Goal: Task Accomplishment & Management: Manage account settings

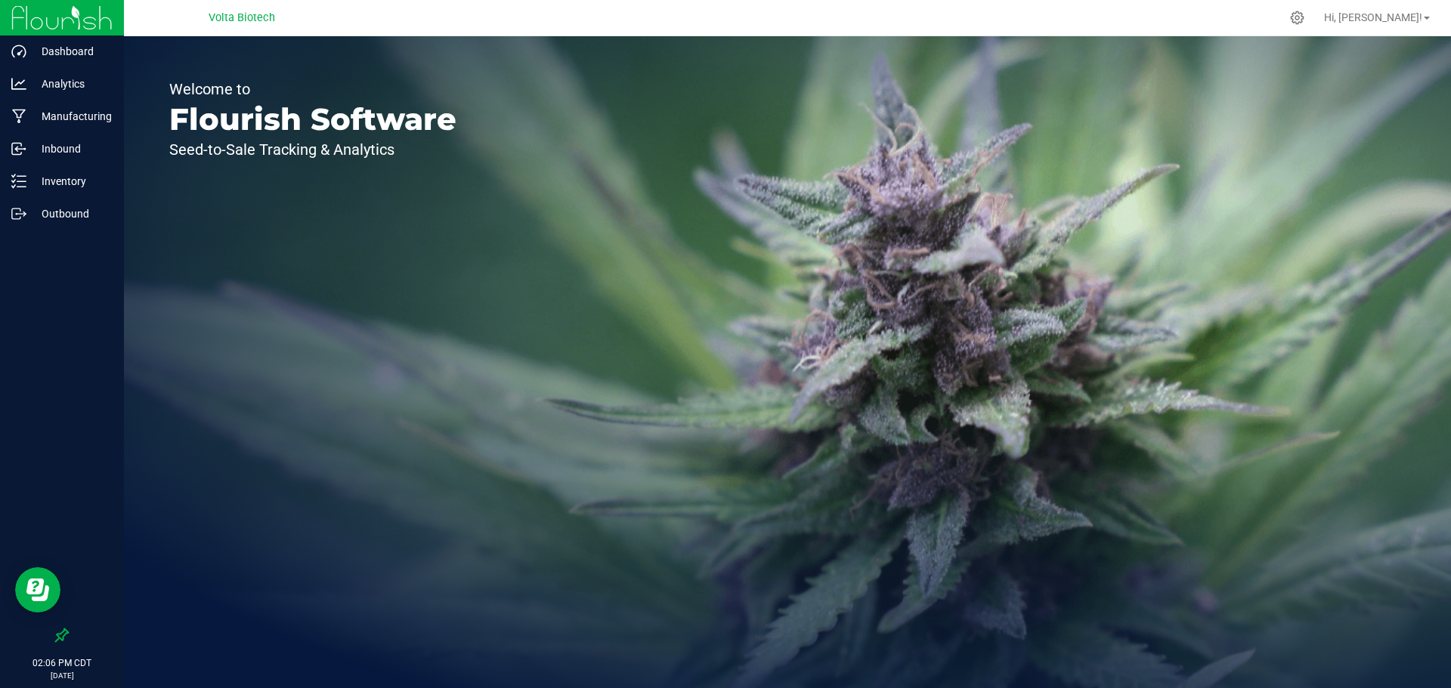
click at [225, 198] on div "Welcome to Flourish Software Seed-to-Sale Tracking & Analytics" at bounding box center [313, 362] width 378 height 652
click at [1316, 11] on div at bounding box center [1298, 18] width 38 height 32
click at [1139, 521] on div "Welcome to Flourish Software Seed-to-Sale Tracking & Analytics" at bounding box center [787, 362] width 1327 height 652
click at [1305, 15] on icon at bounding box center [1297, 18] width 16 height 16
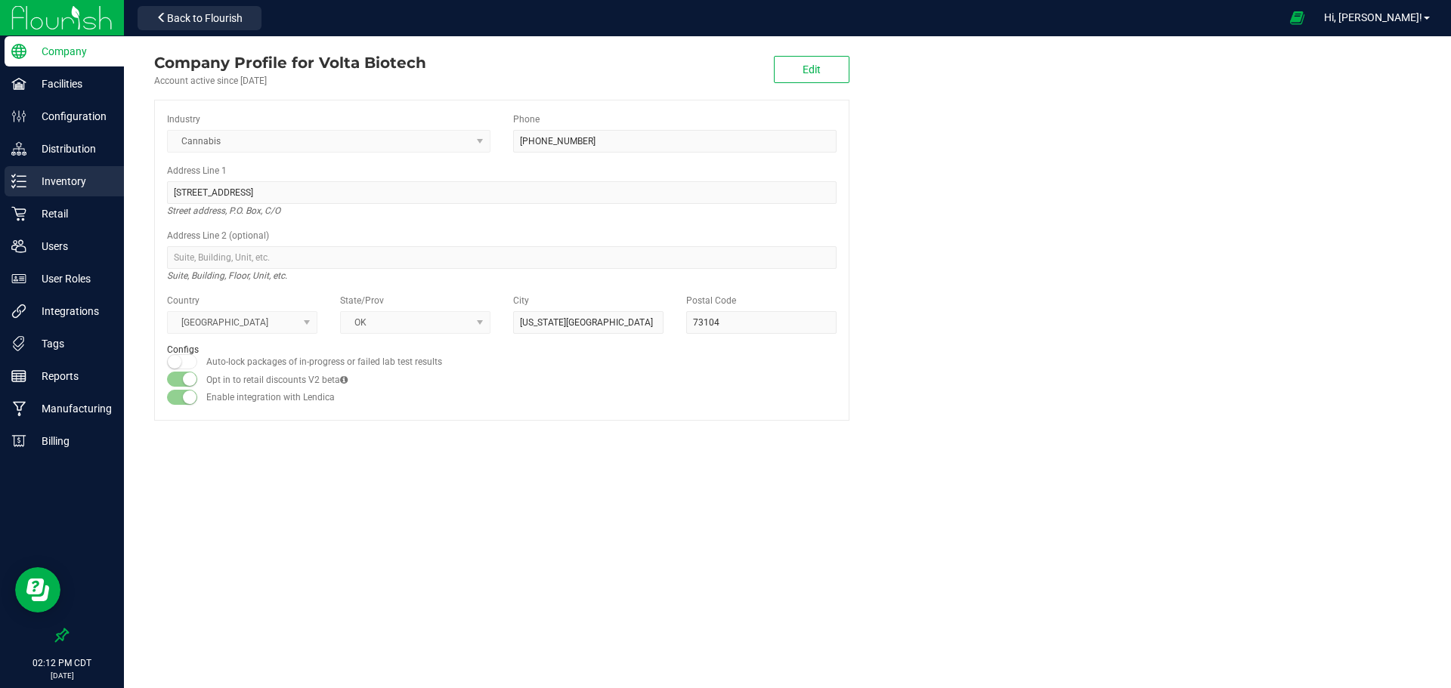
click at [79, 175] on p "Inventory" at bounding box center [71, 181] width 91 height 18
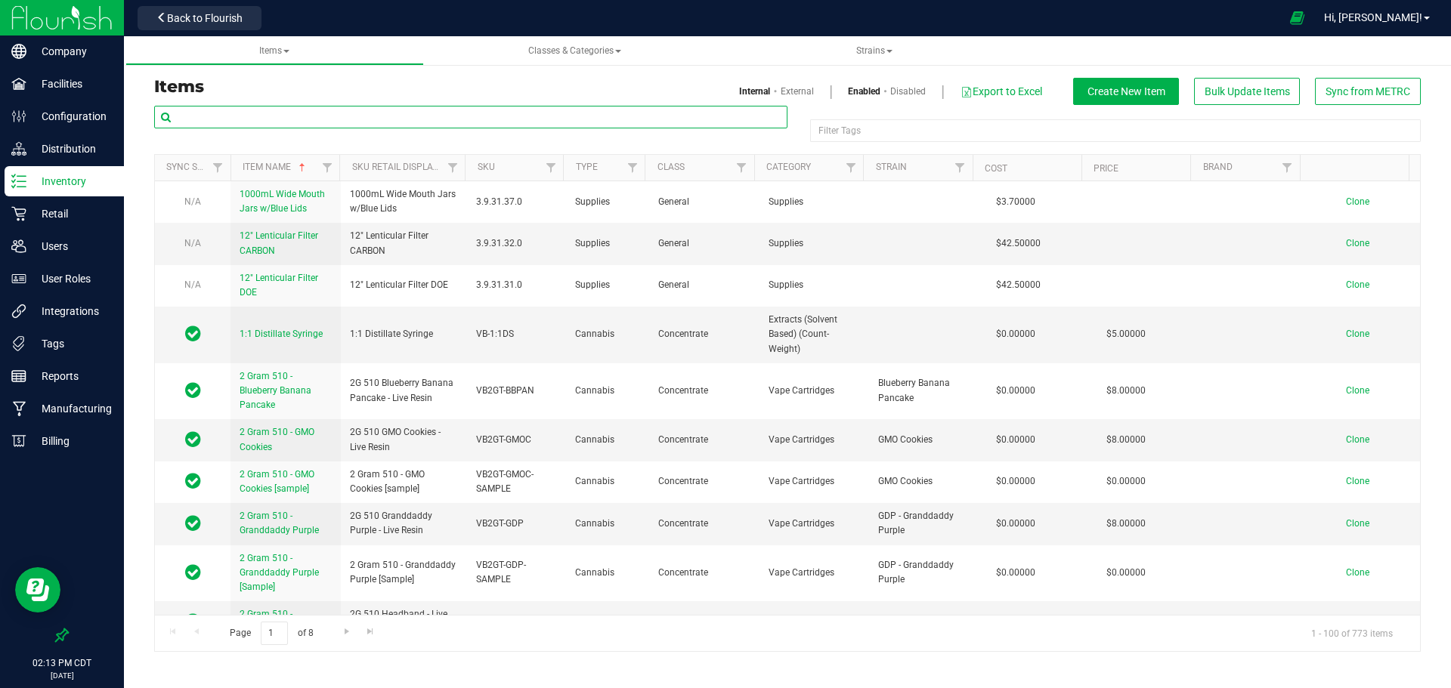
click at [486, 123] on input "text" at bounding box center [470, 117] width 633 height 23
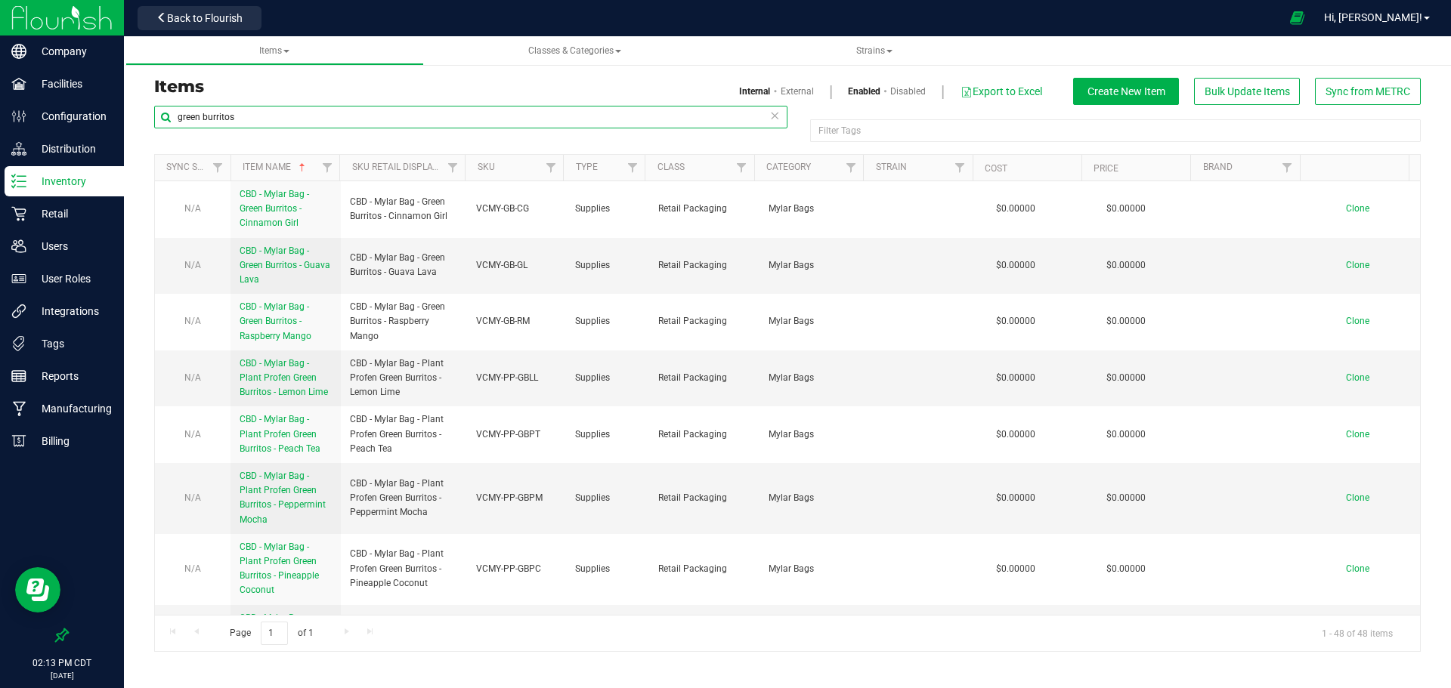
click at [283, 119] on input "green burritos" at bounding box center [470, 117] width 633 height 23
paste input "Green Burritos – Cinnamon Girl"
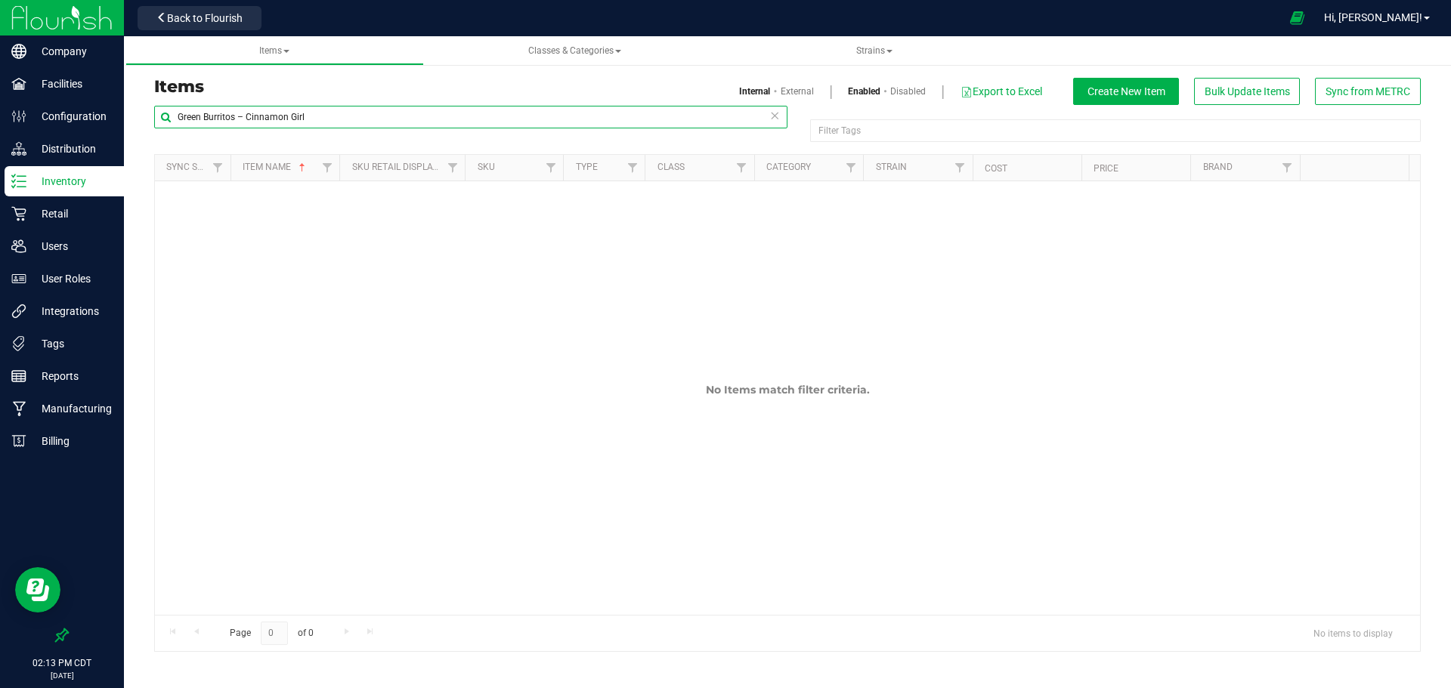
click at [244, 116] on input "Green Burritos – Cinnamon Girl" at bounding box center [470, 117] width 633 height 23
drag, startPoint x: 246, startPoint y: 115, endPoint x: 134, endPoint y: 118, distance: 111.9
click at [134, 118] on div "Items Internal External Enabled Disabled Export to Excel Create New Item Bulk U…" at bounding box center [787, 355] width 1327 height 623
type input "Cinnamon Girl"
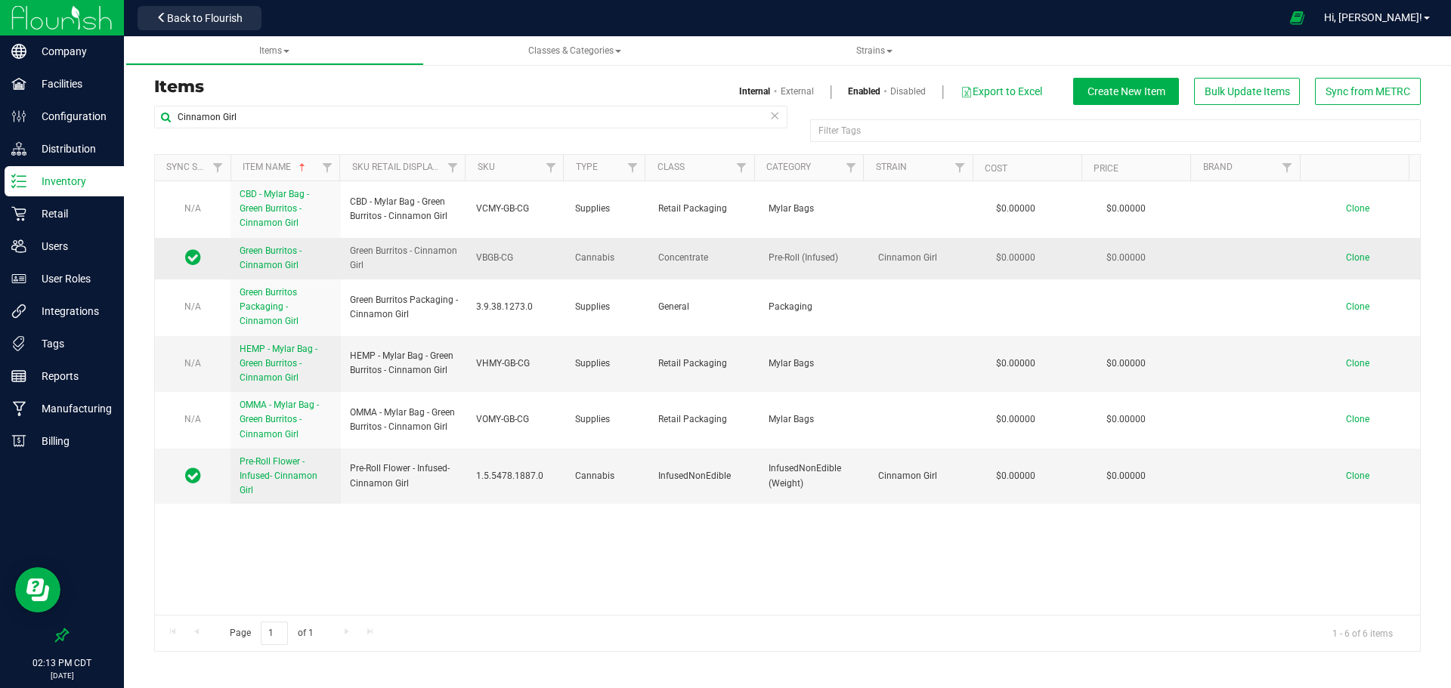
click at [272, 254] on span "Green Burritos - Cinnamon Girl" at bounding box center [271, 258] width 62 height 25
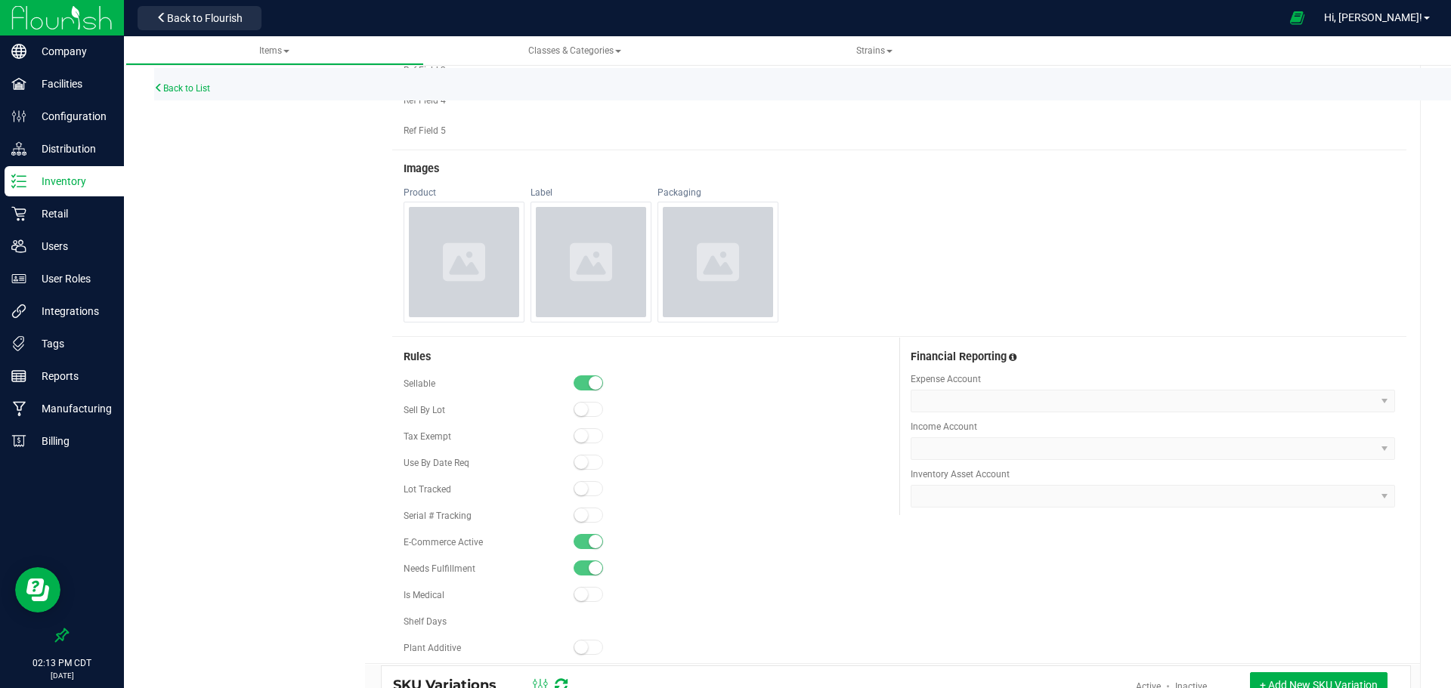
scroll to position [806, 0]
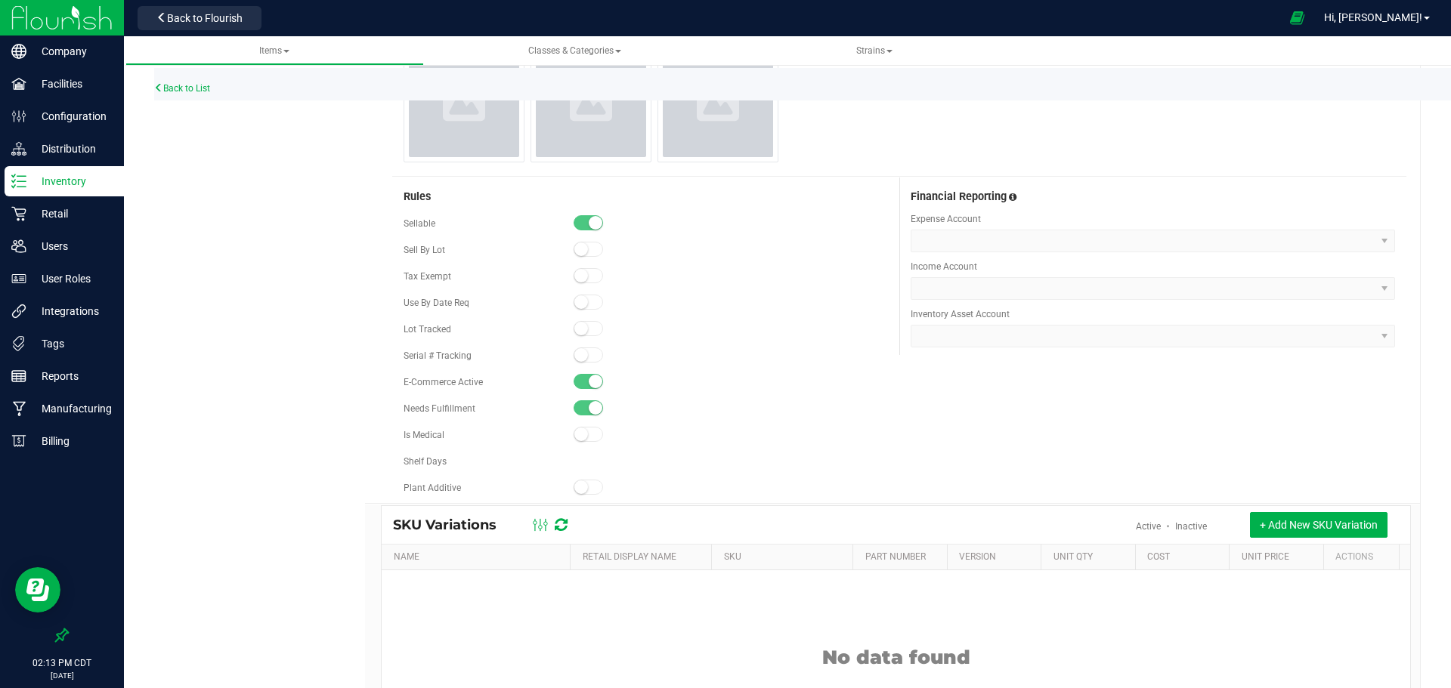
click at [591, 383] on small at bounding box center [596, 382] width 14 height 14
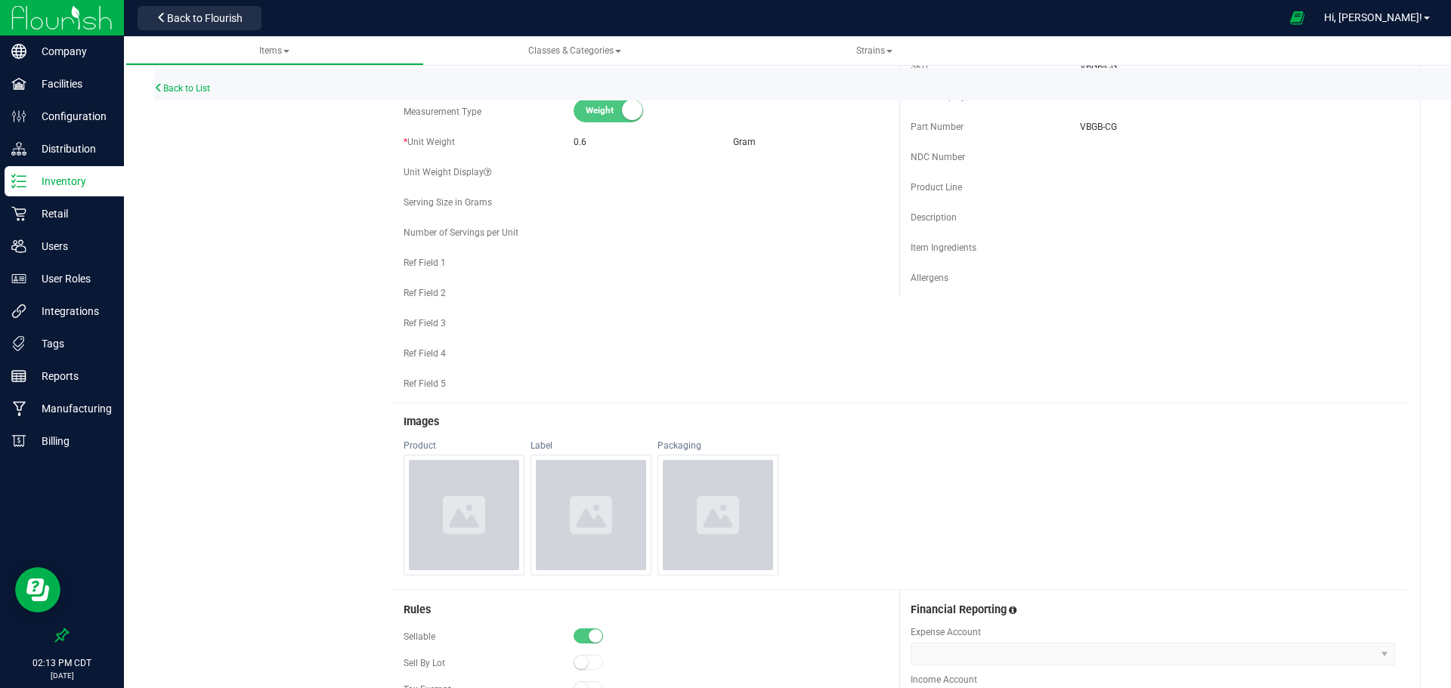
scroll to position [0, 0]
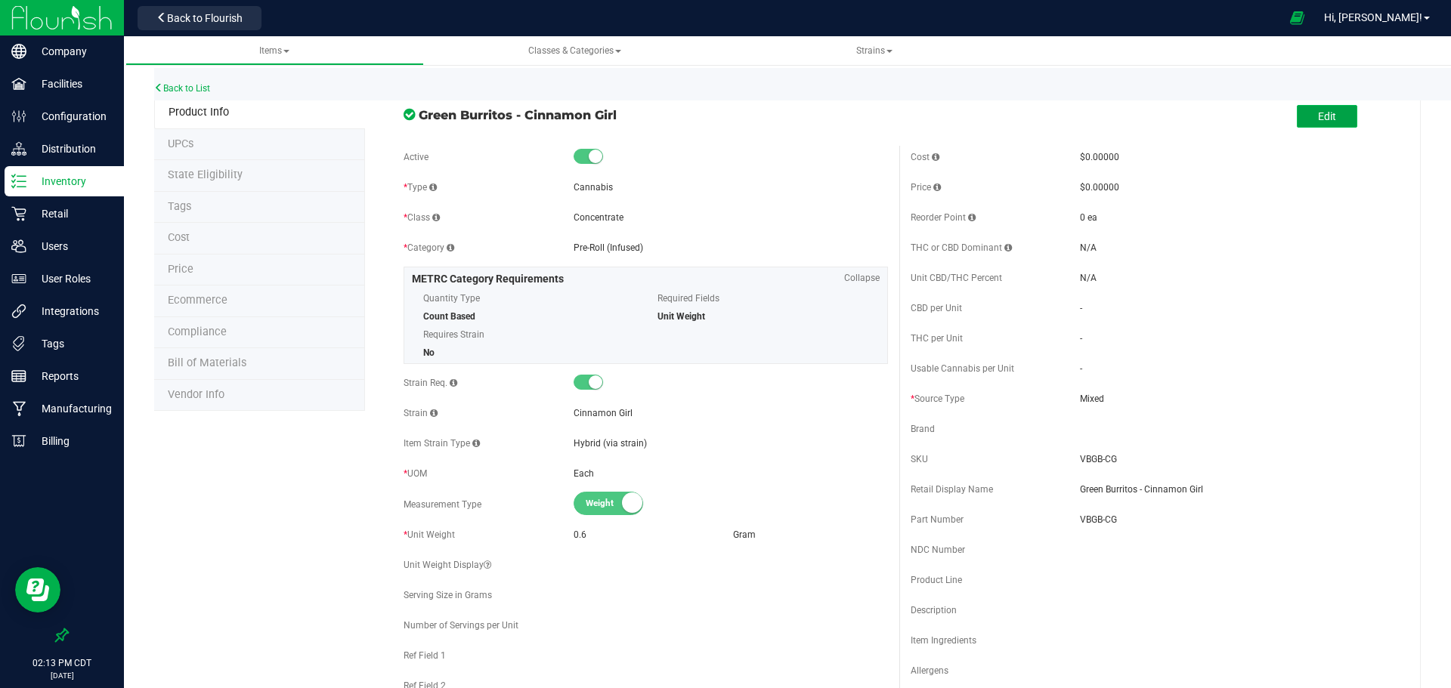
click at [1318, 116] on span "Edit" at bounding box center [1327, 116] width 18 height 12
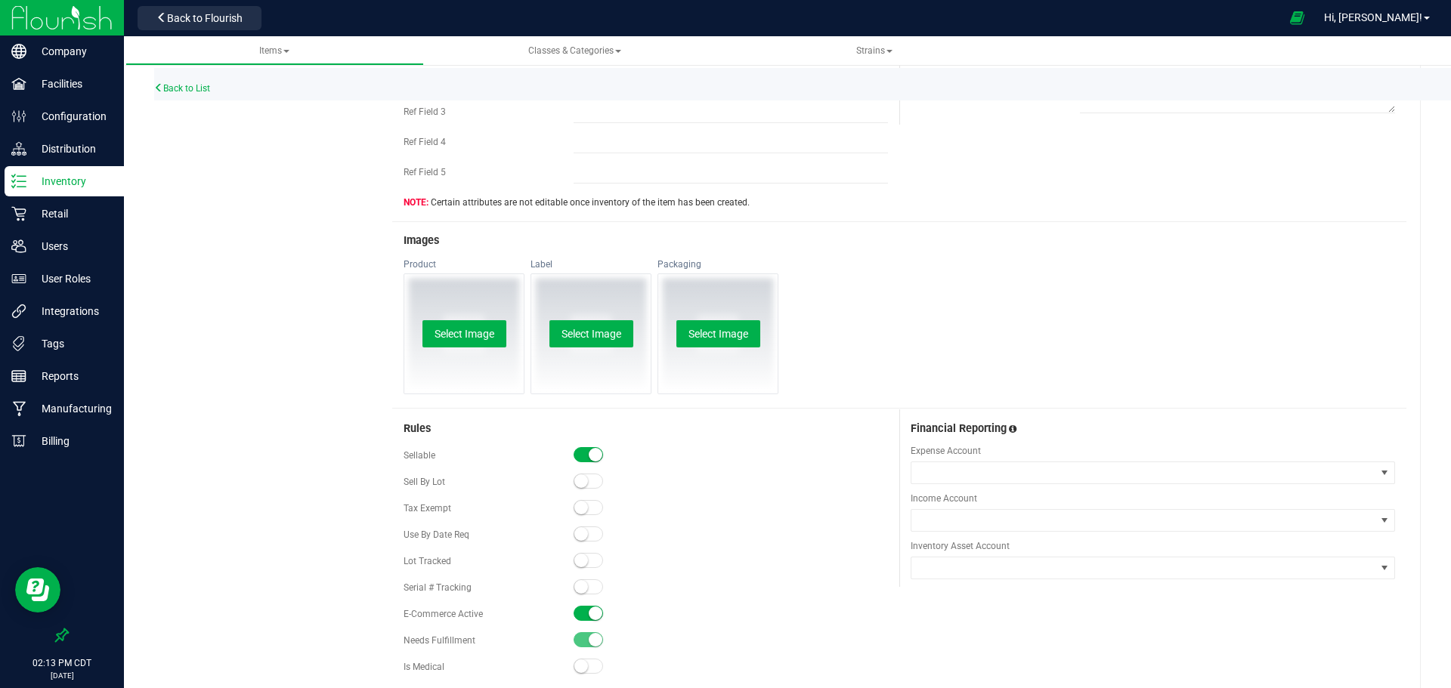
scroll to position [705, 0]
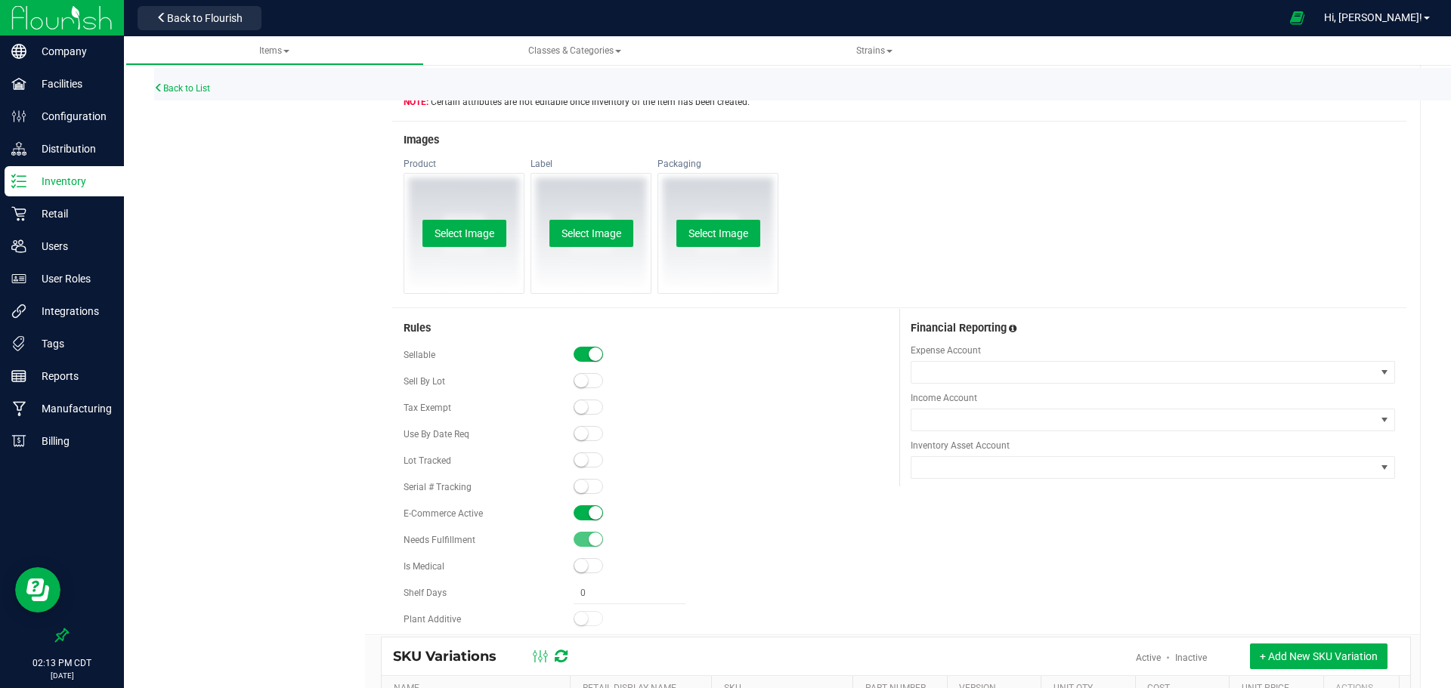
click at [589, 513] on small at bounding box center [596, 513] width 14 height 14
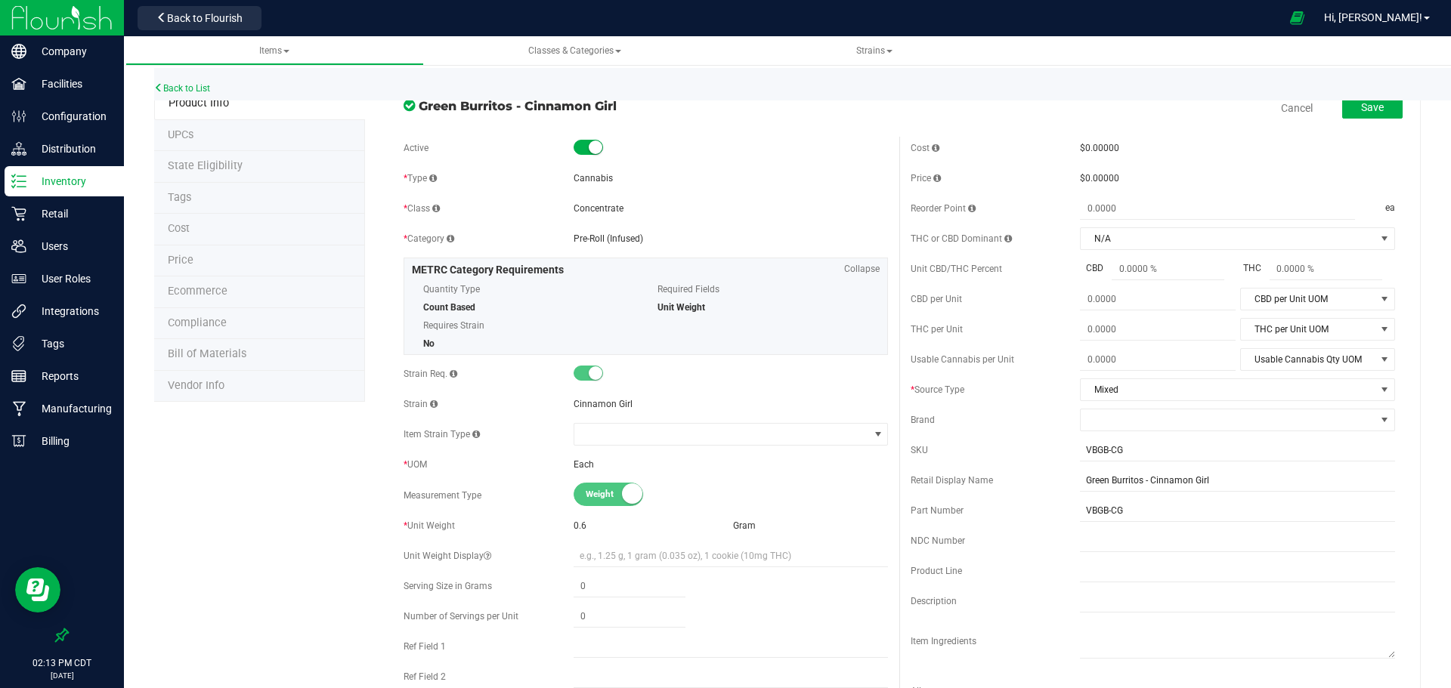
scroll to position [0, 0]
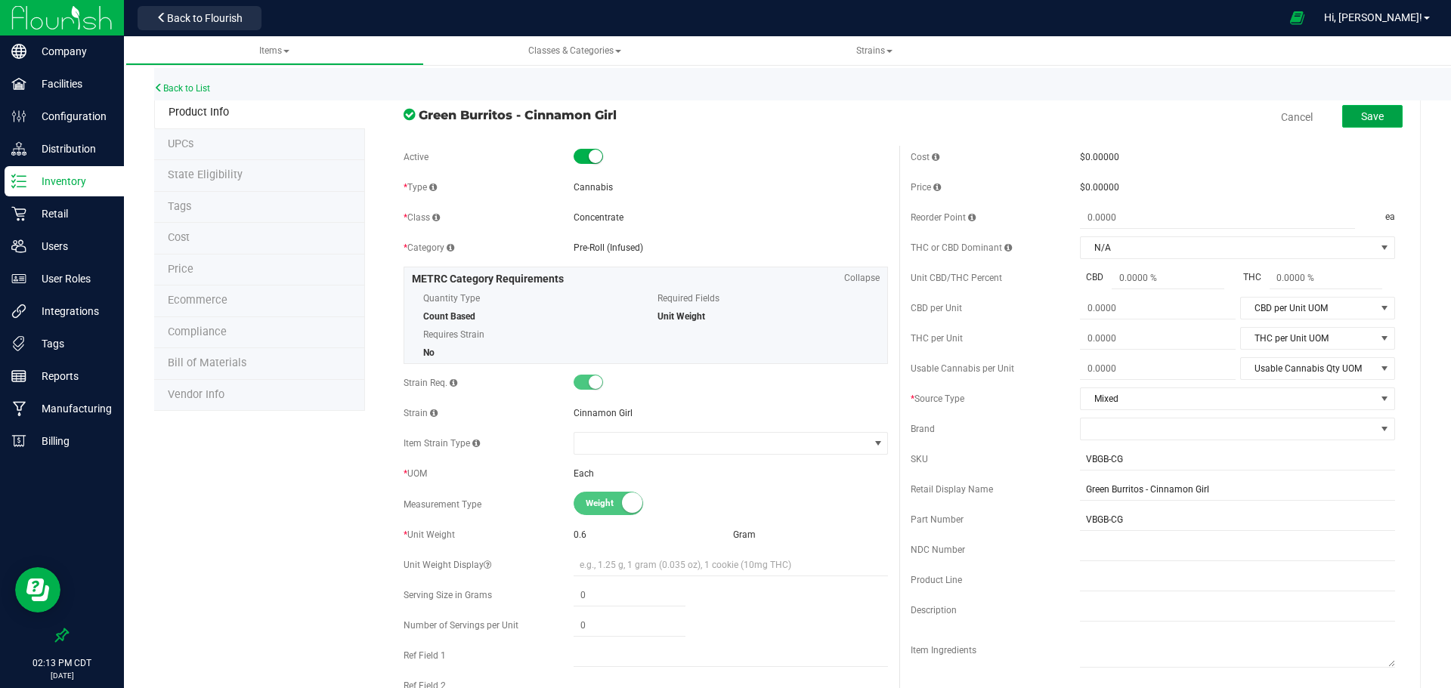
click at [1374, 125] on button "Save" at bounding box center [1372, 116] width 60 height 23
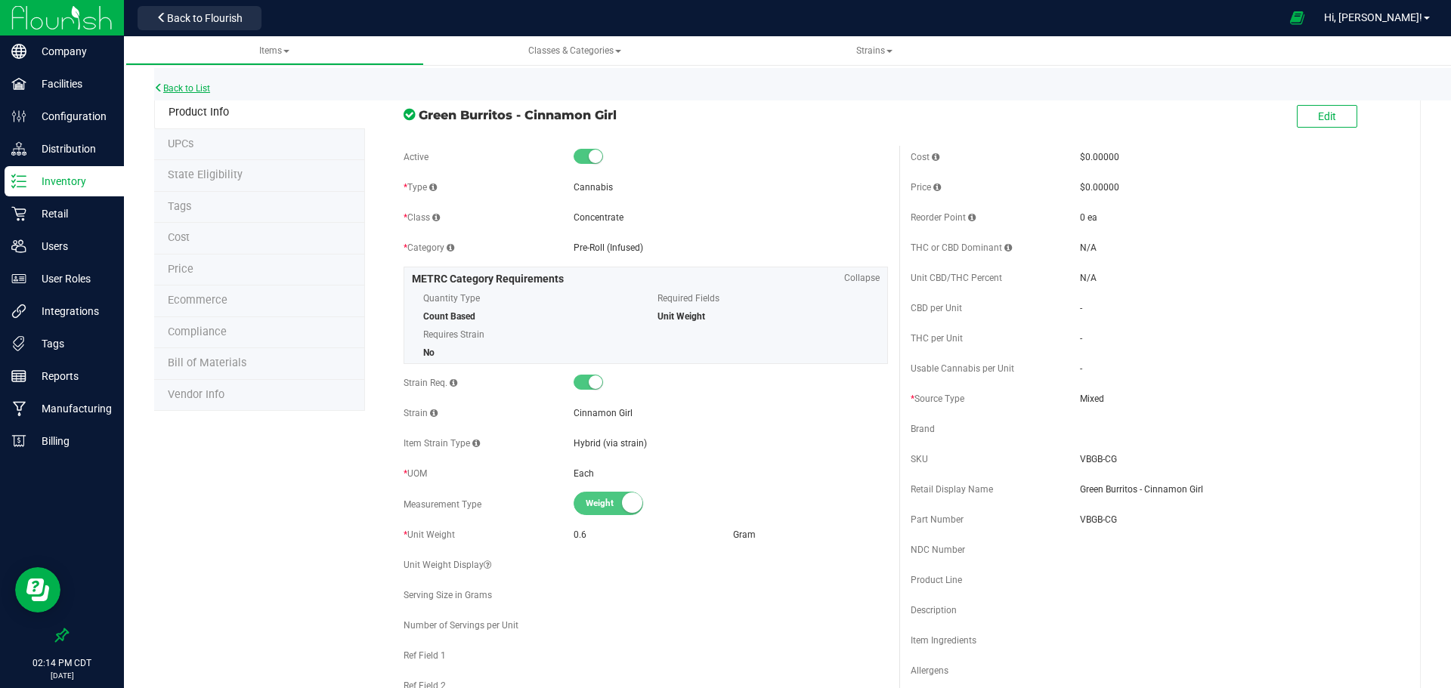
click at [168, 88] on link "Back to List" at bounding box center [182, 88] width 56 height 11
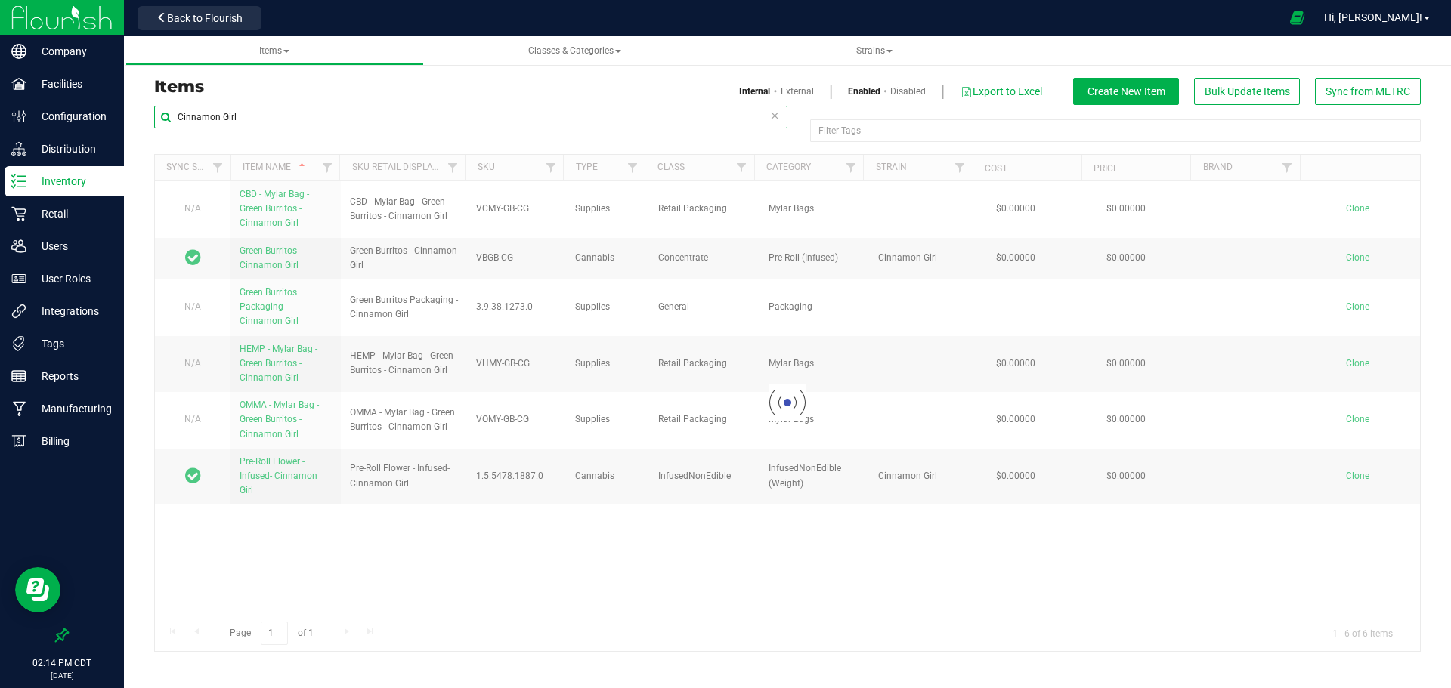
click at [321, 122] on input "Cinnamon Girl" at bounding box center [470, 117] width 633 height 23
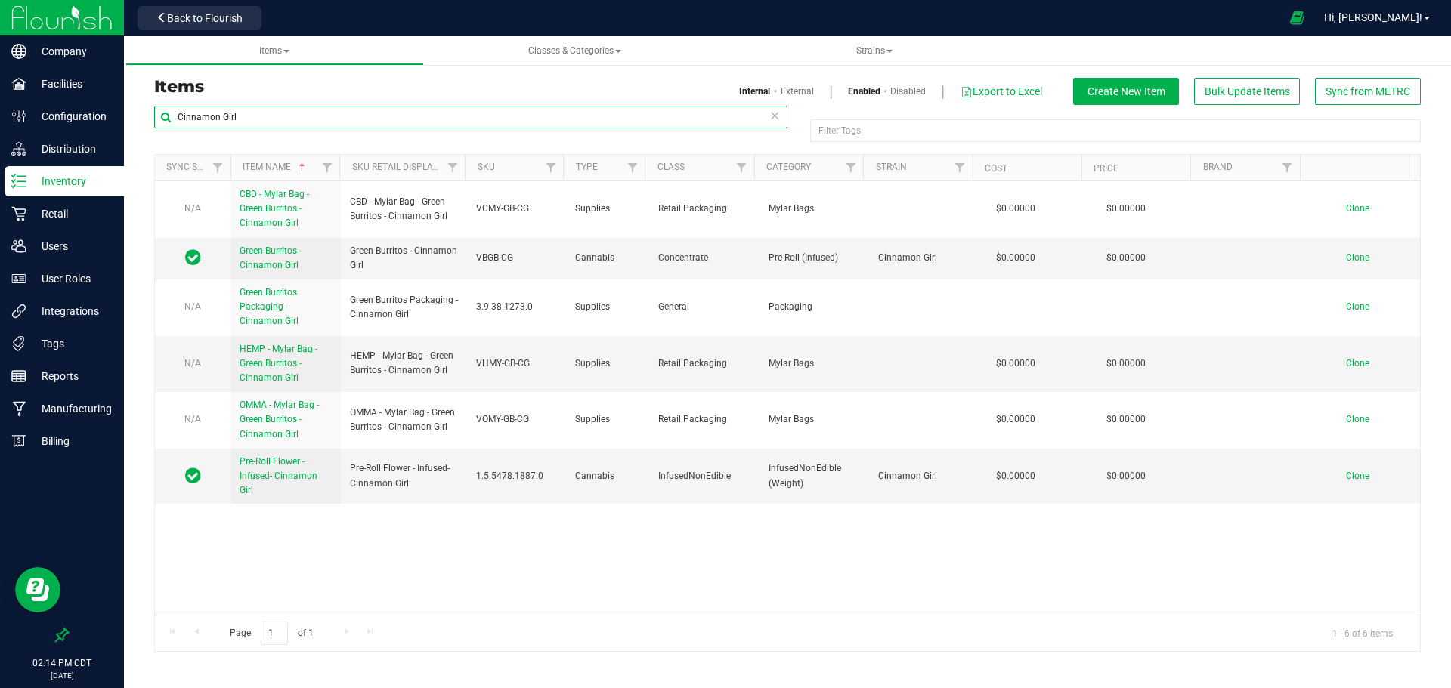
click at [321, 122] on input "Cinnamon Girl" at bounding box center [470, 117] width 633 height 23
type input "green burritos"
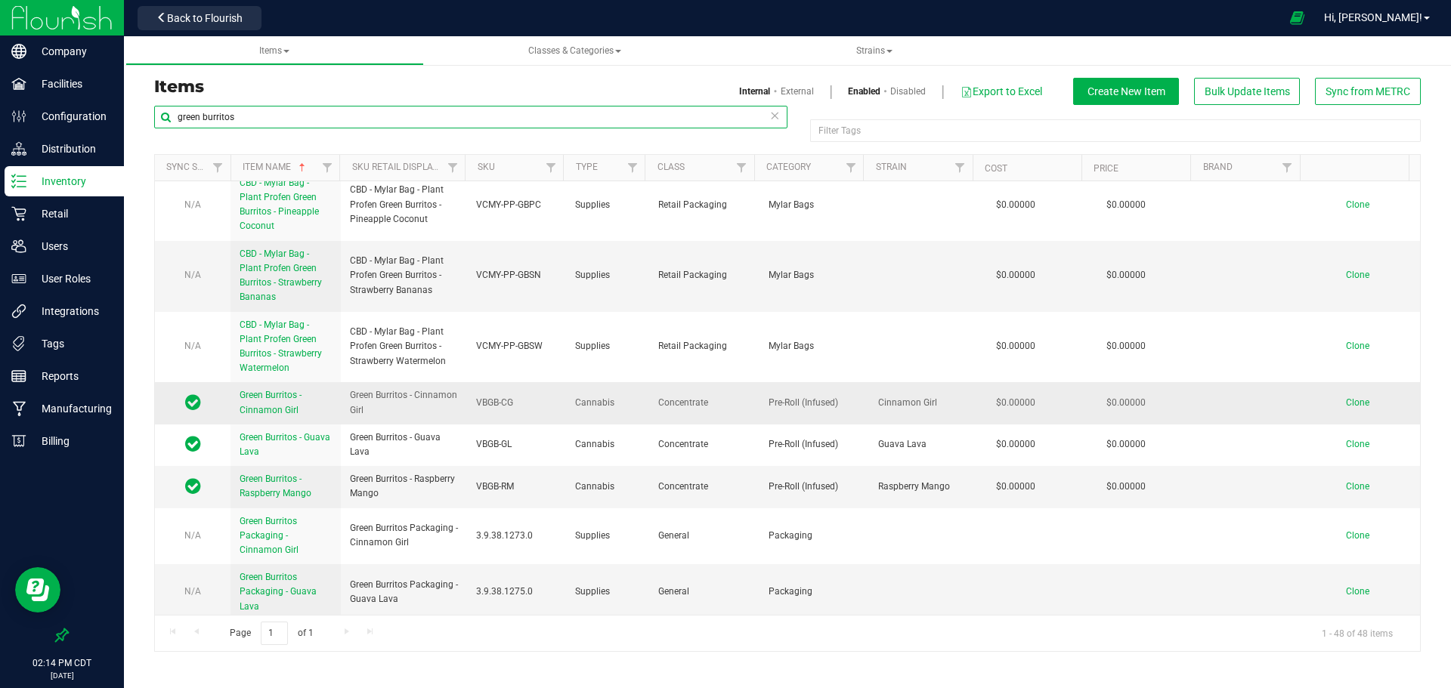
scroll to position [403, 0]
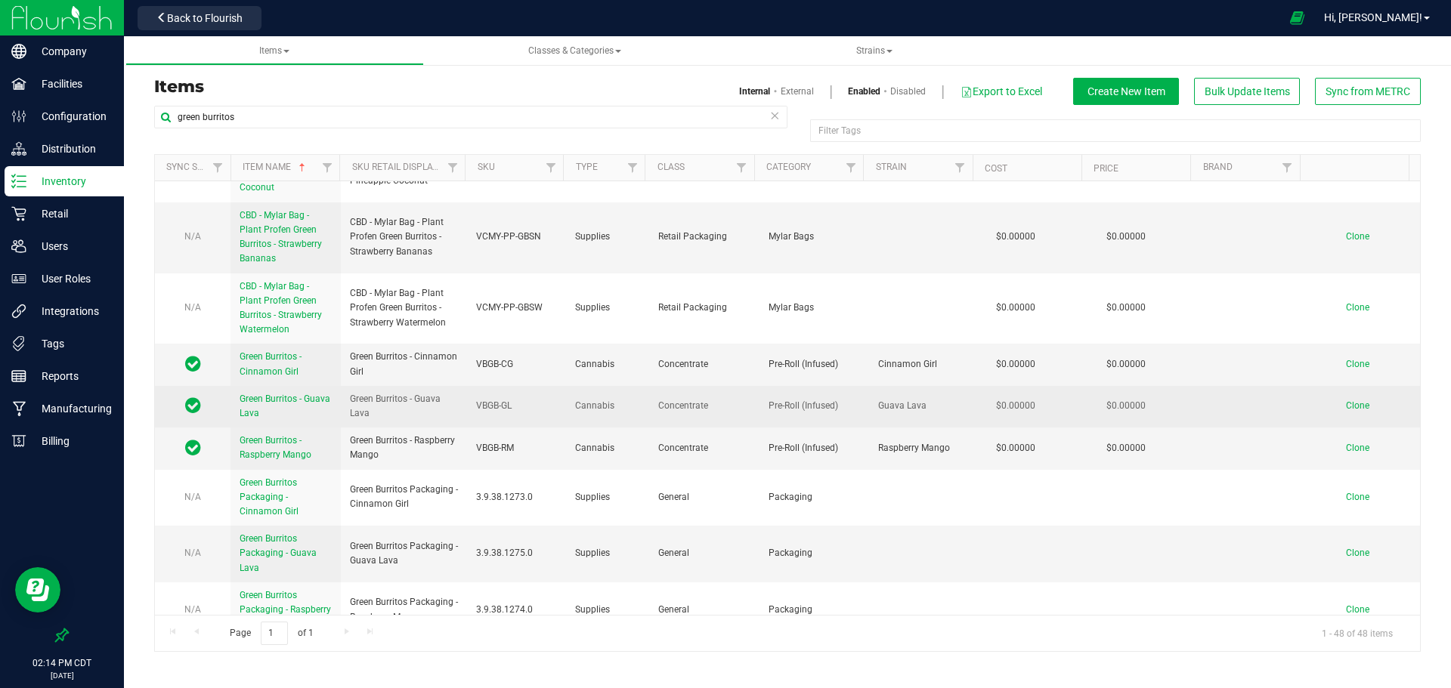
click at [250, 409] on span "Green Burritos - Guava Lava" at bounding box center [285, 406] width 91 height 25
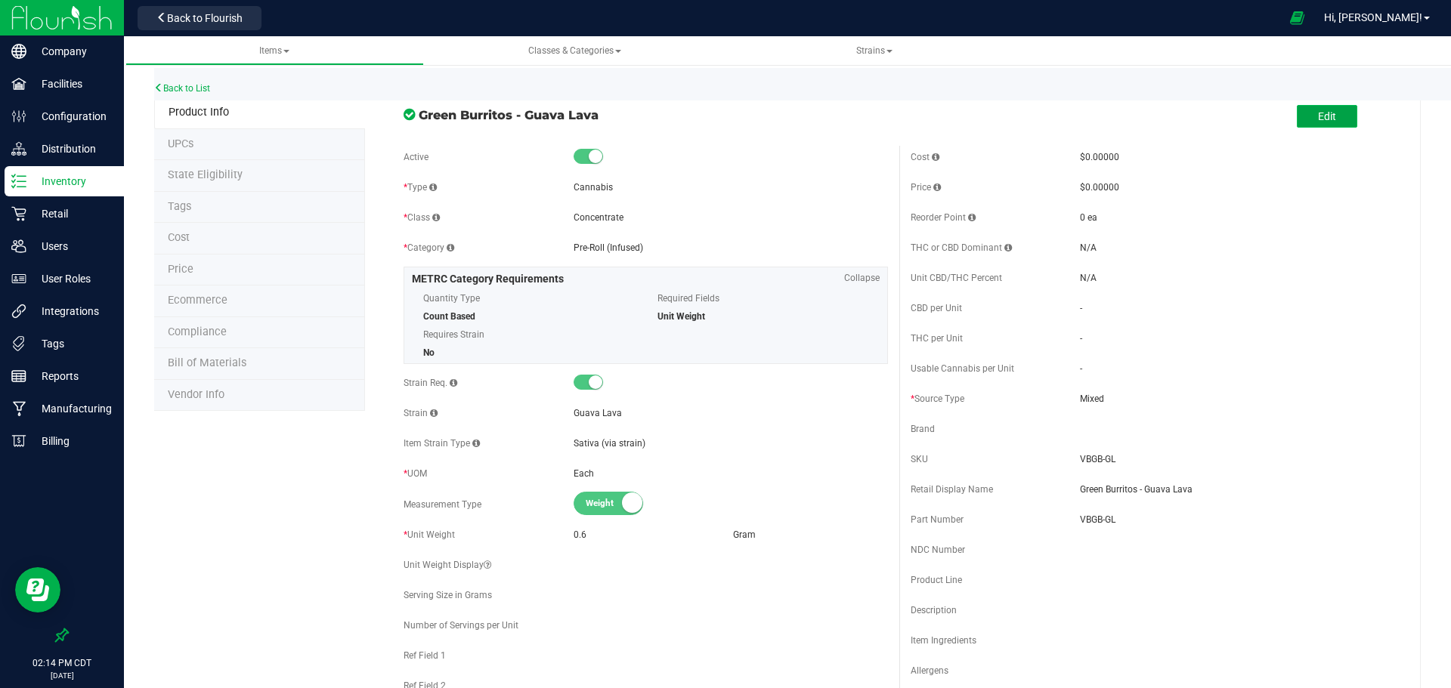
click at [1318, 117] on span "Edit" at bounding box center [1327, 116] width 18 height 12
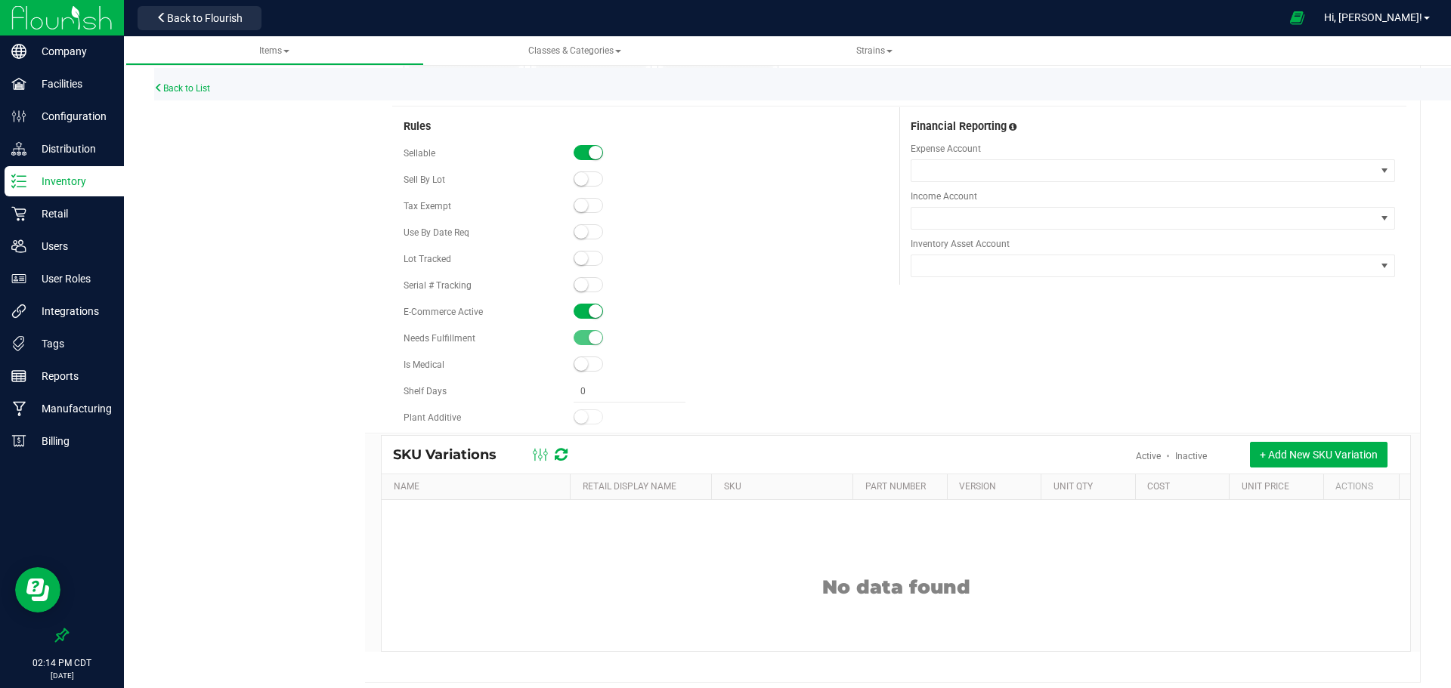
click at [589, 314] on small at bounding box center [596, 312] width 14 height 14
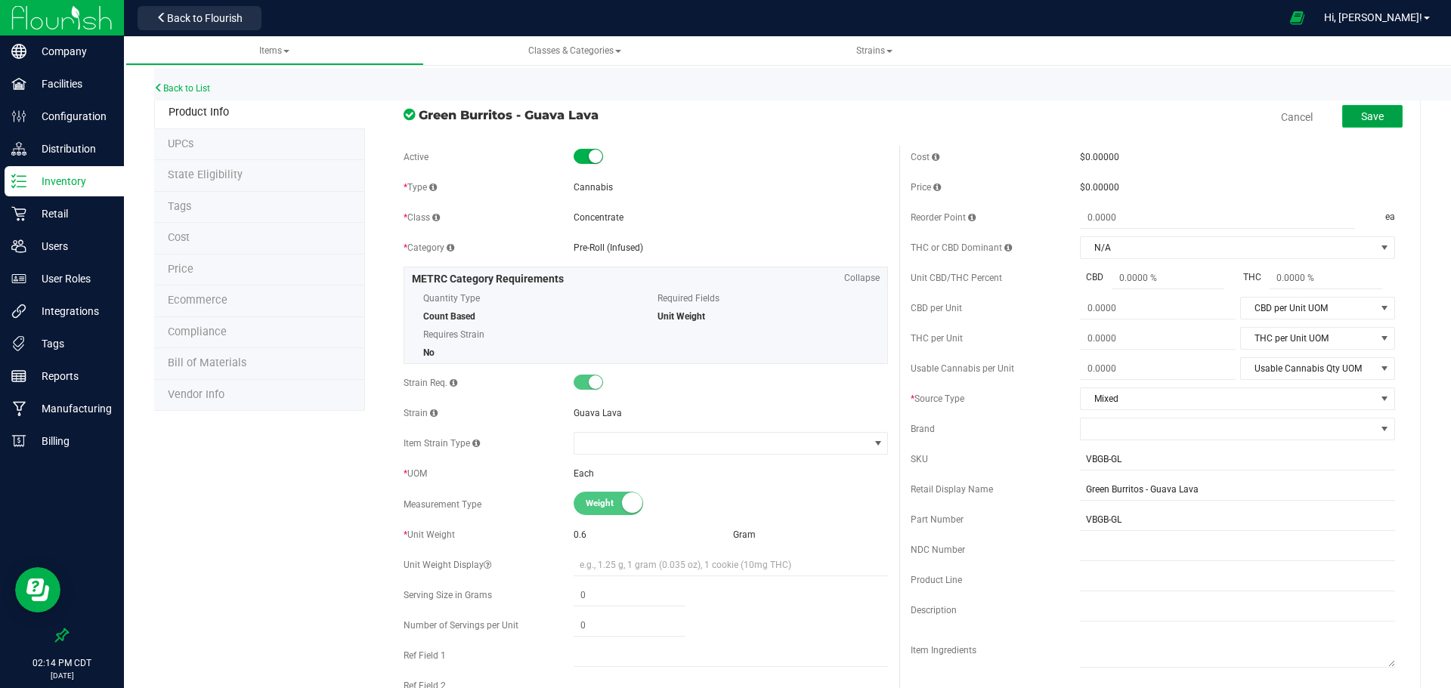
click at [1368, 119] on span "Save" at bounding box center [1372, 116] width 23 height 12
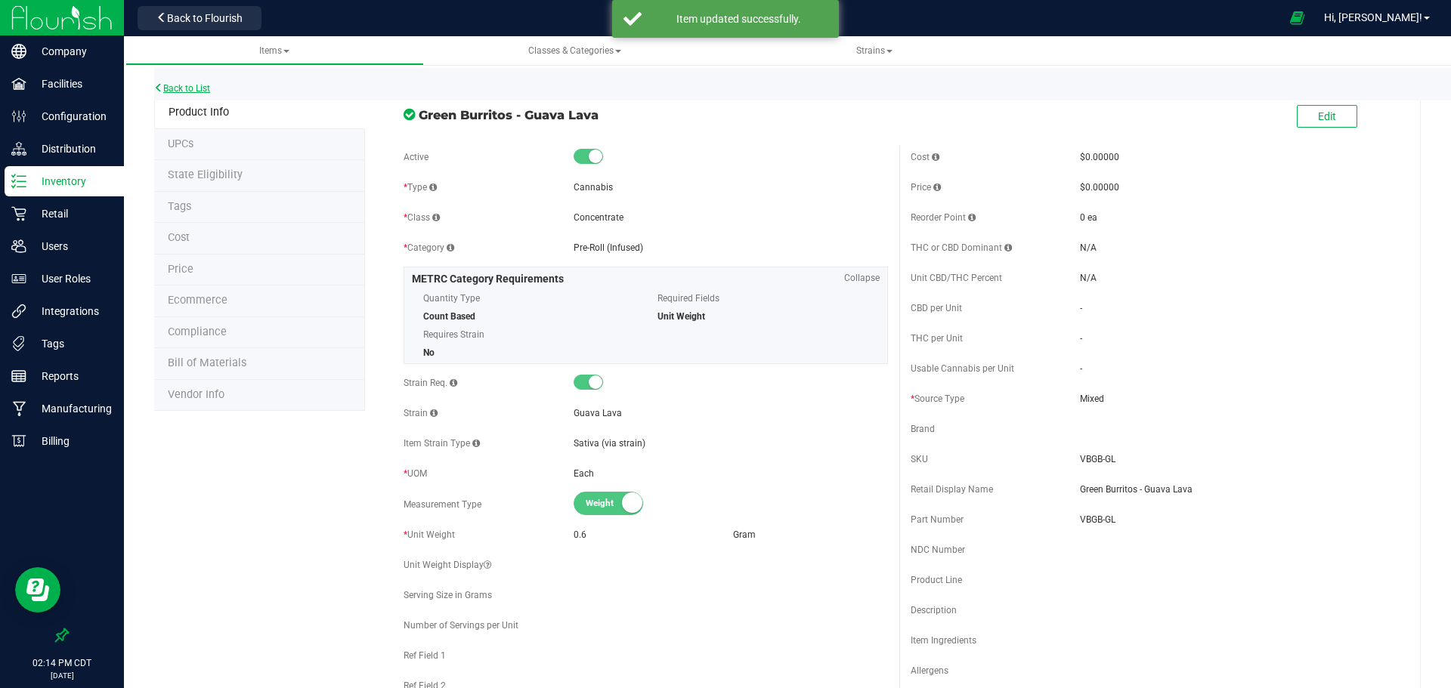
click at [193, 86] on link "Back to List" at bounding box center [182, 88] width 56 height 11
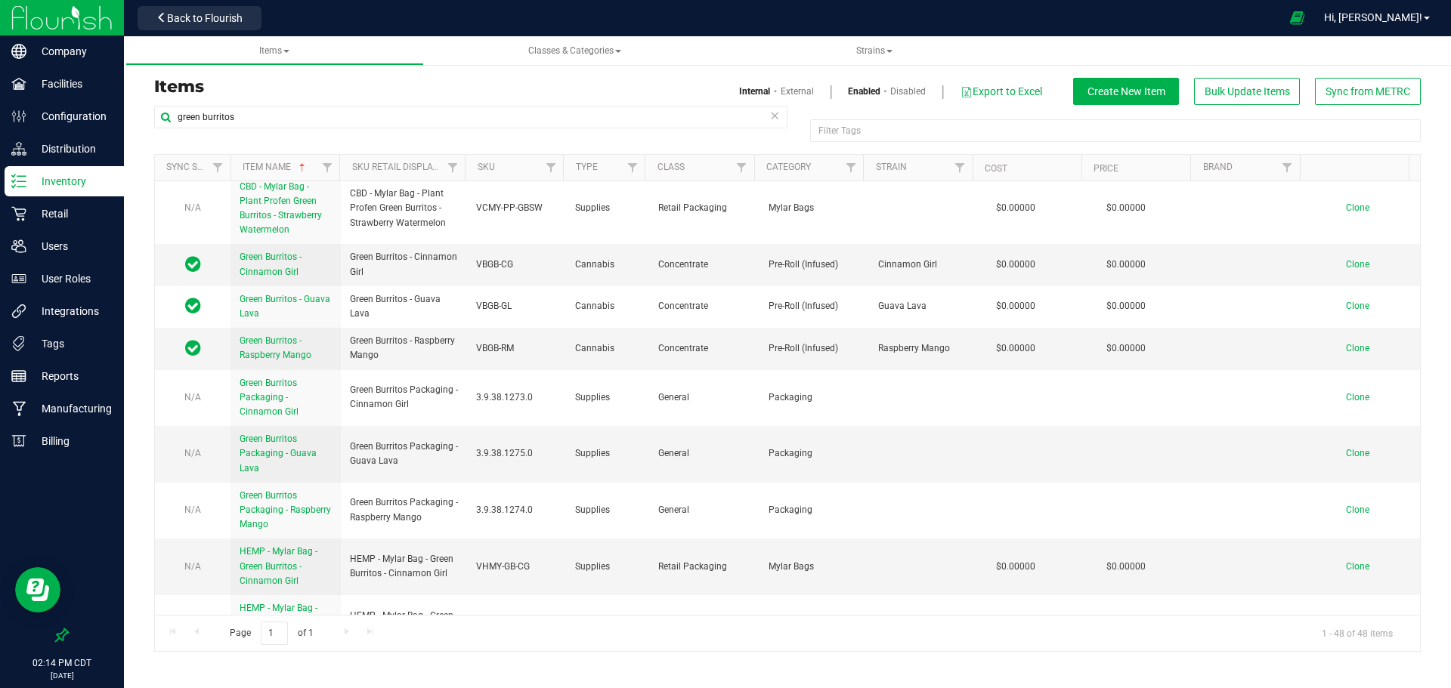
scroll to position [504, 0]
click at [262, 352] on span "Green Burritos - Raspberry Mango" at bounding box center [276, 346] width 72 height 25
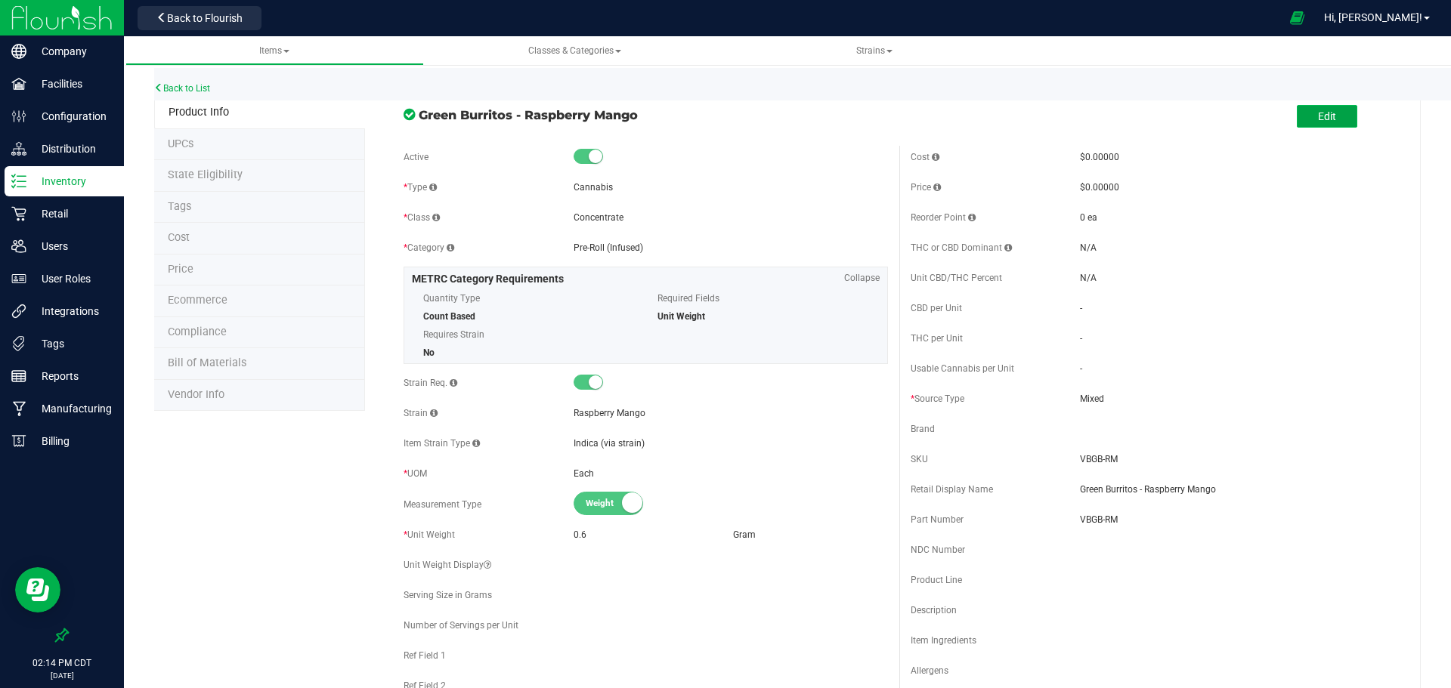
click at [1321, 112] on span "Edit" at bounding box center [1327, 116] width 18 height 12
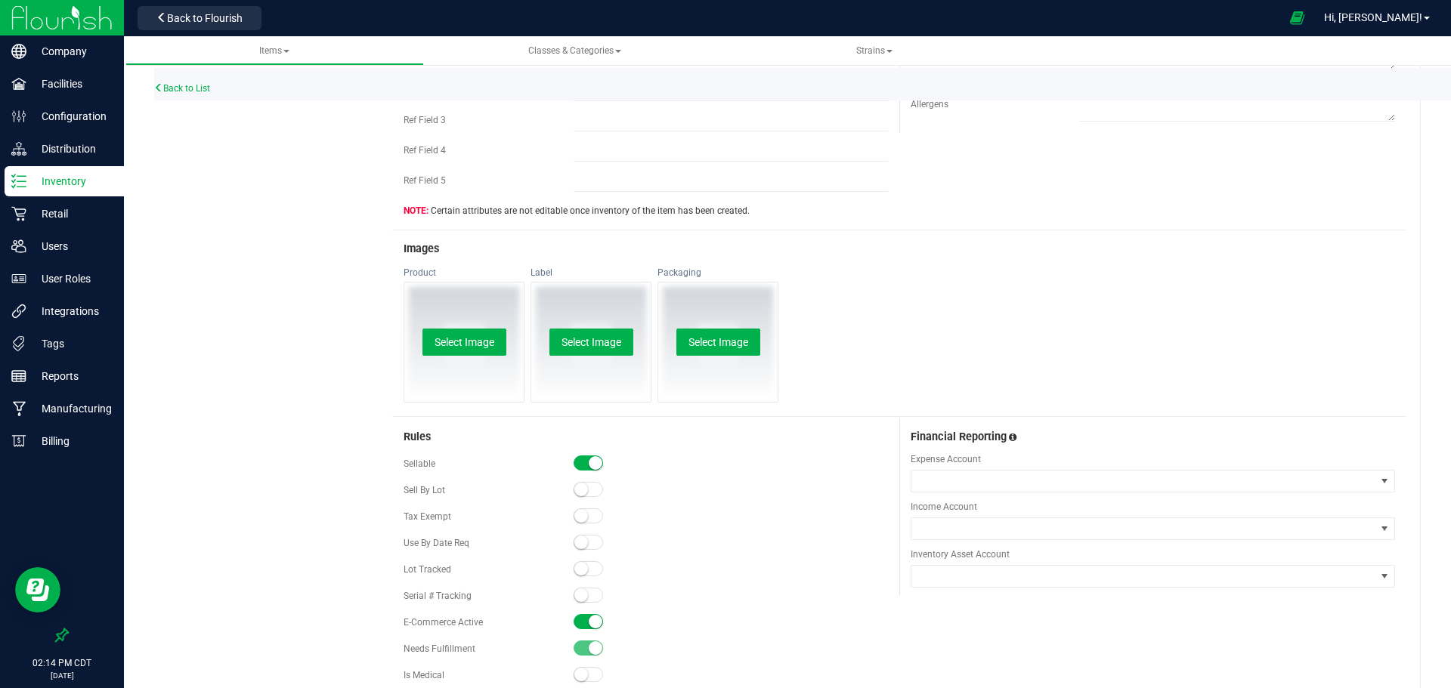
scroll to position [604, 0]
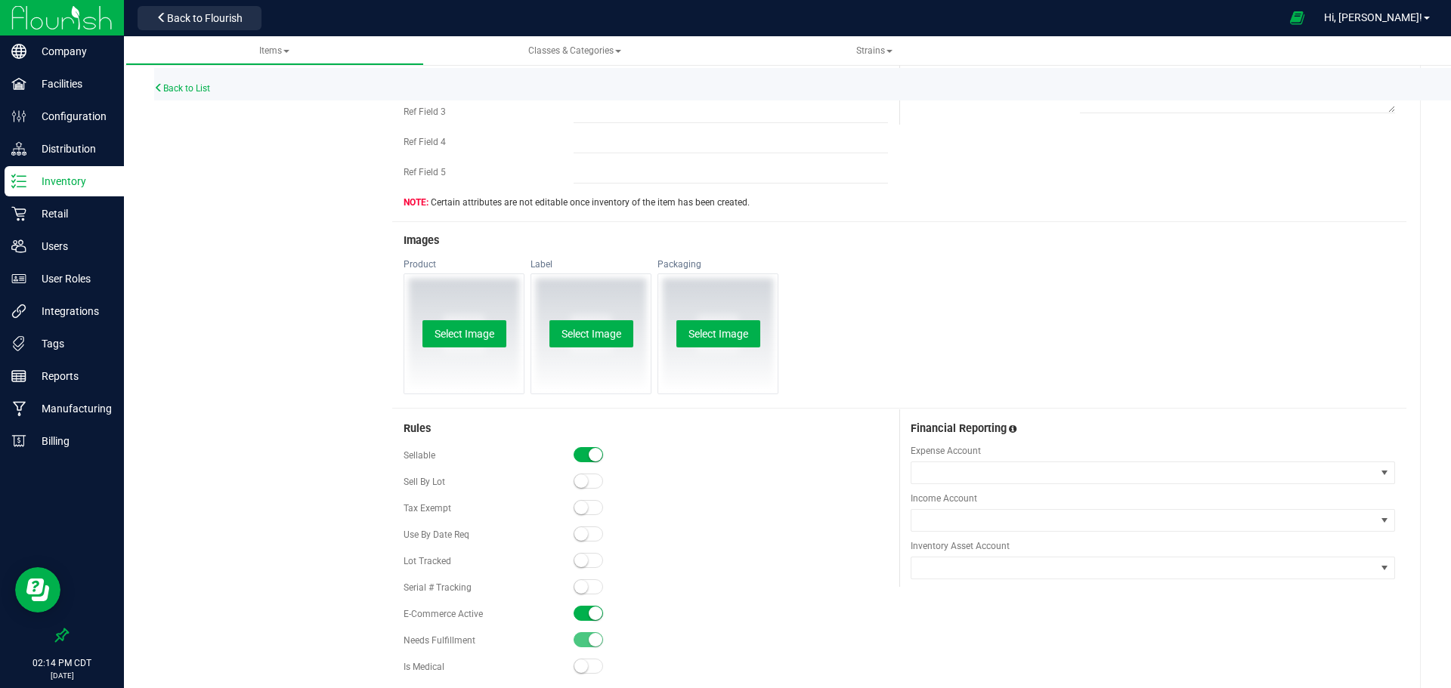
click at [589, 611] on small at bounding box center [596, 614] width 14 height 14
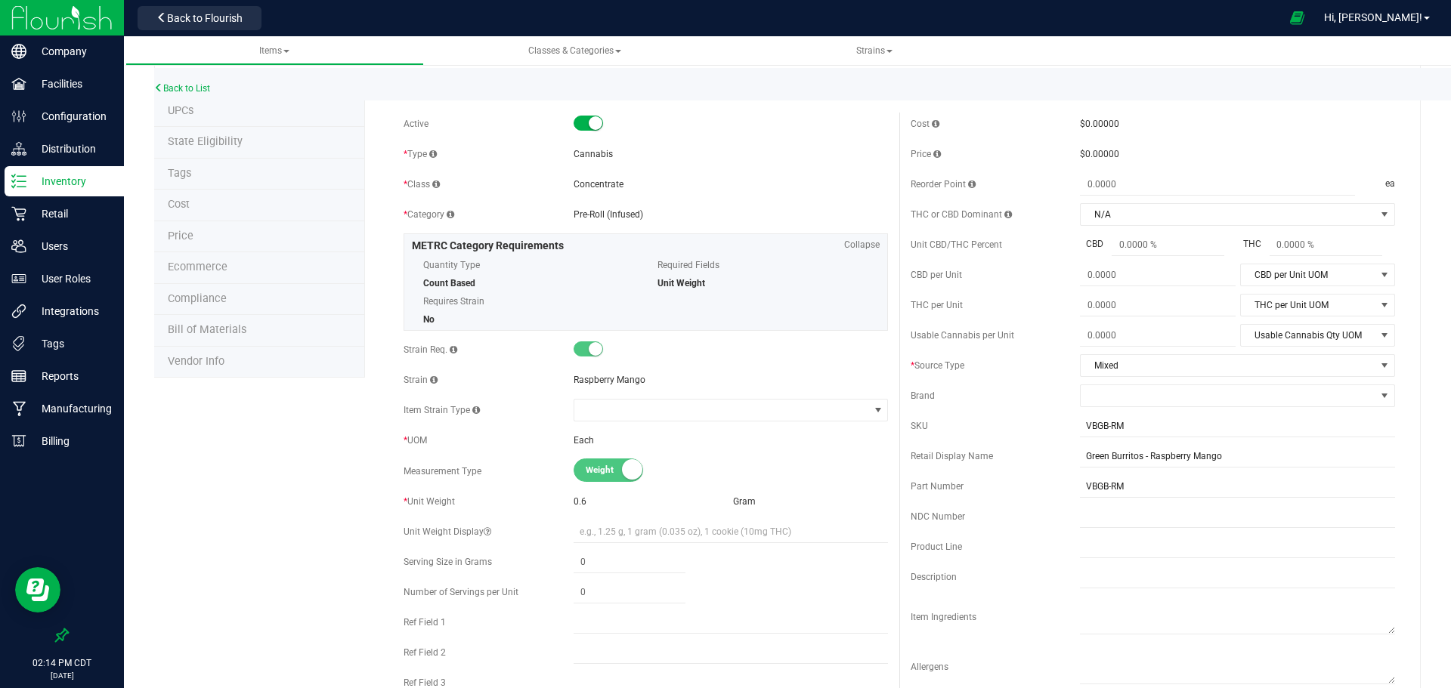
scroll to position [0, 0]
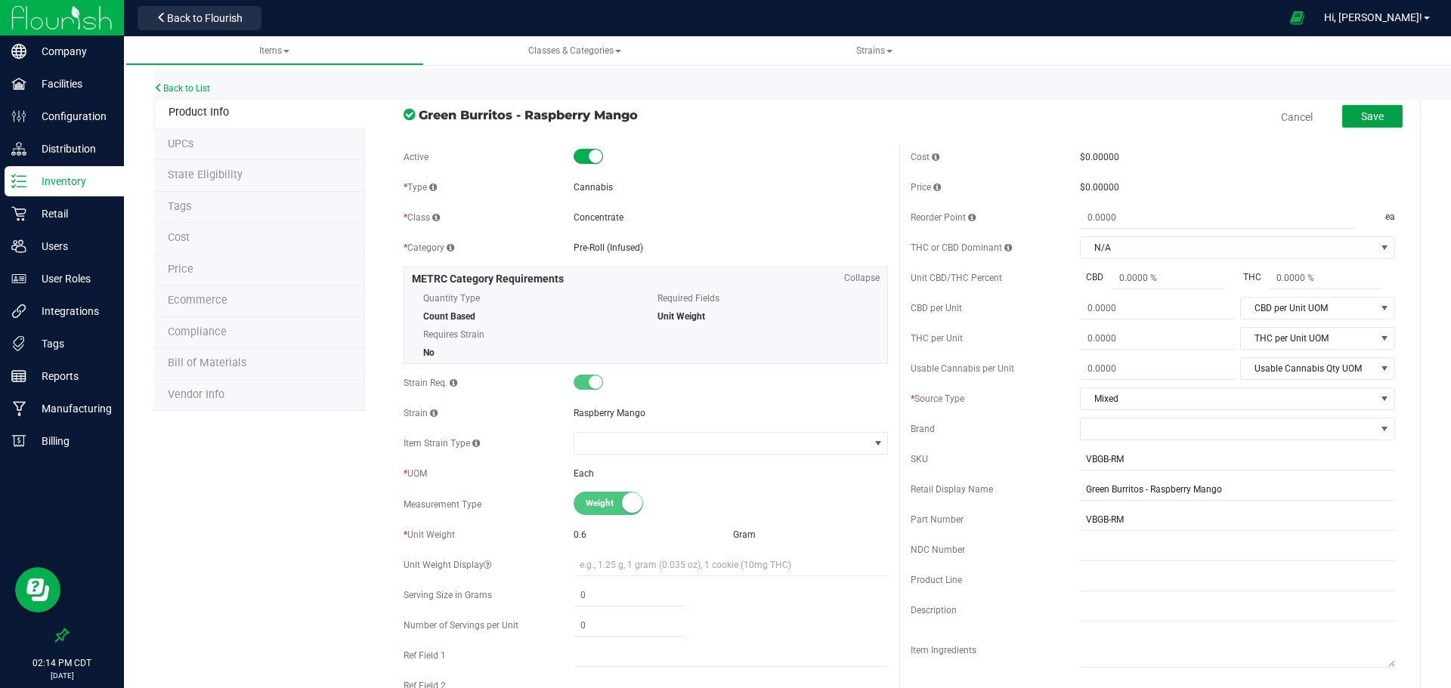
click at [1343, 117] on button "Save" at bounding box center [1372, 116] width 60 height 23
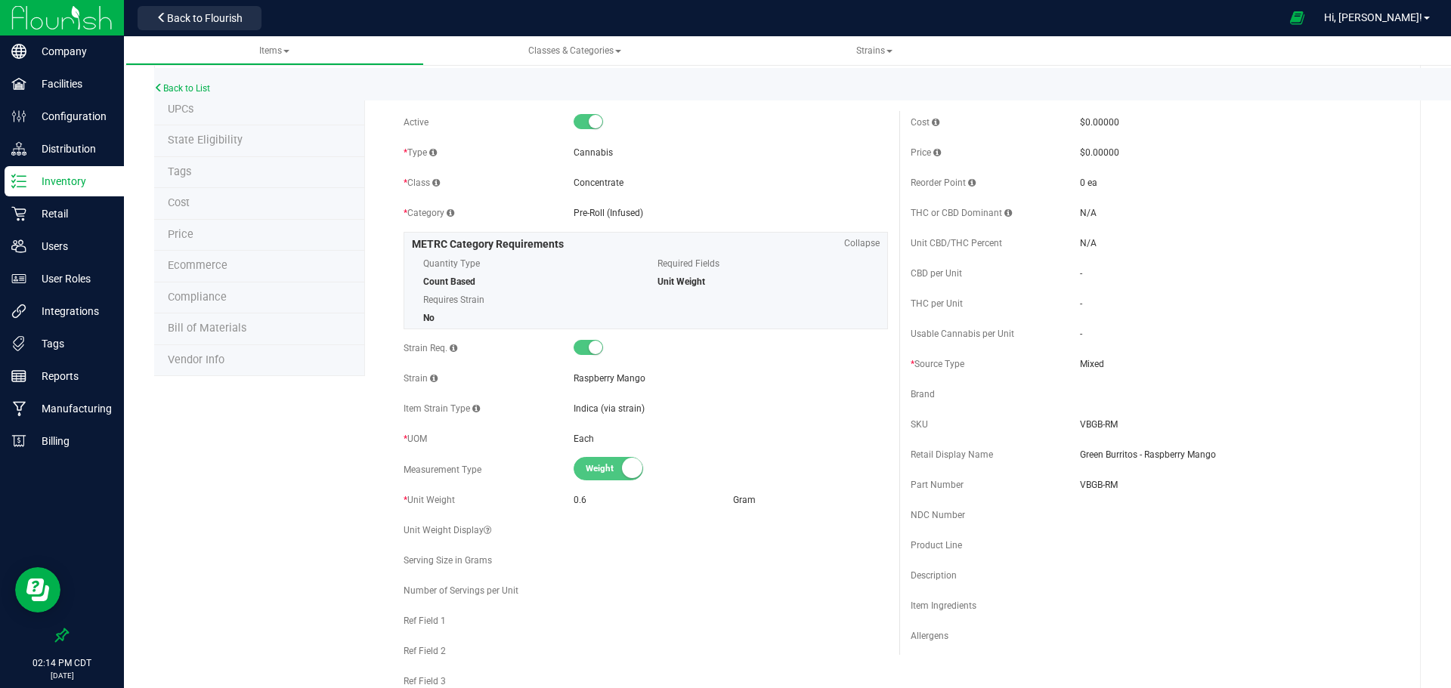
scroll to position [100, 0]
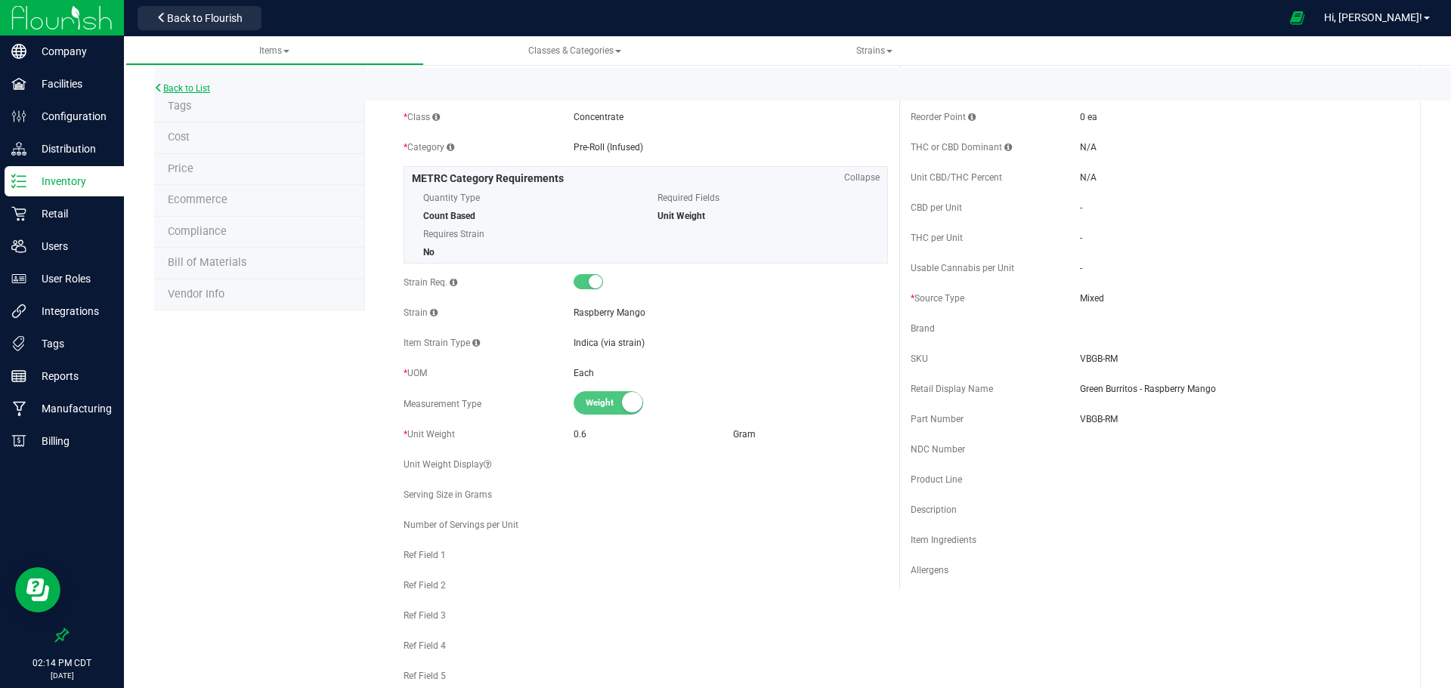
click at [190, 89] on link "Back to List" at bounding box center [182, 88] width 56 height 11
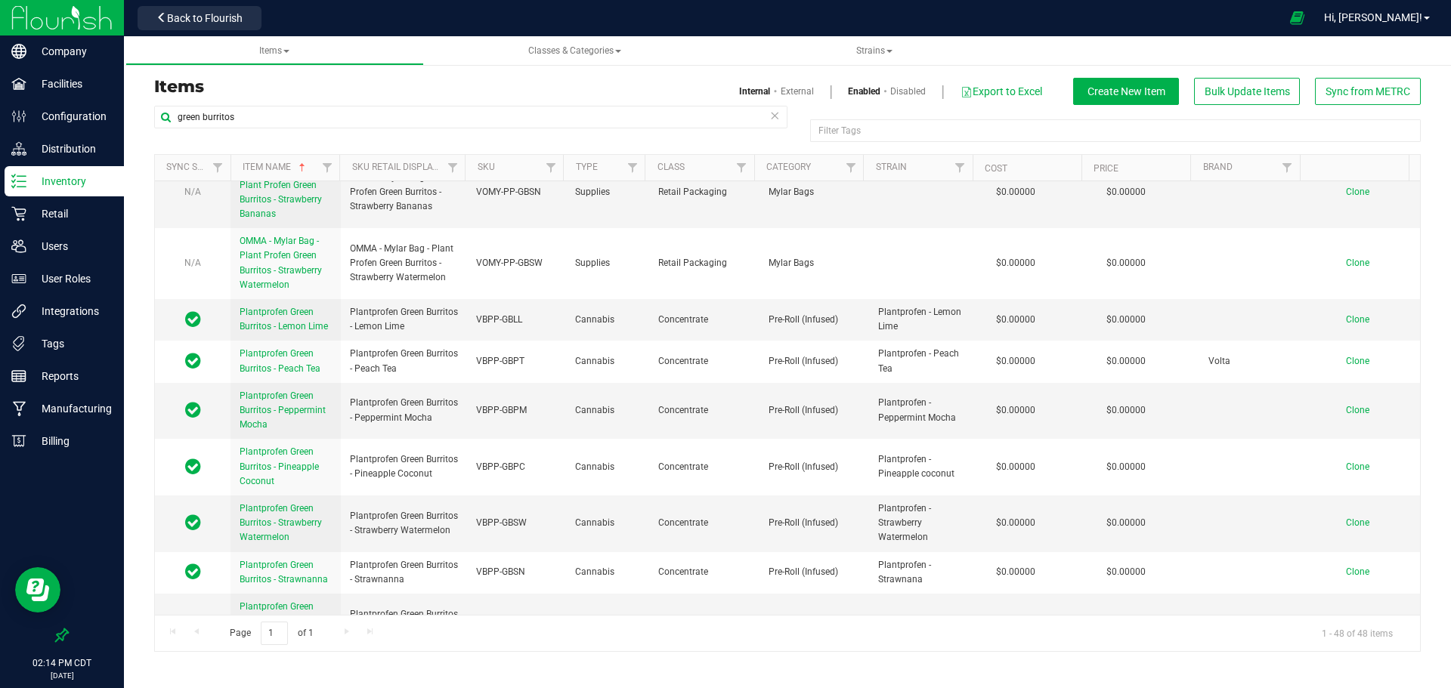
scroll to position [1914, 0]
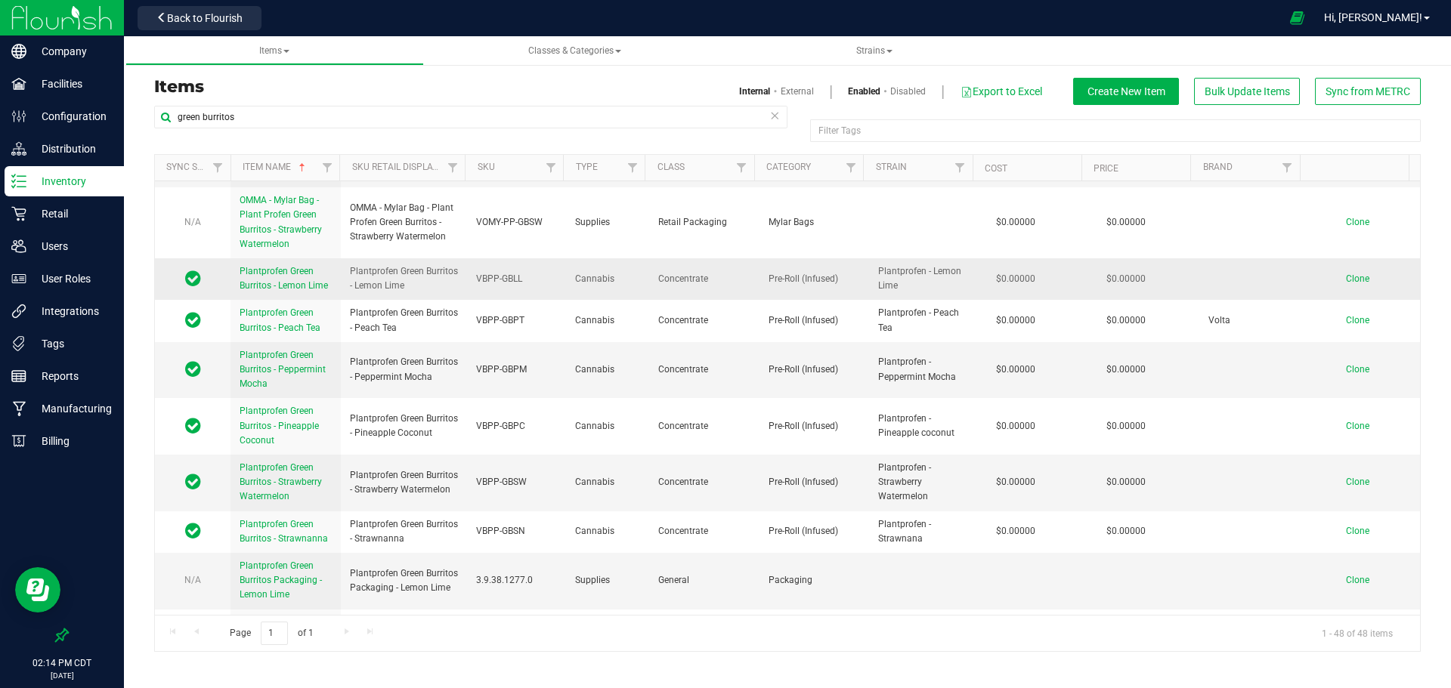
click at [274, 278] on link "Plantprofen Green Burritos - Lemon Lime" at bounding box center [286, 278] width 92 height 29
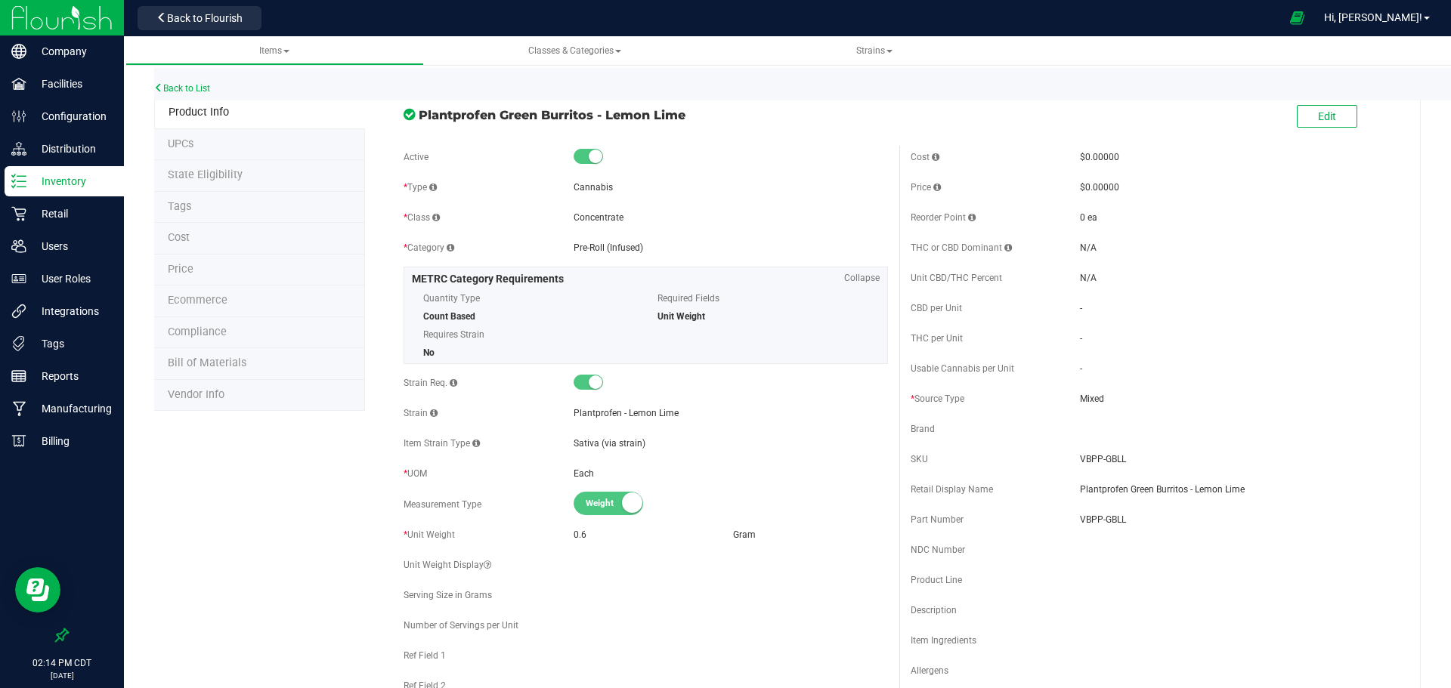
click at [1280, 120] on div "Edit" at bounding box center [1152, 117] width 507 height 38
click at [1297, 116] on button "Edit" at bounding box center [1327, 116] width 60 height 23
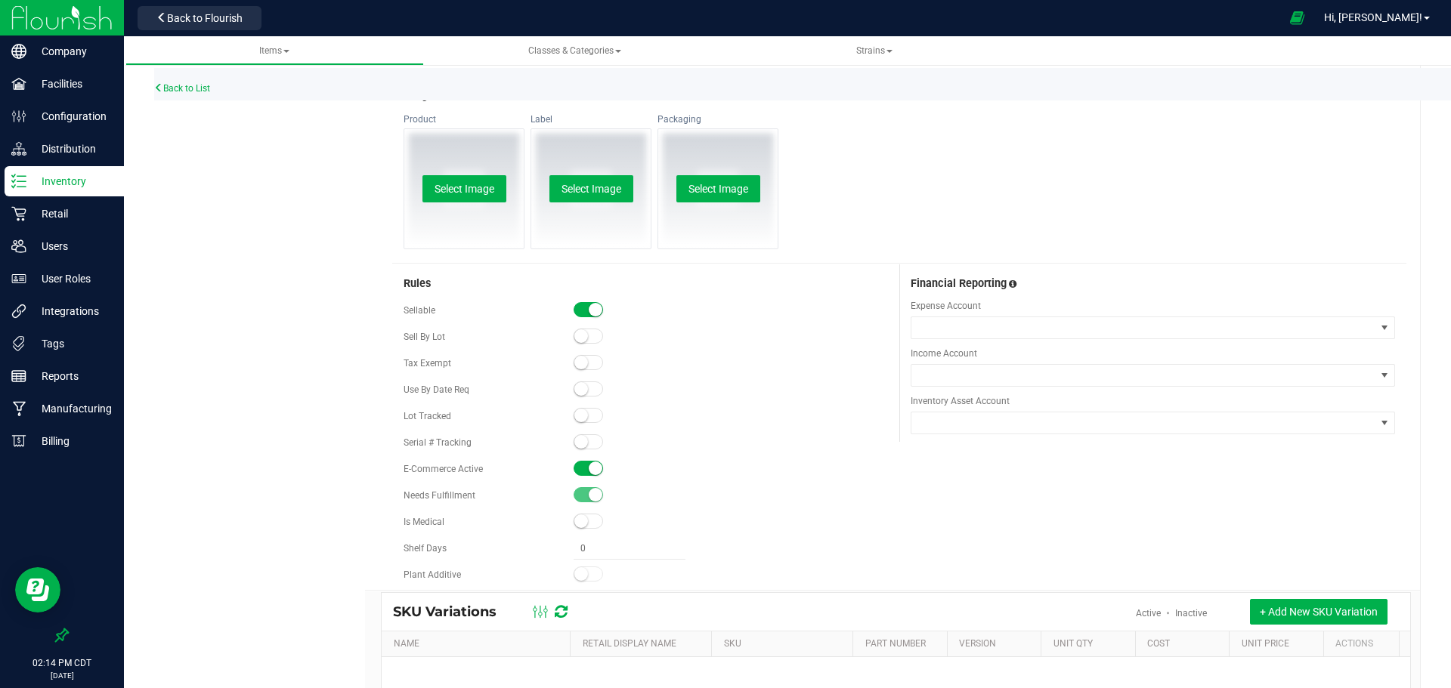
scroll to position [761, 0]
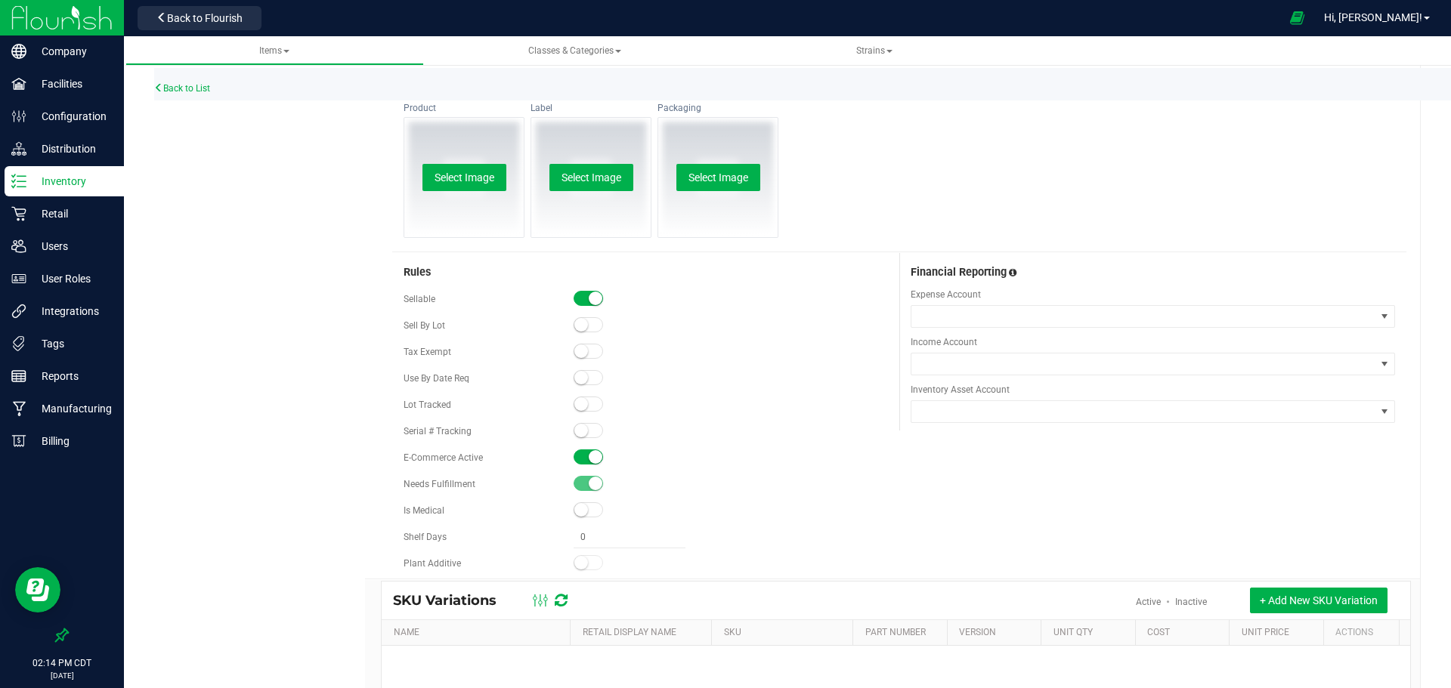
click at [579, 455] on span at bounding box center [589, 457] width 30 height 15
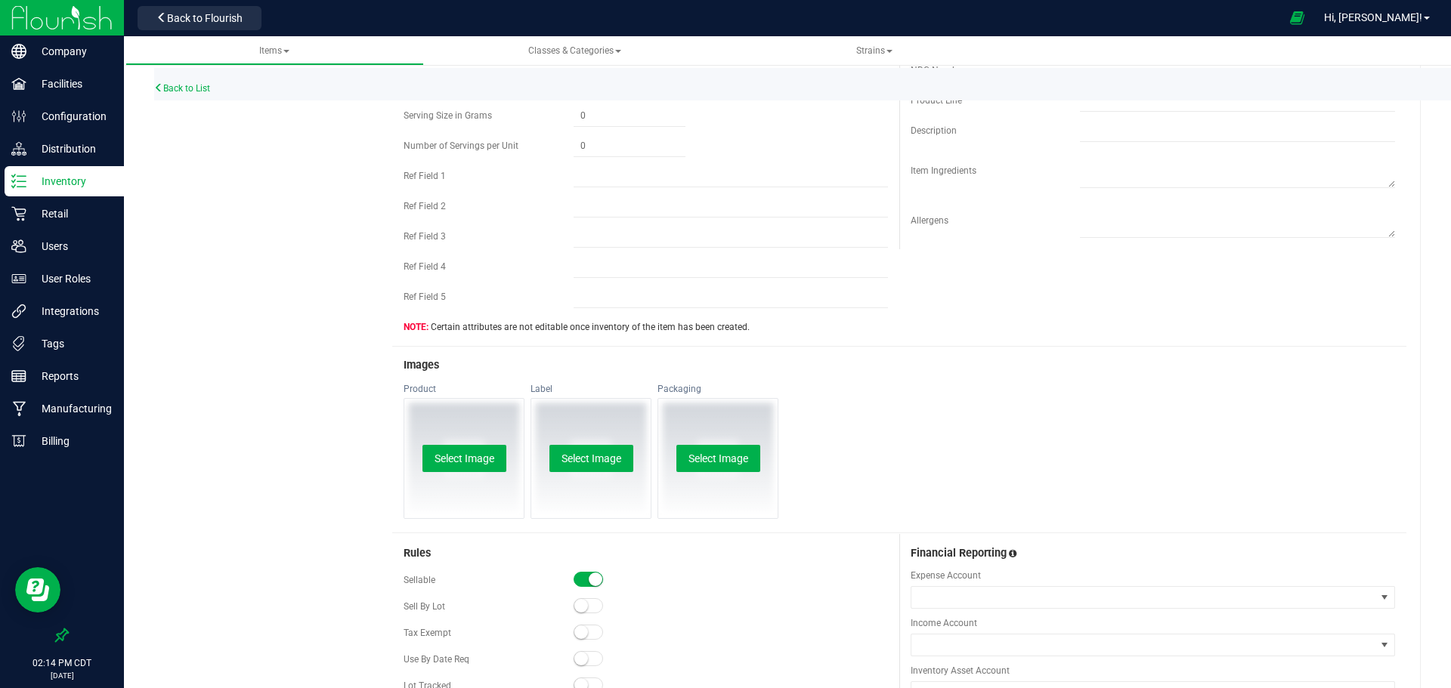
scroll to position [0, 0]
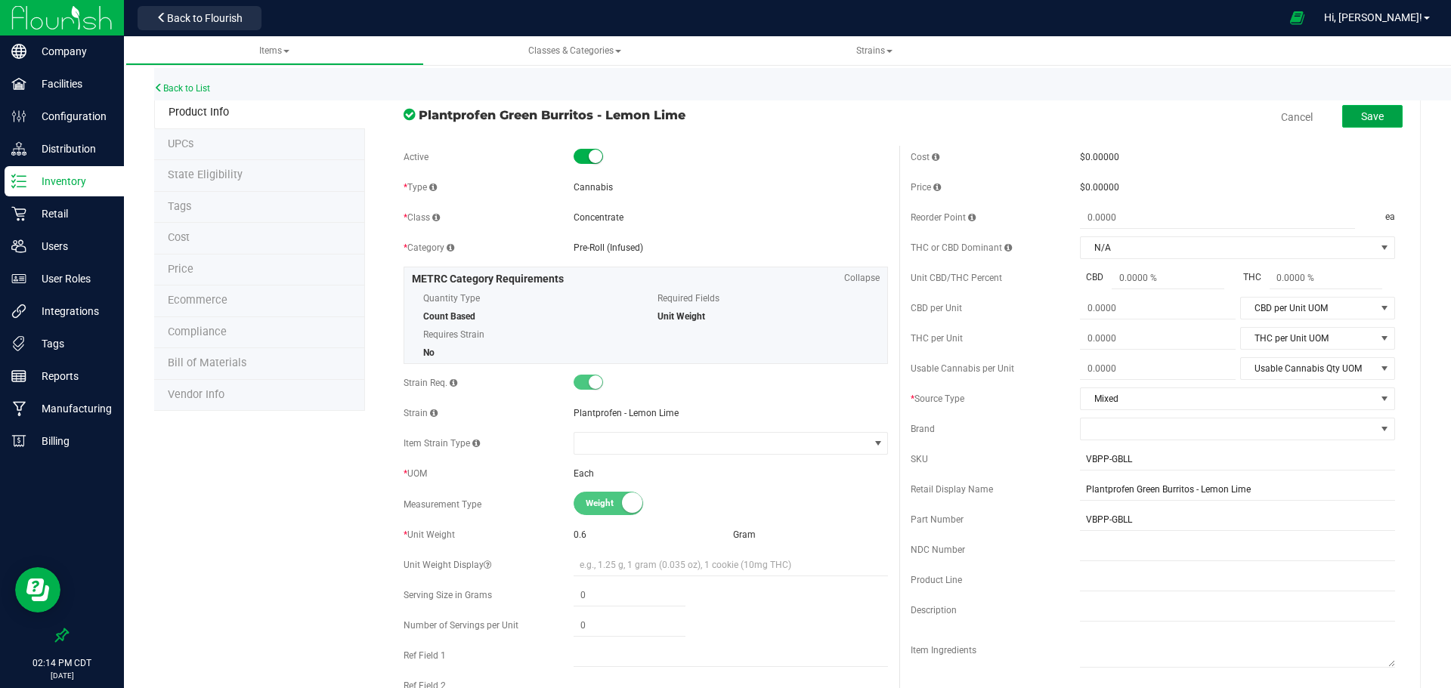
click at [1367, 122] on button "Save" at bounding box center [1372, 116] width 60 height 23
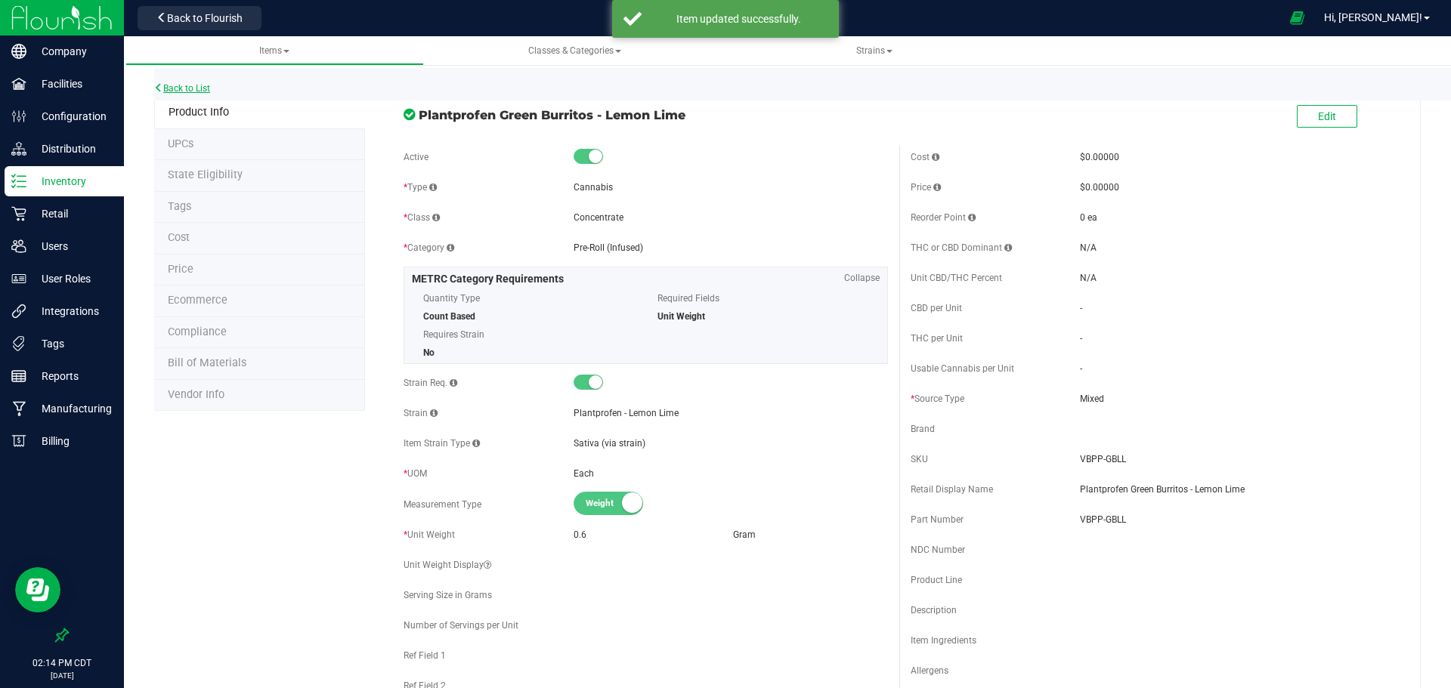
click at [178, 87] on link "Back to List" at bounding box center [182, 88] width 56 height 11
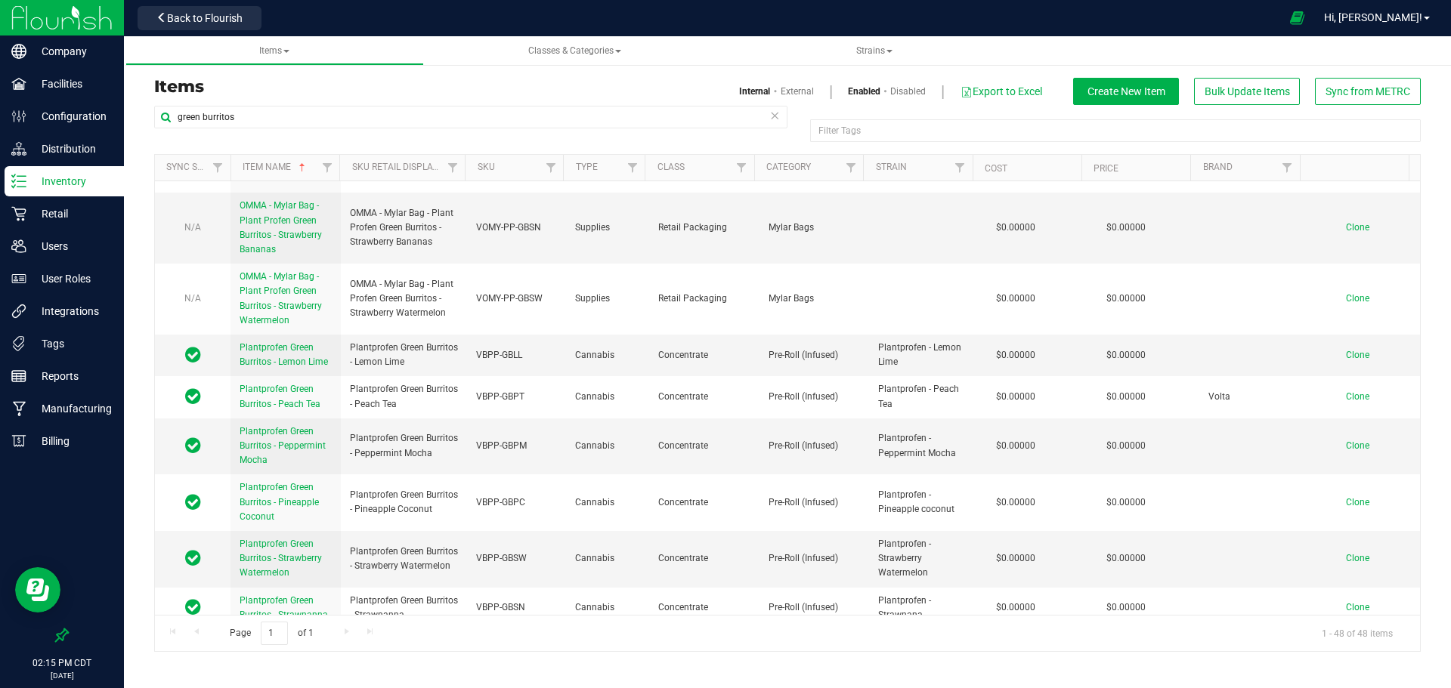
scroll to position [1843, 0]
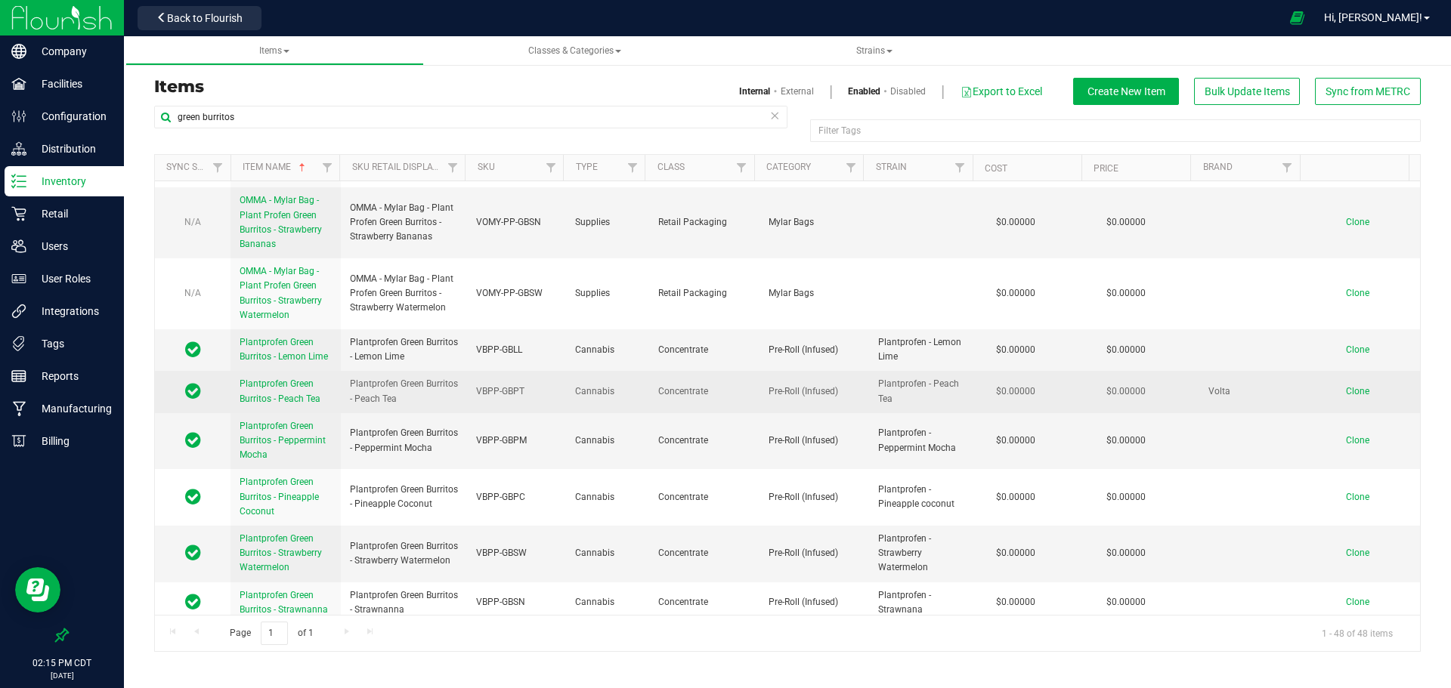
click at [290, 401] on span "Plantprofen Green Burritos - Peach Tea" at bounding box center [280, 391] width 81 height 25
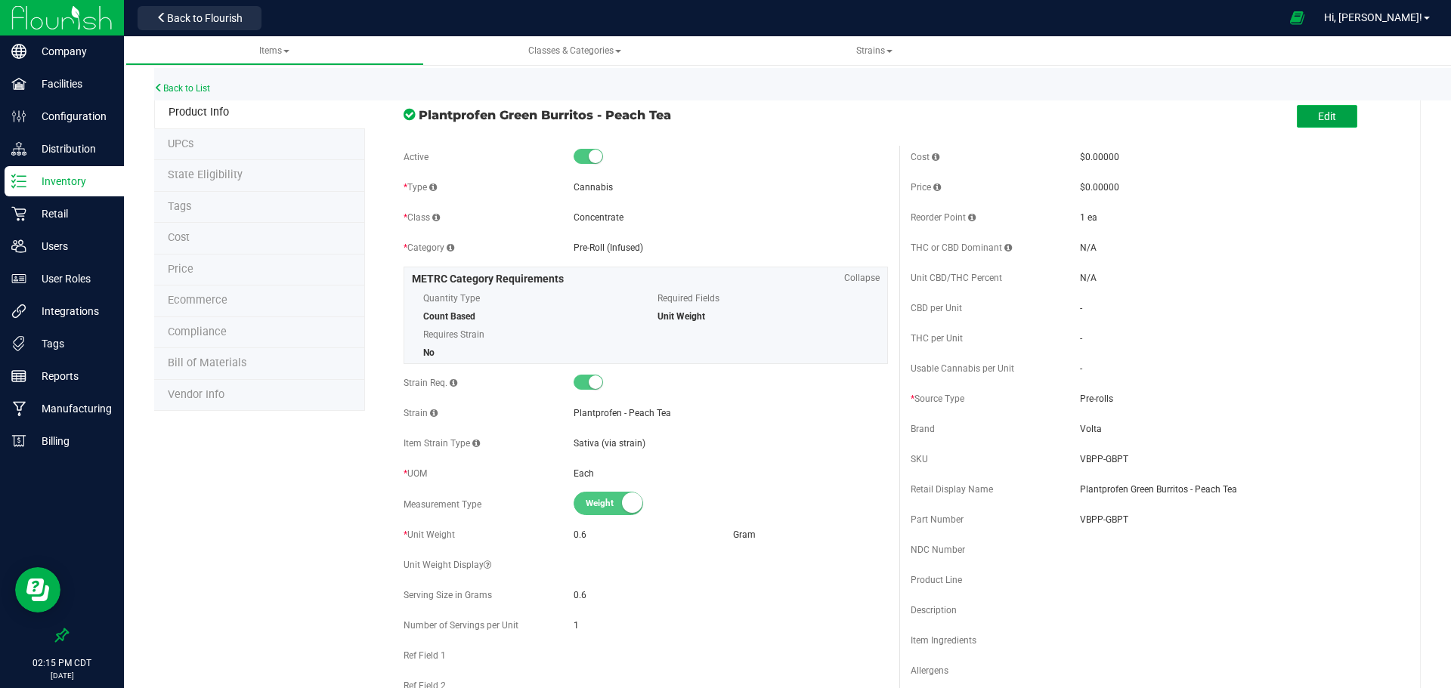
click at [1326, 116] on button "Edit" at bounding box center [1327, 116] width 60 height 23
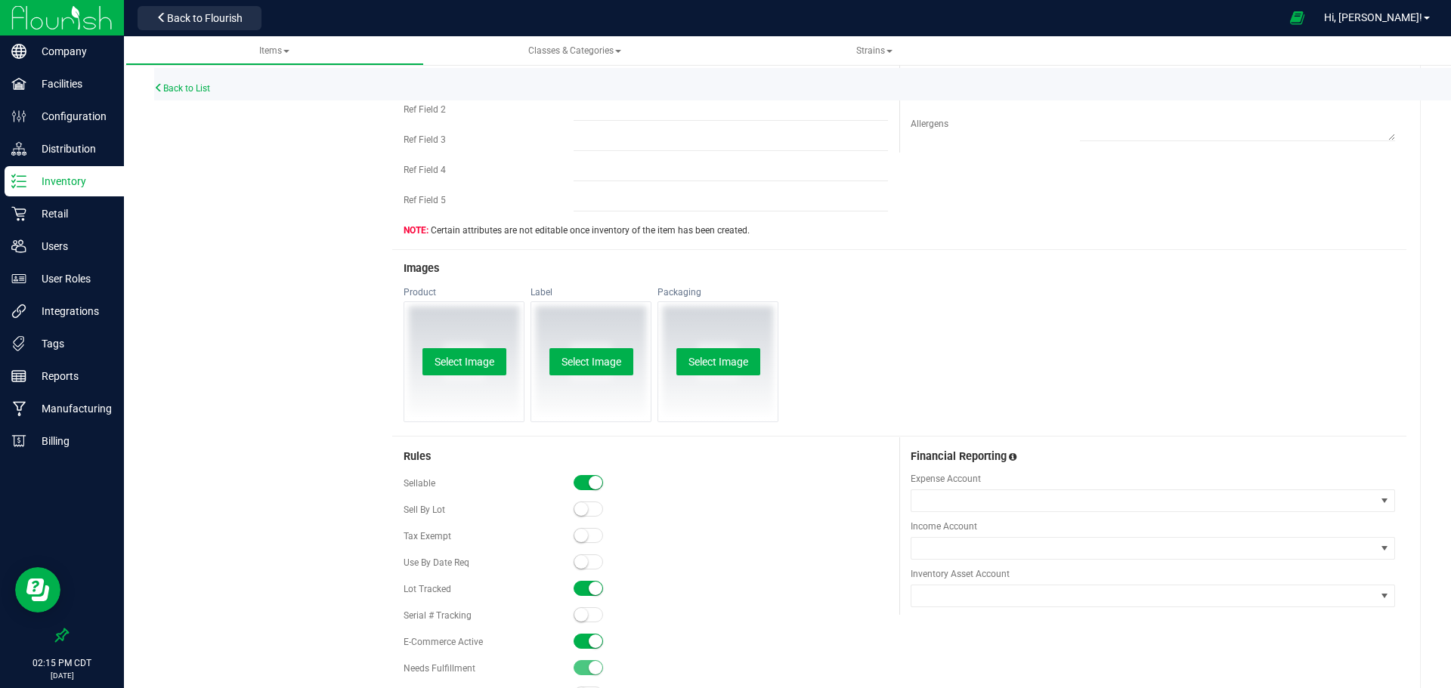
scroll to position [598, 0]
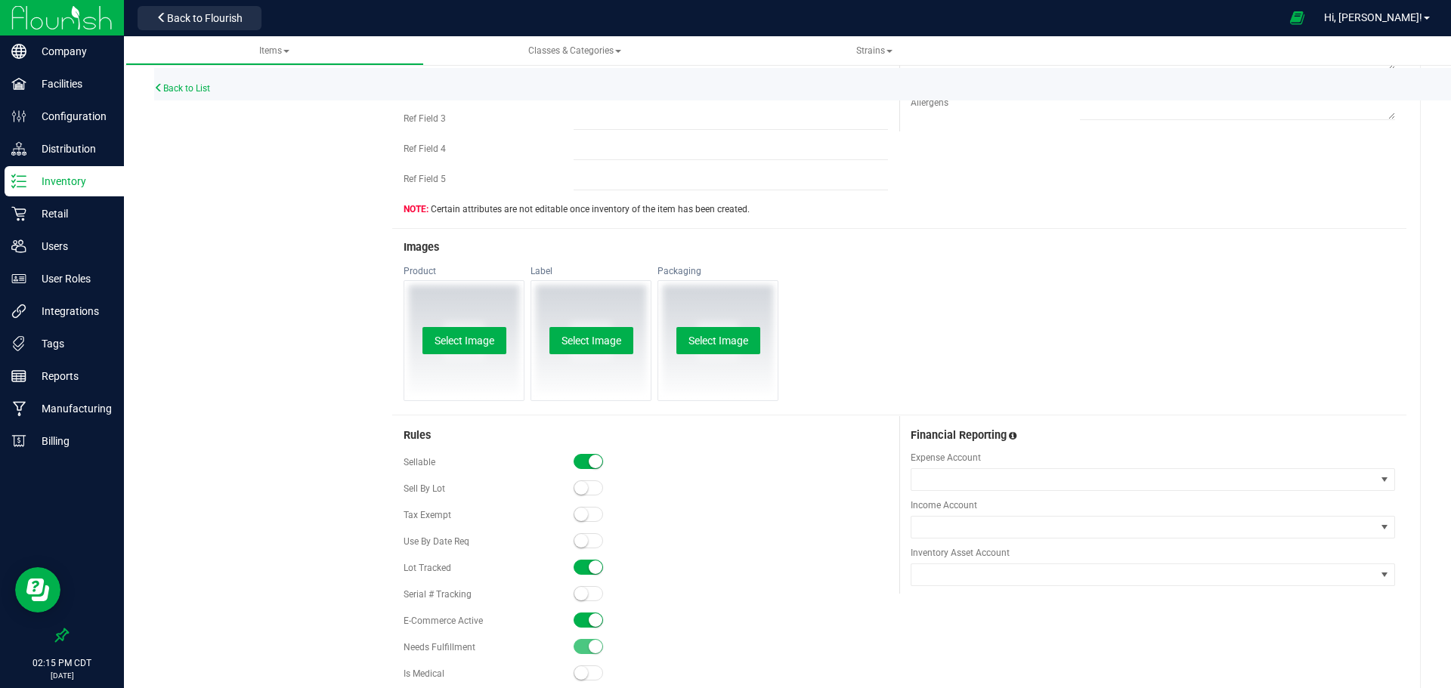
click at [585, 616] on span at bounding box center [589, 620] width 30 height 15
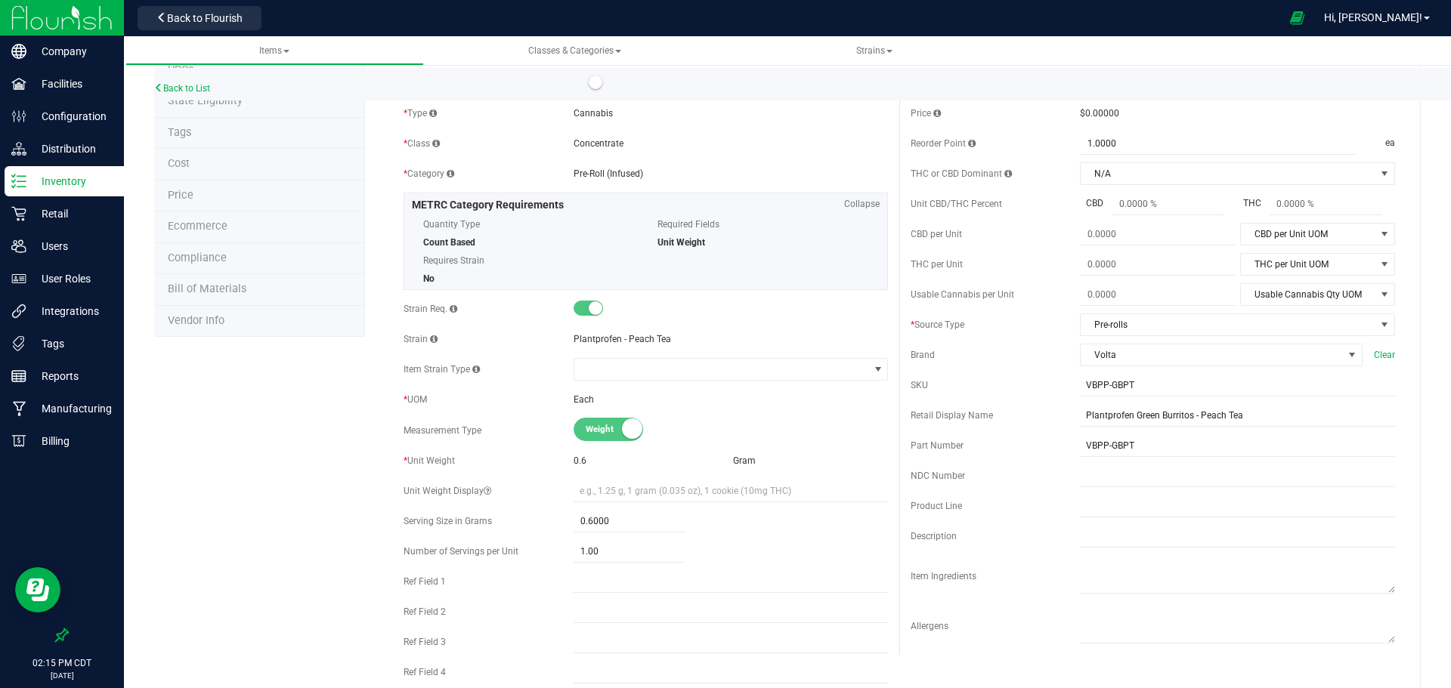
scroll to position [0, 0]
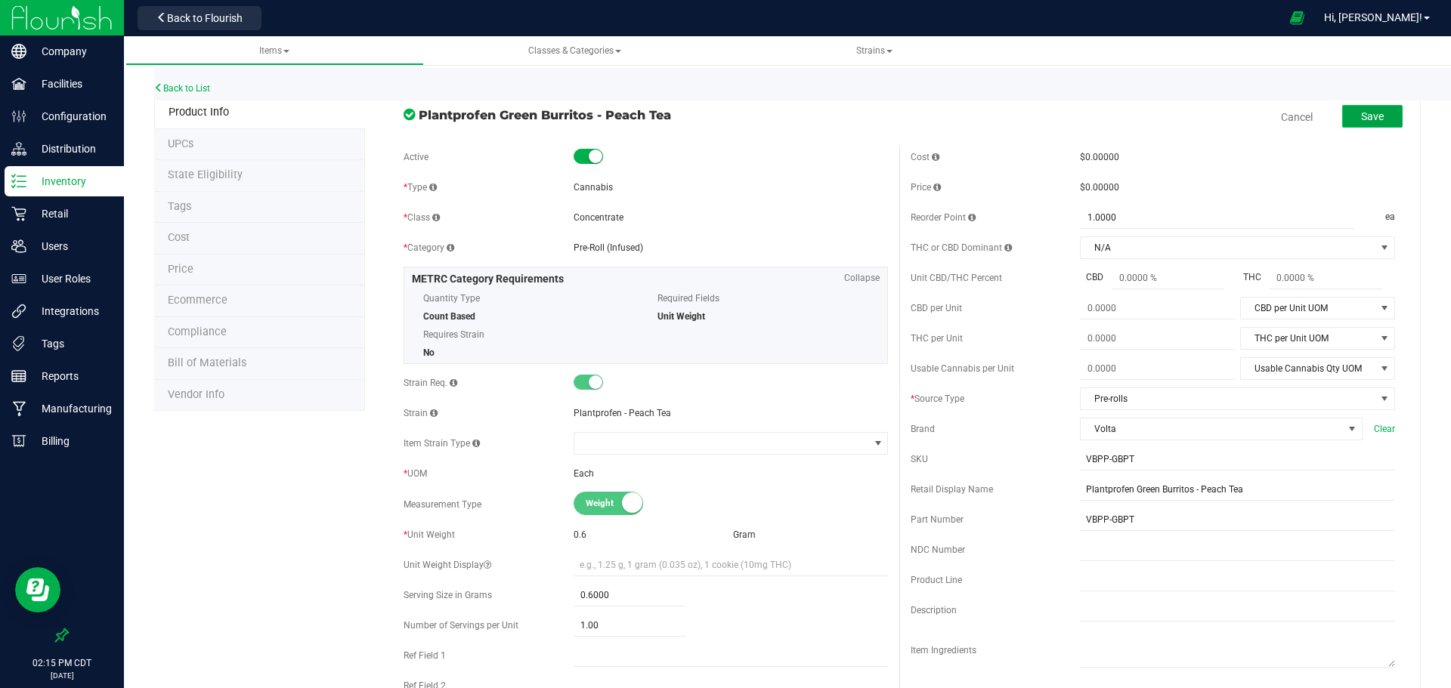
click at [1382, 123] on button "Save" at bounding box center [1372, 116] width 60 height 23
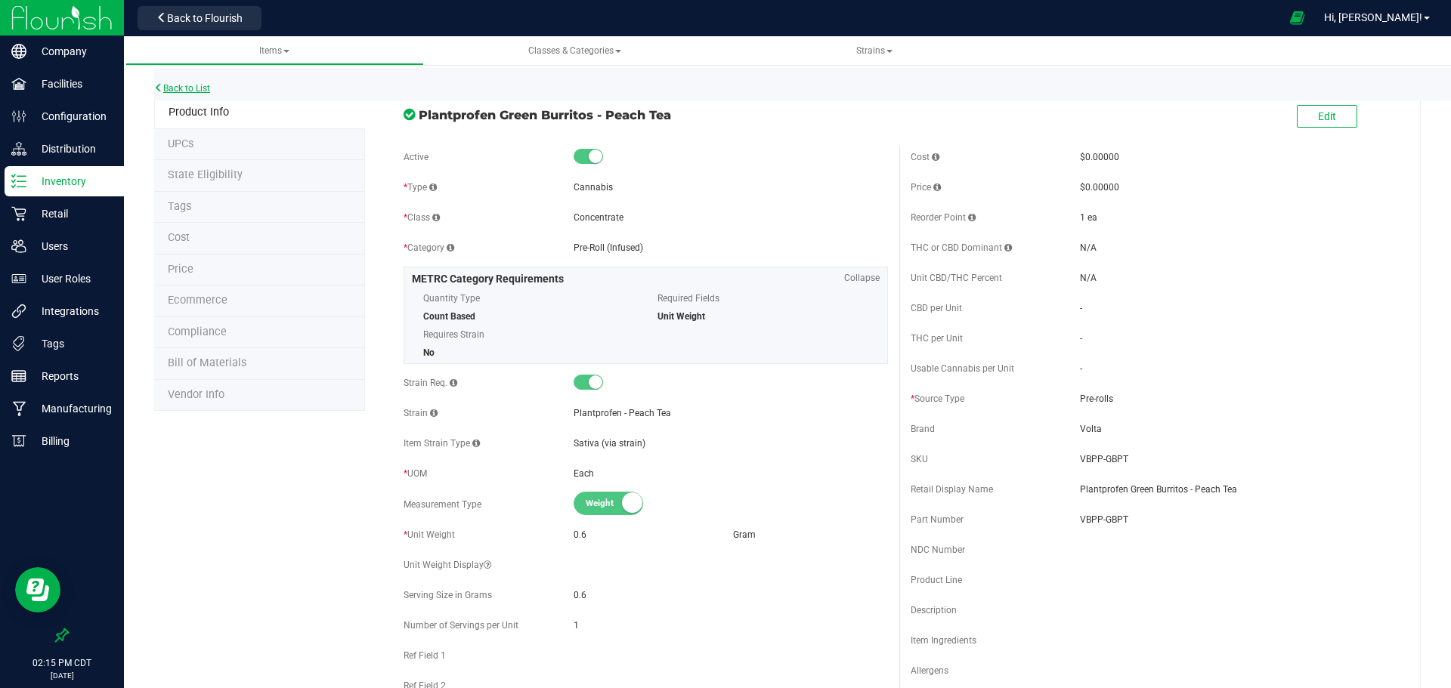
click at [184, 91] on link "Back to List" at bounding box center [182, 88] width 56 height 11
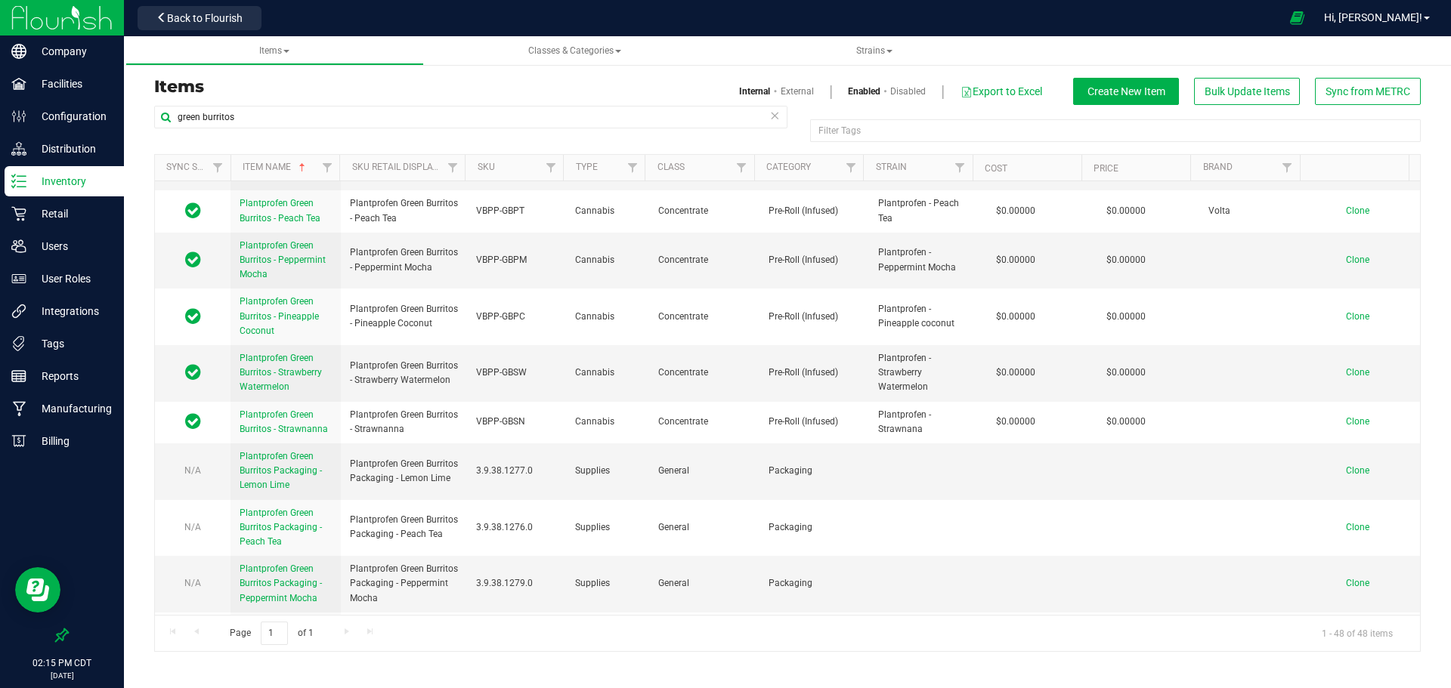
scroll to position [2008, 0]
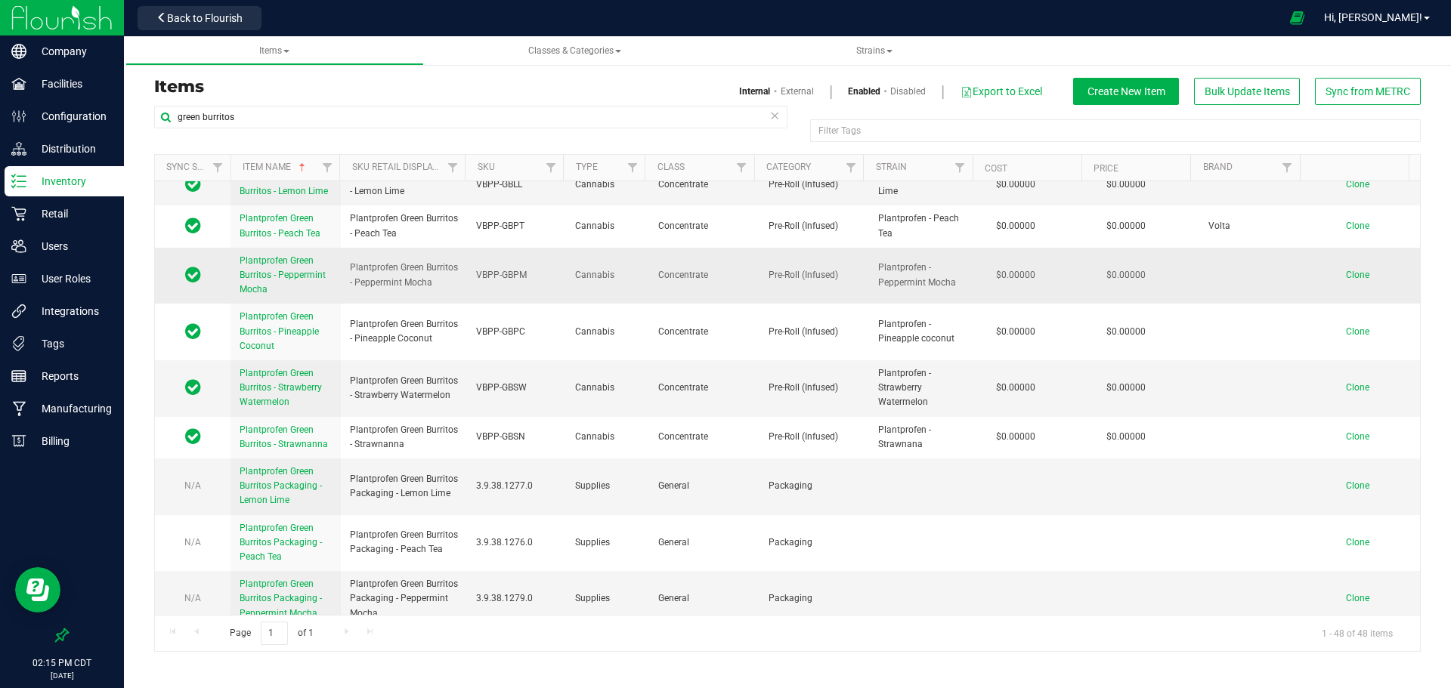
click at [288, 274] on span "Plantprofen Green Burritos - Peppermint Mocha" at bounding box center [283, 274] width 86 height 39
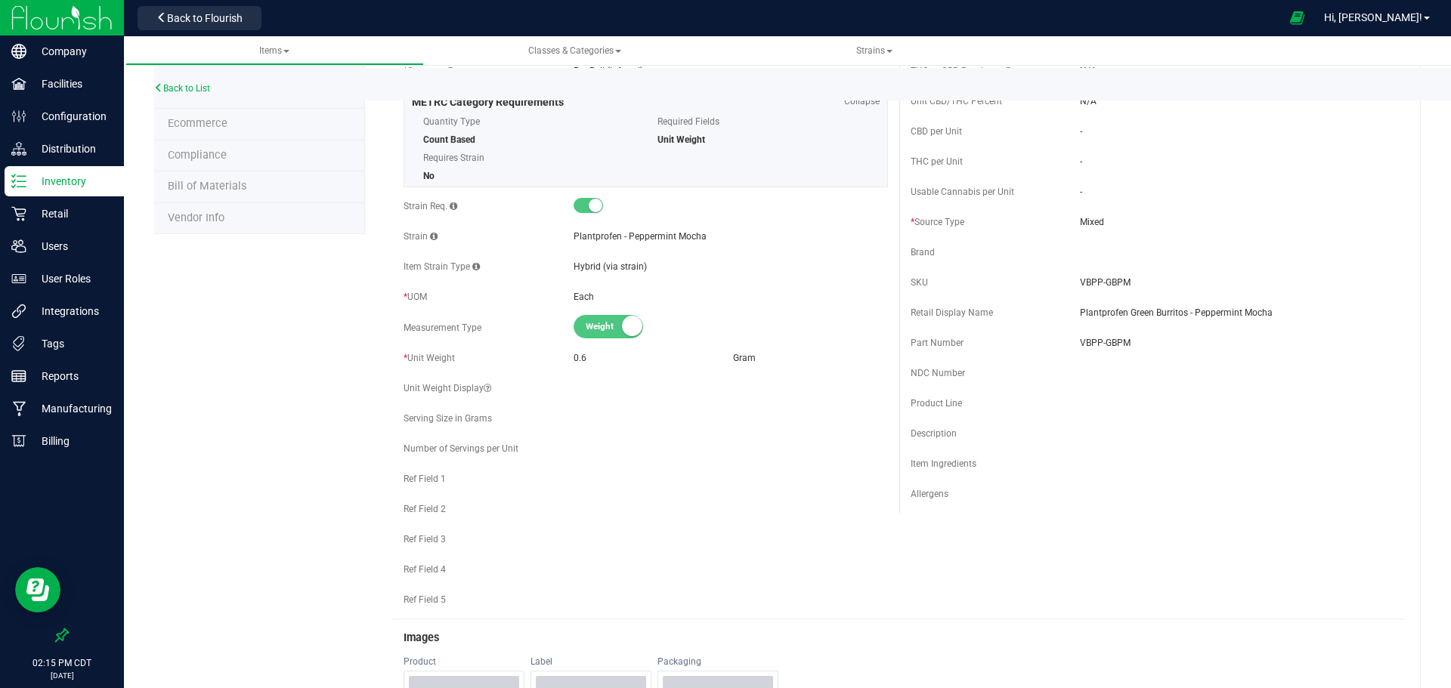
scroll to position [8, 0]
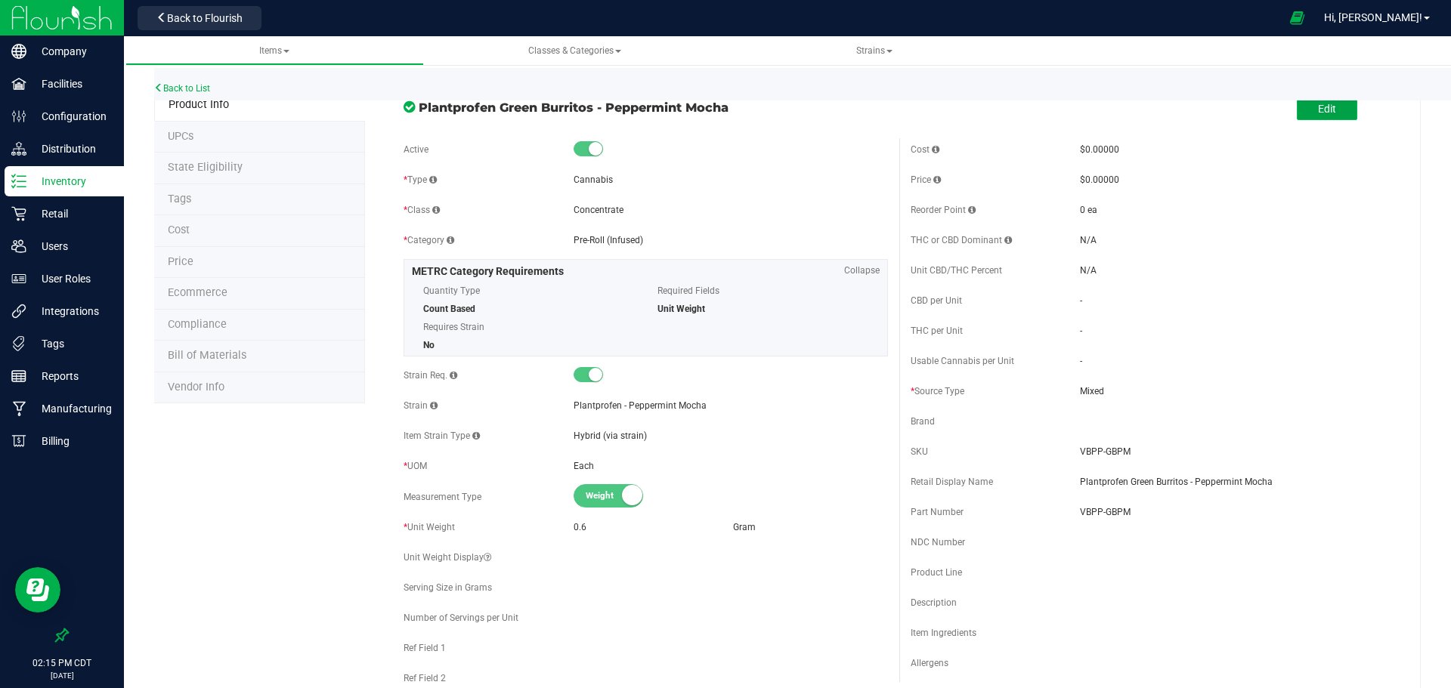
click at [1325, 116] on button "Edit" at bounding box center [1327, 108] width 60 height 23
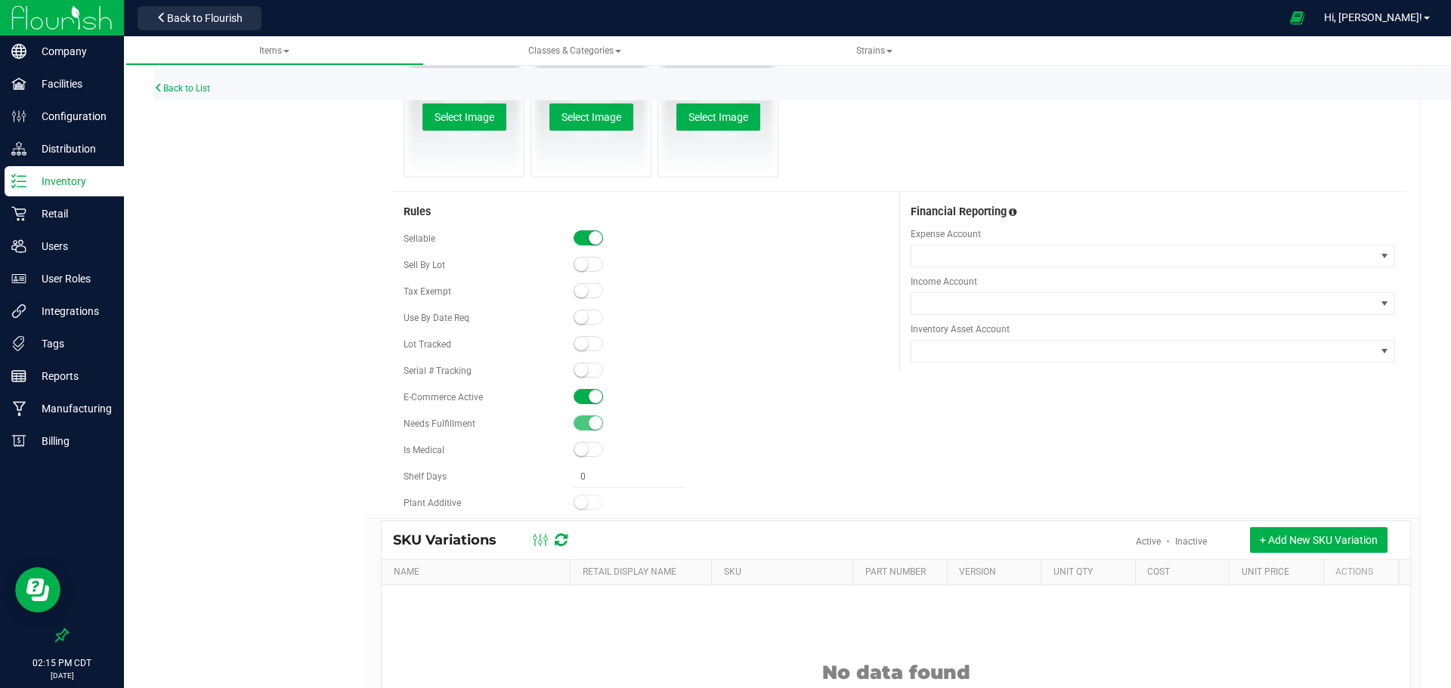
scroll to position [875, 0]
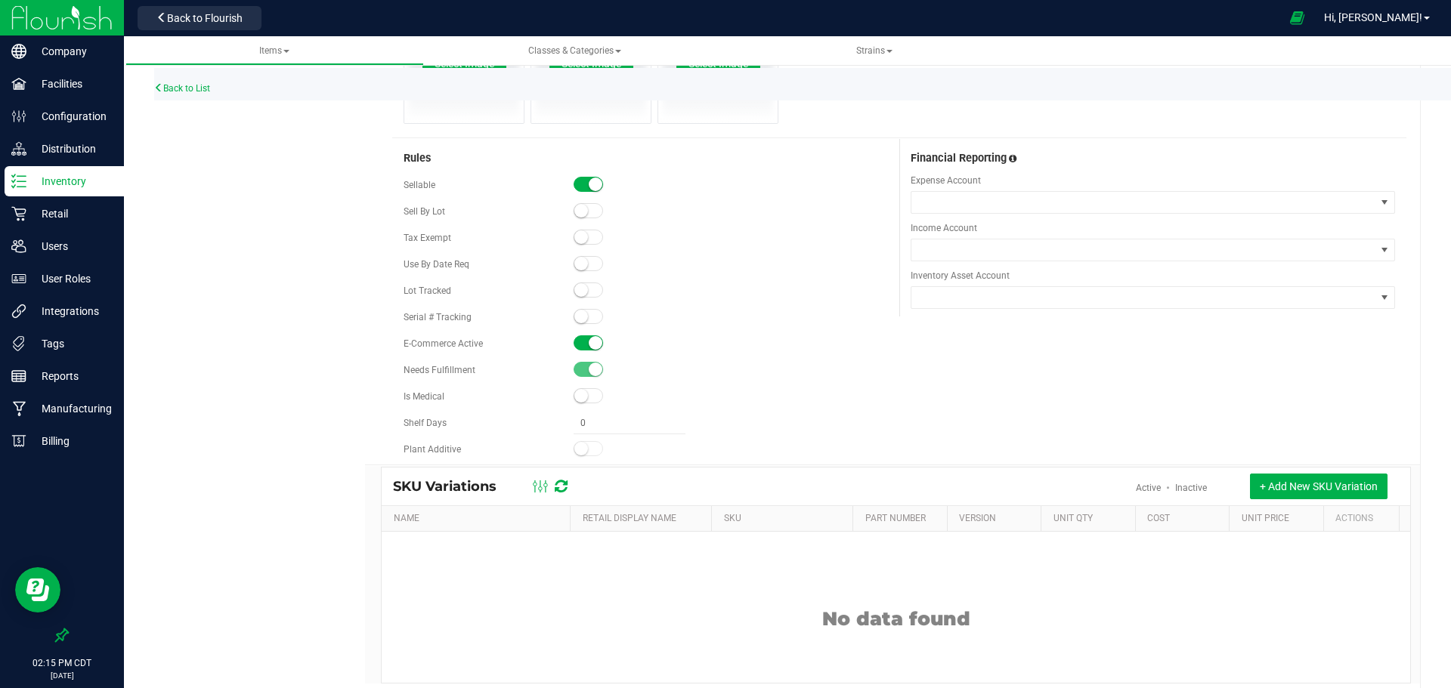
click at [598, 343] on small at bounding box center [596, 343] width 14 height 14
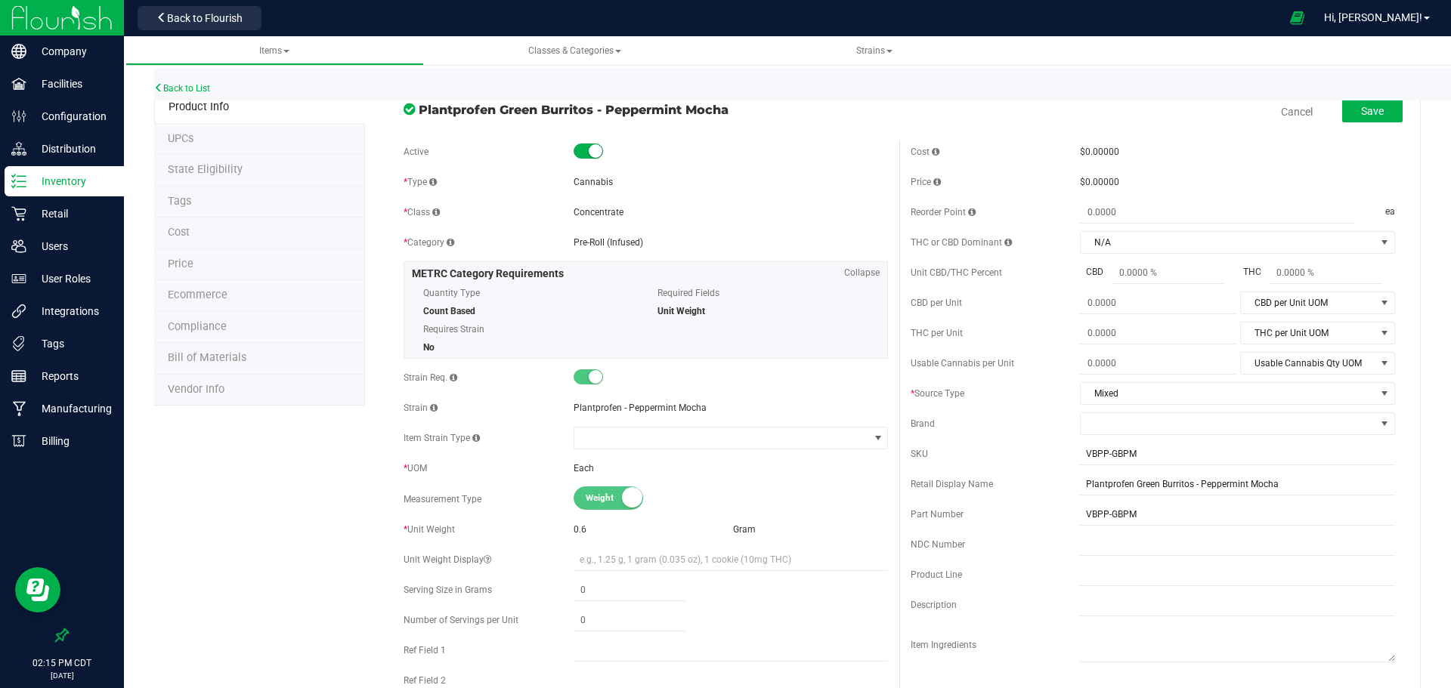
scroll to position [0, 0]
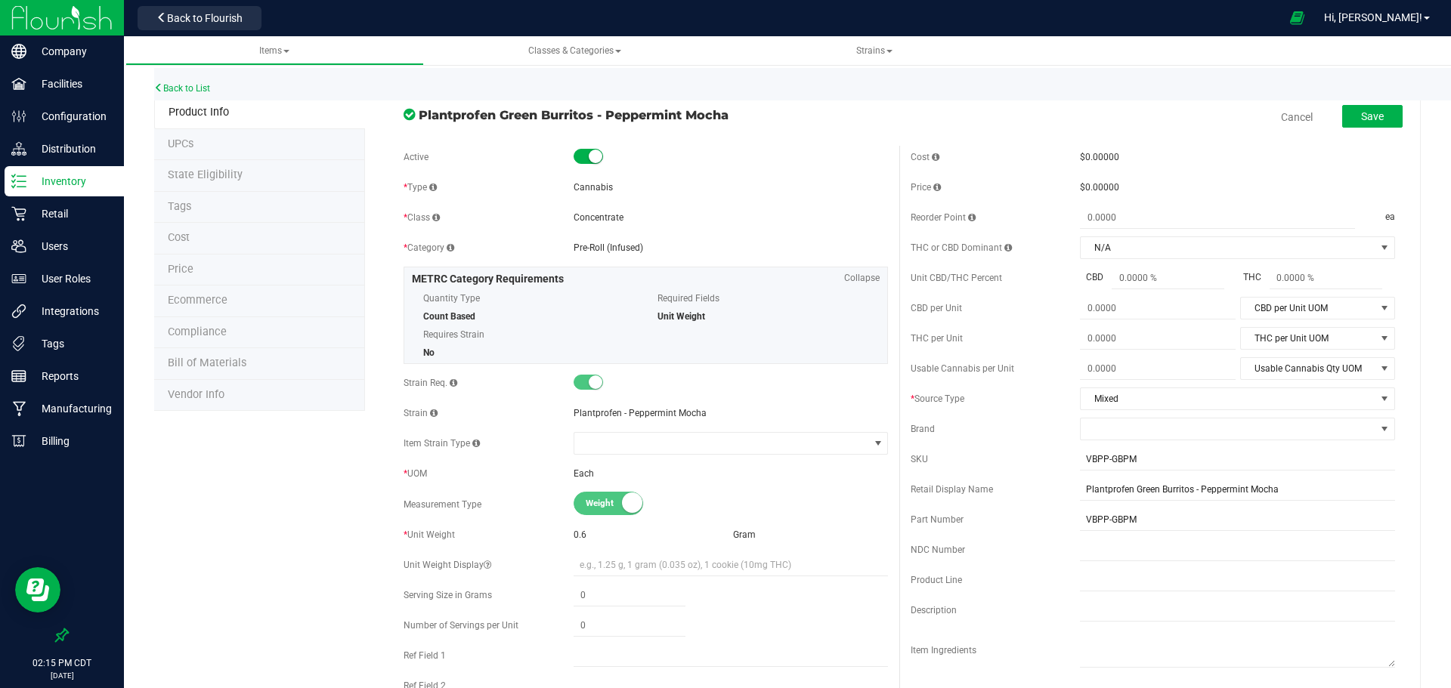
click at [1356, 104] on div "Save" at bounding box center [1360, 117] width 83 height 31
click at [1366, 109] on button "Save" at bounding box center [1372, 116] width 60 height 23
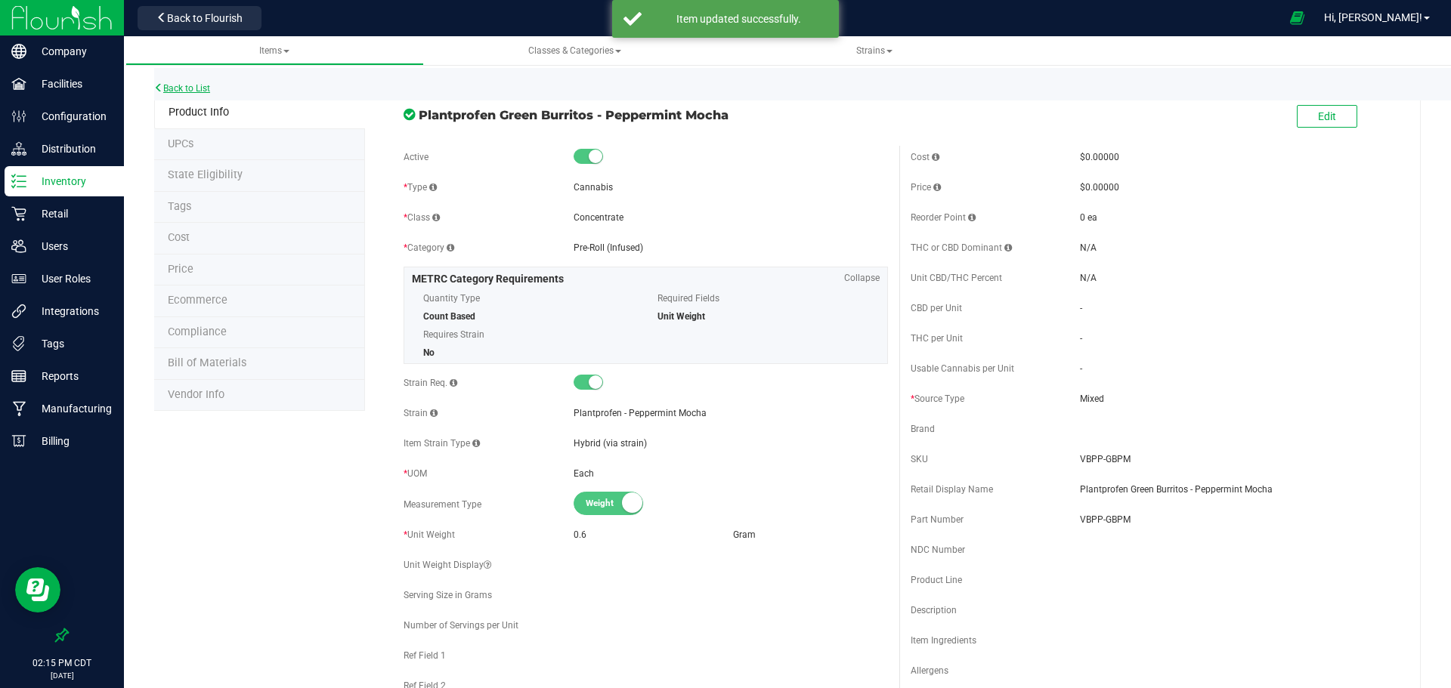
click at [185, 89] on link "Back to List" at bounding box center [182, 88] width 56 height 11
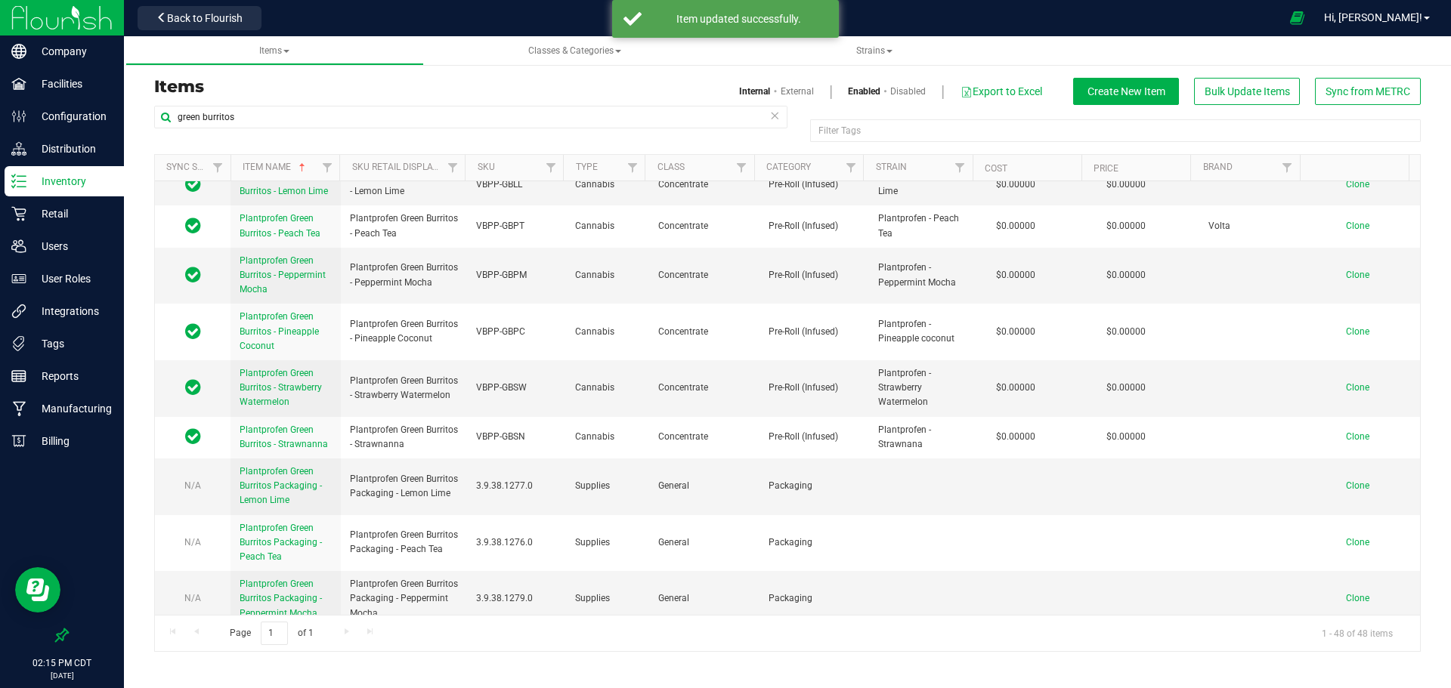
scroll to position [2019, 0]
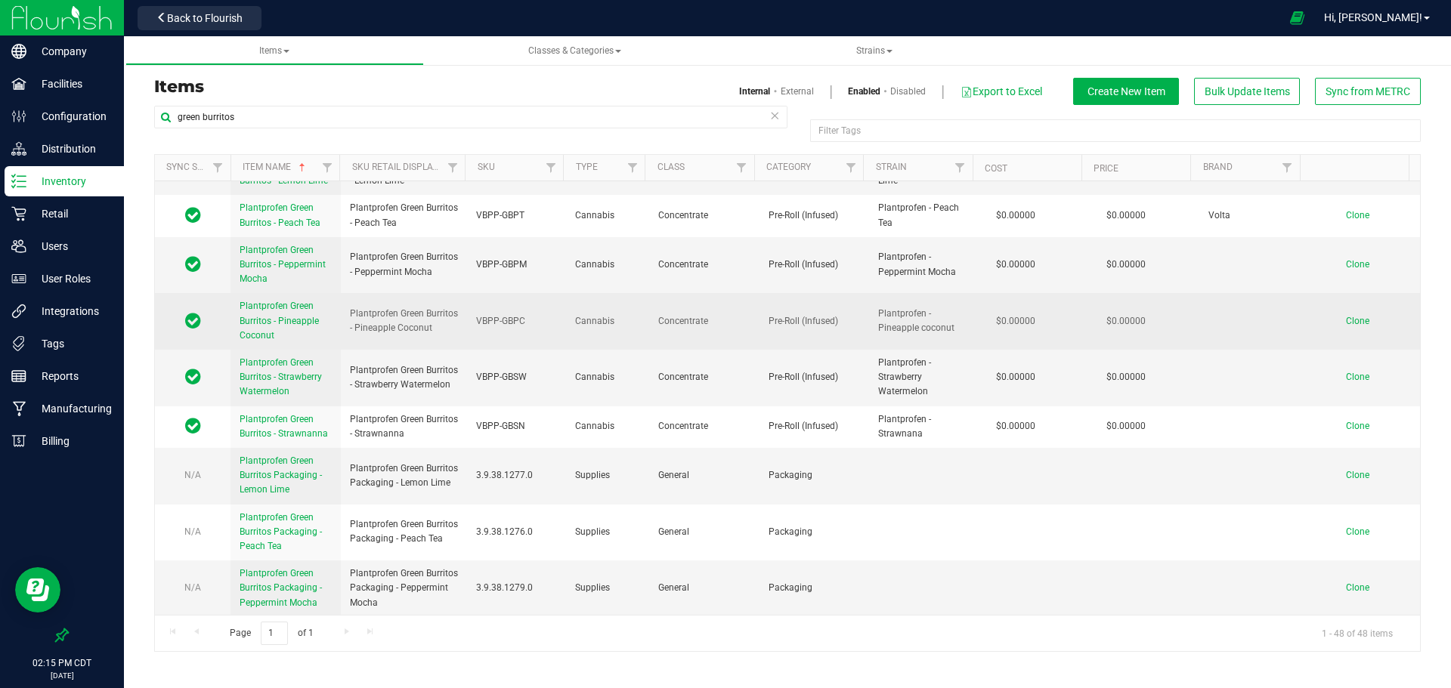
click at [264, 316] on span "Plantprofen Green Burritos - Pineapple Coconut" at bounding box center [279, 320] width 79 height 39
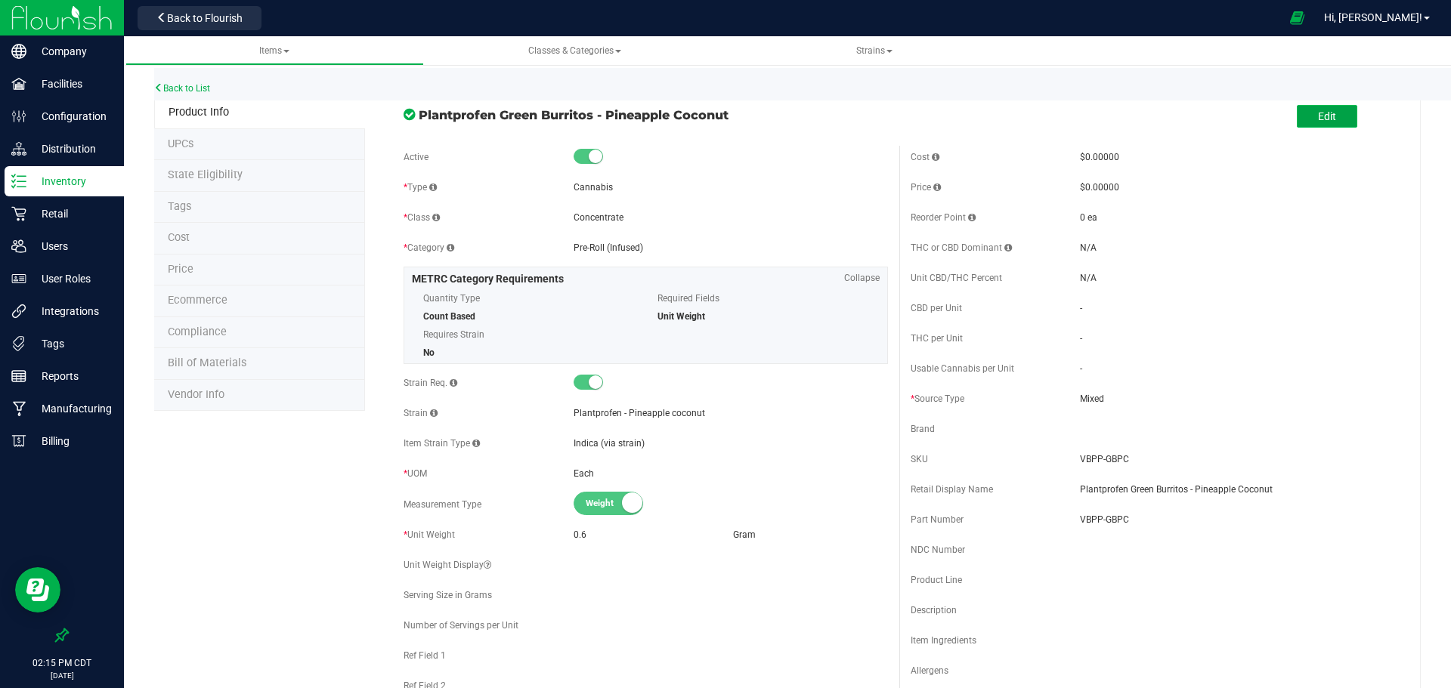
drag, startPoint x: 1312, startPoint y: 121, endPoint x: 1329, endPoint y: 121, distance: 17.4
click at [1318, 120] on span "Edit" at bounding box center [1327, 116] width 18 height 12
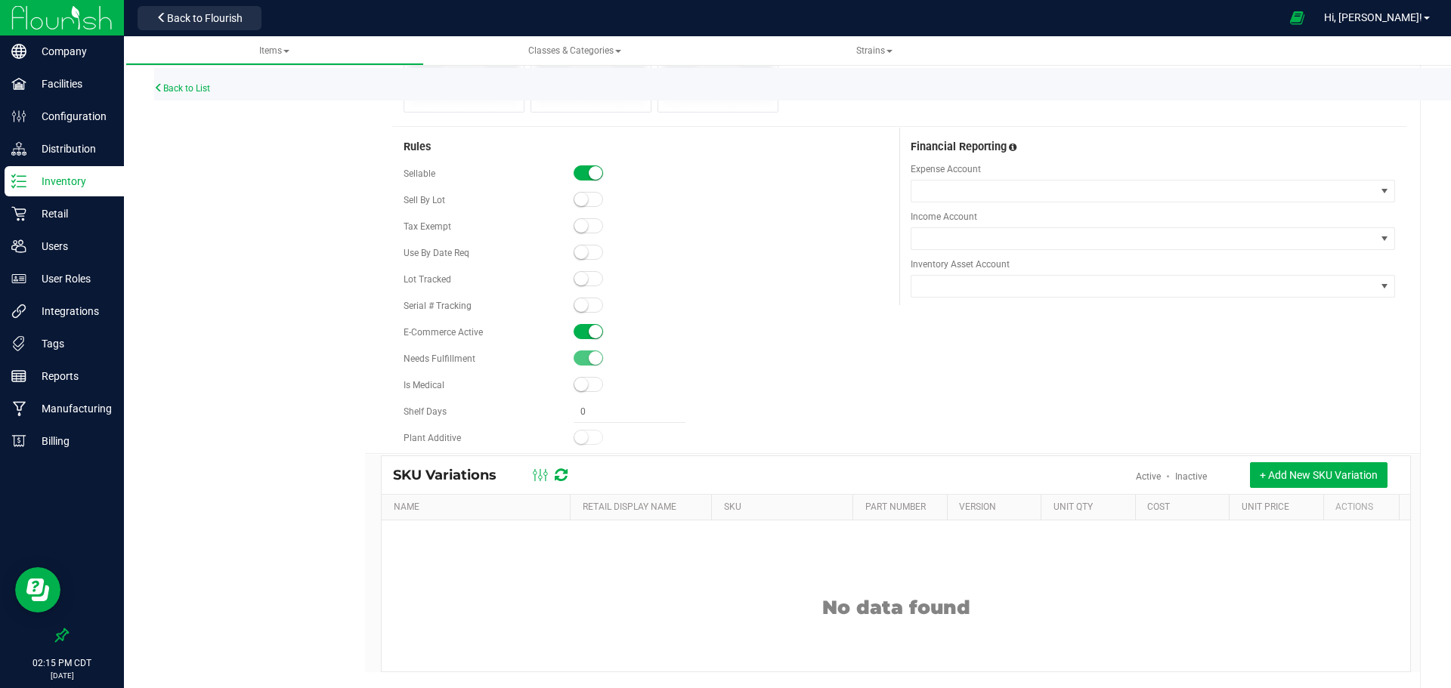
scroll to position [898, 0]
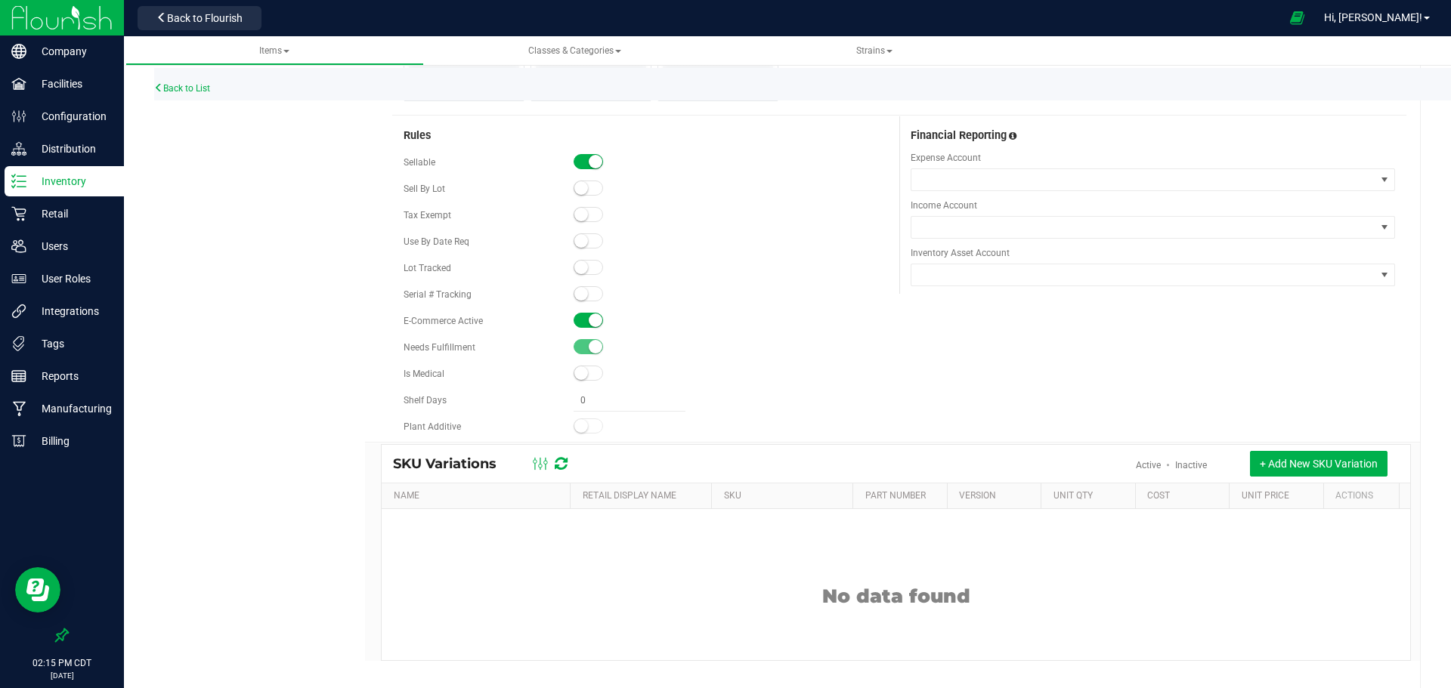
click at [589, 323] on small at bounding box center [596, 321] width 14 height 14
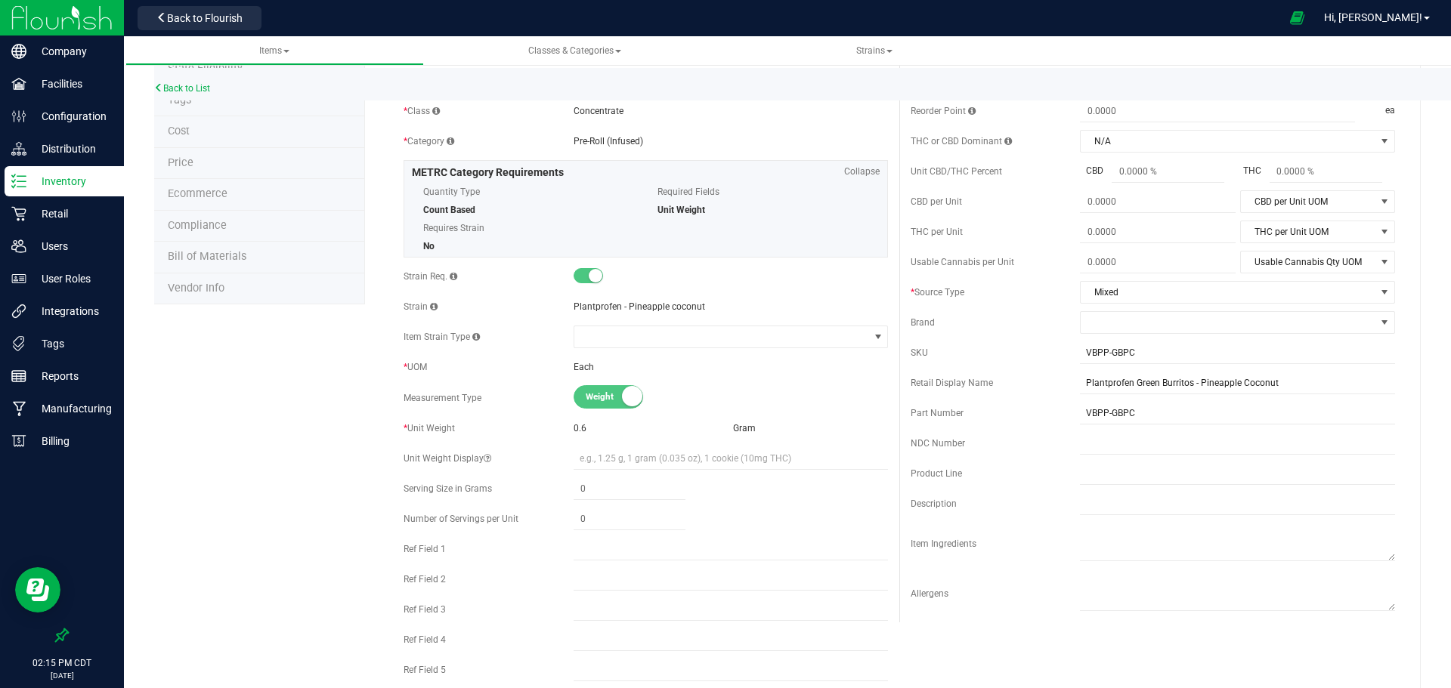
scroll to position [0, 0]
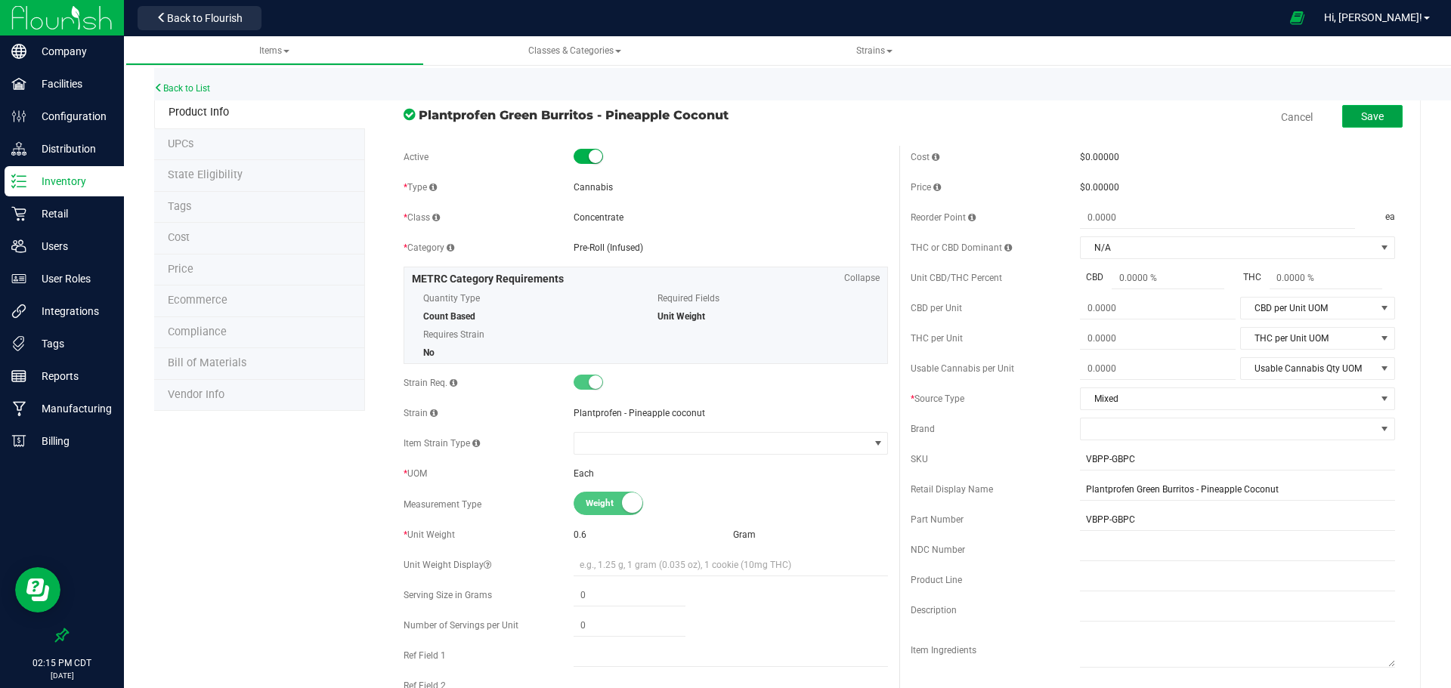
click at [1368, 108] on button "Save" at bounding box center [1372, 116] width 60 height 23
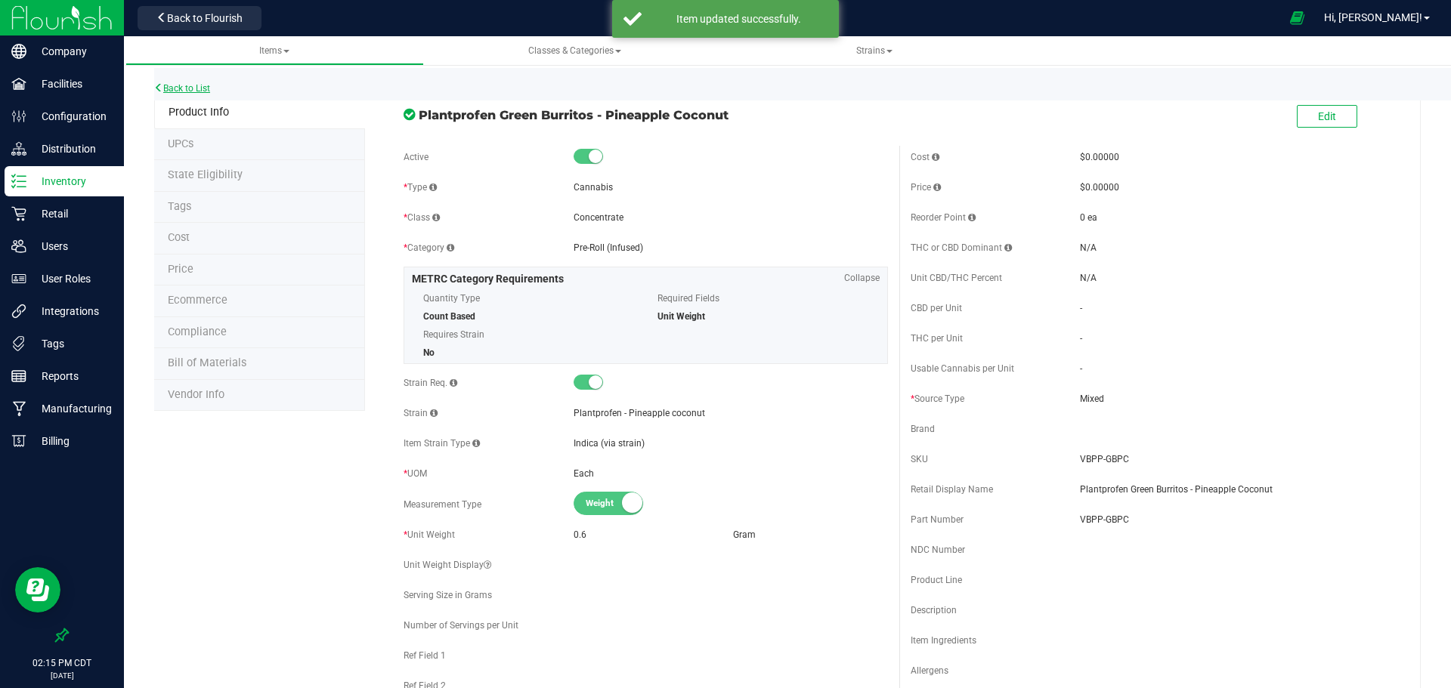
click at [188, 87] on link "Back to List" at bounding box center [182, 88] width 56 height 11
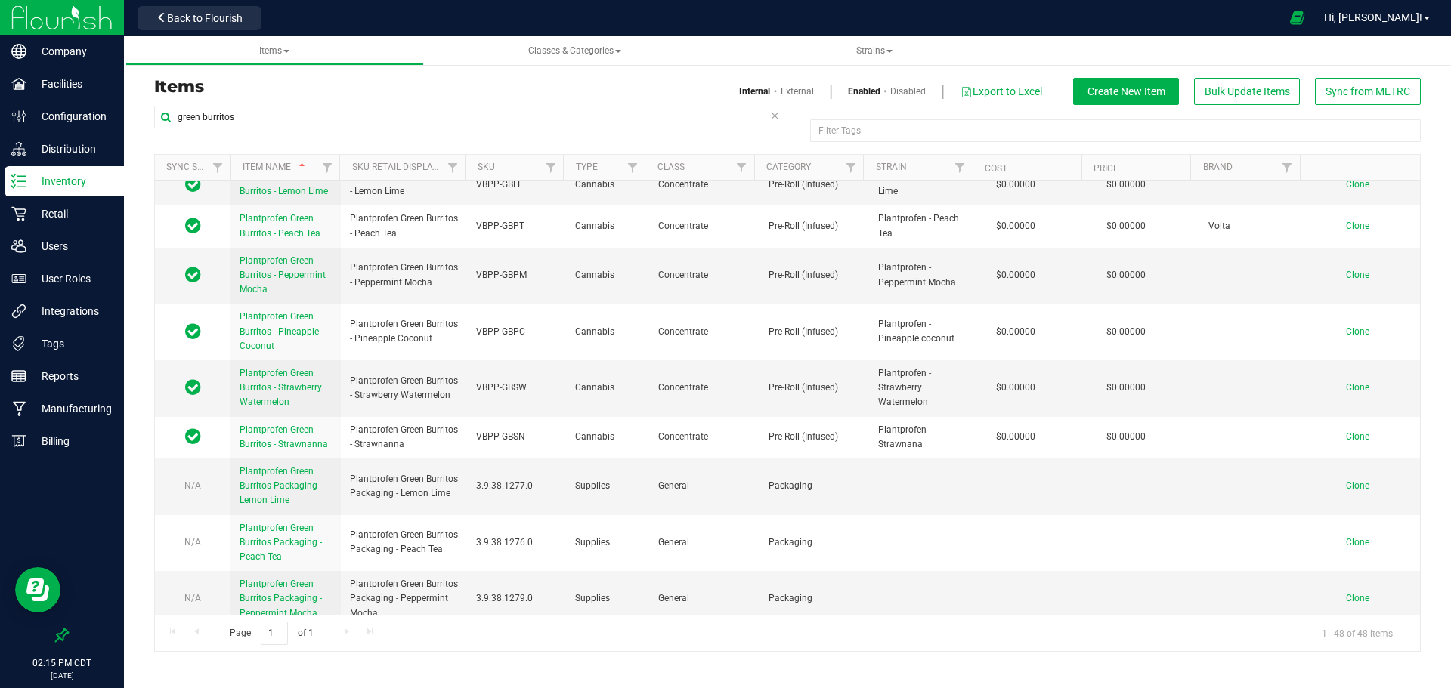
scroll to position [2034, 0]
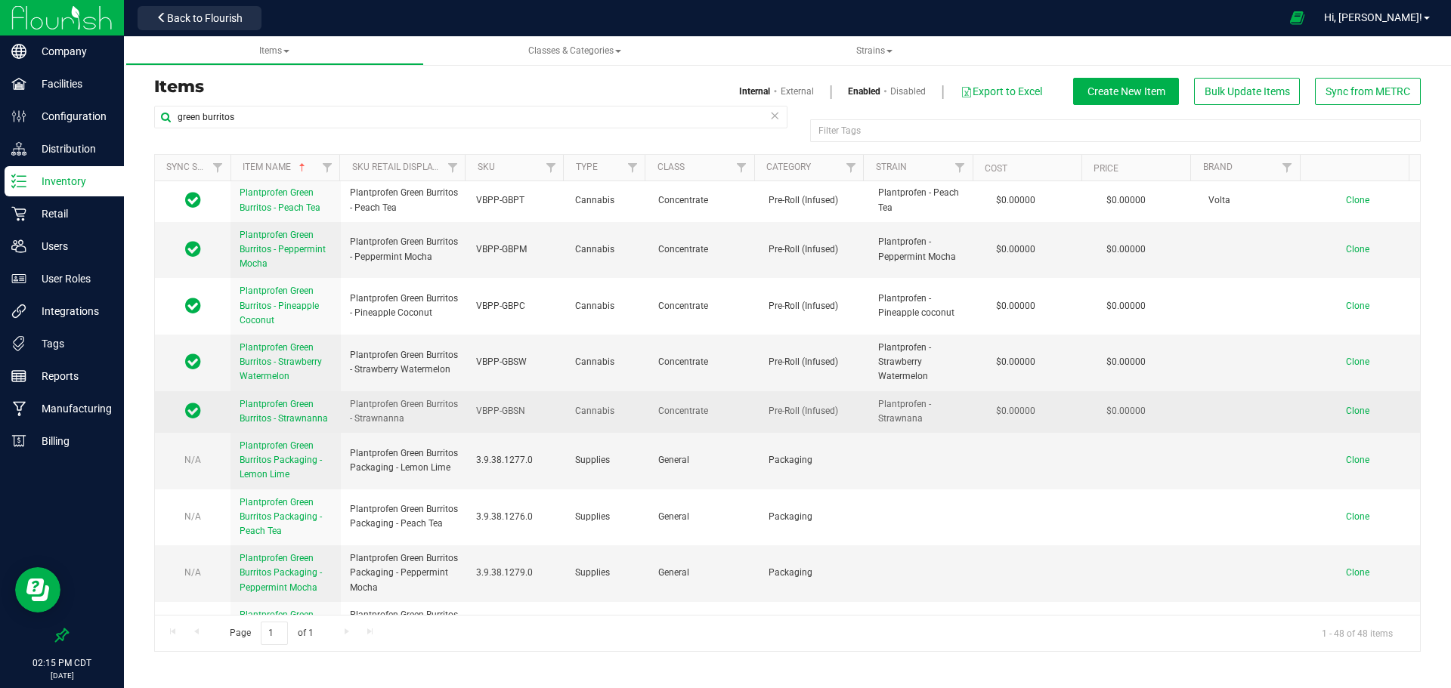
click at [280, 412] on link "Plantprofen Green Burritos - Strawnanna" at bounding box center [286, 411] width 92 height 29
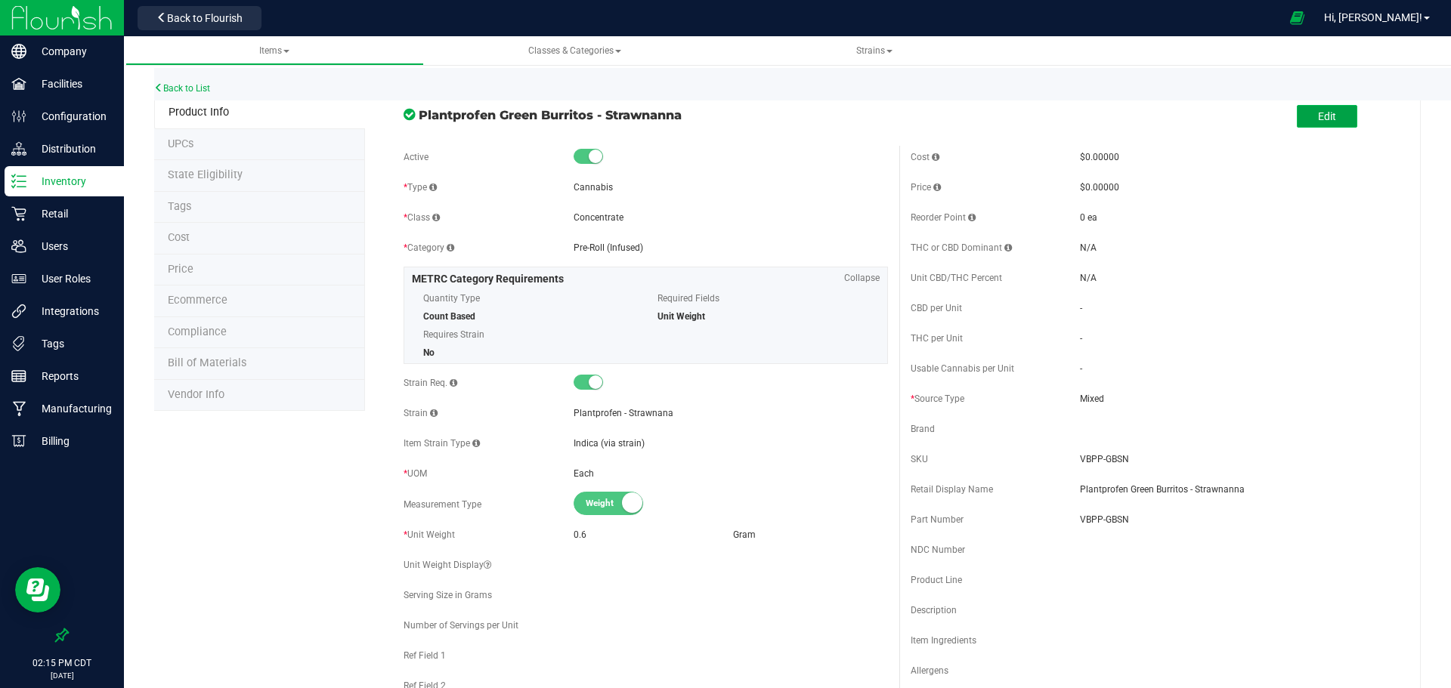
click at [1305, 113] on button "Edit" at bounding box center [1327, 116] width 60 height 23
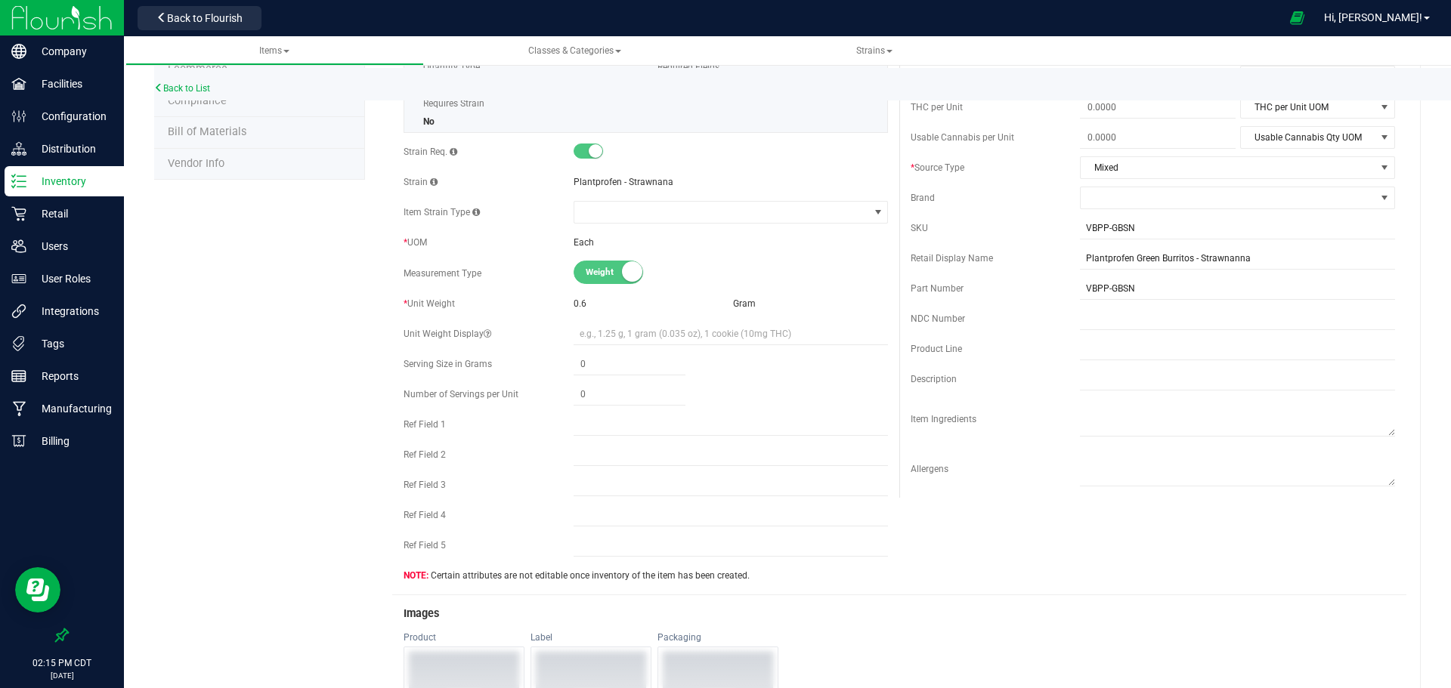
scroll to position [211, 0]
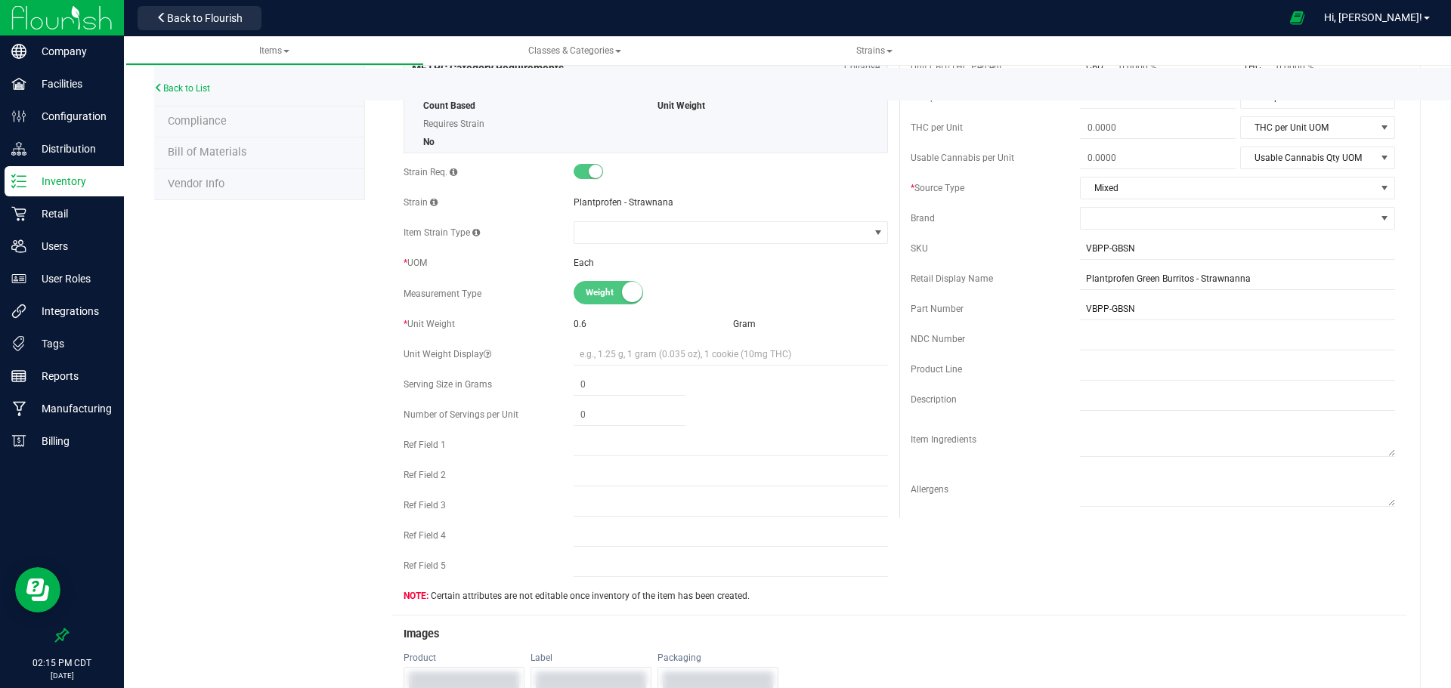
click at [206, 82] on div "Back to List" at bounding box center [879, 84] width 1451 height 32
click at [205, 90] on link "Back to List" at bounding box center [182, 88] width 56 height 11
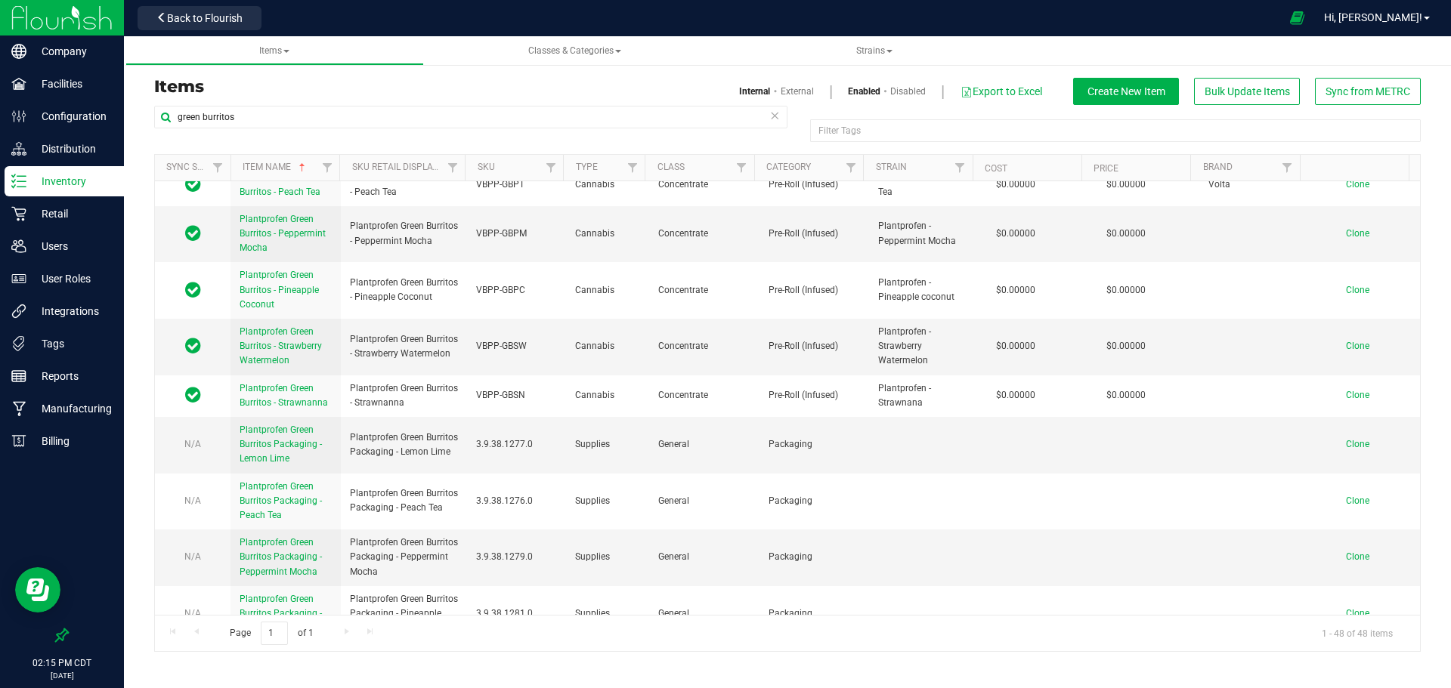
scroll to position [1977, 0]
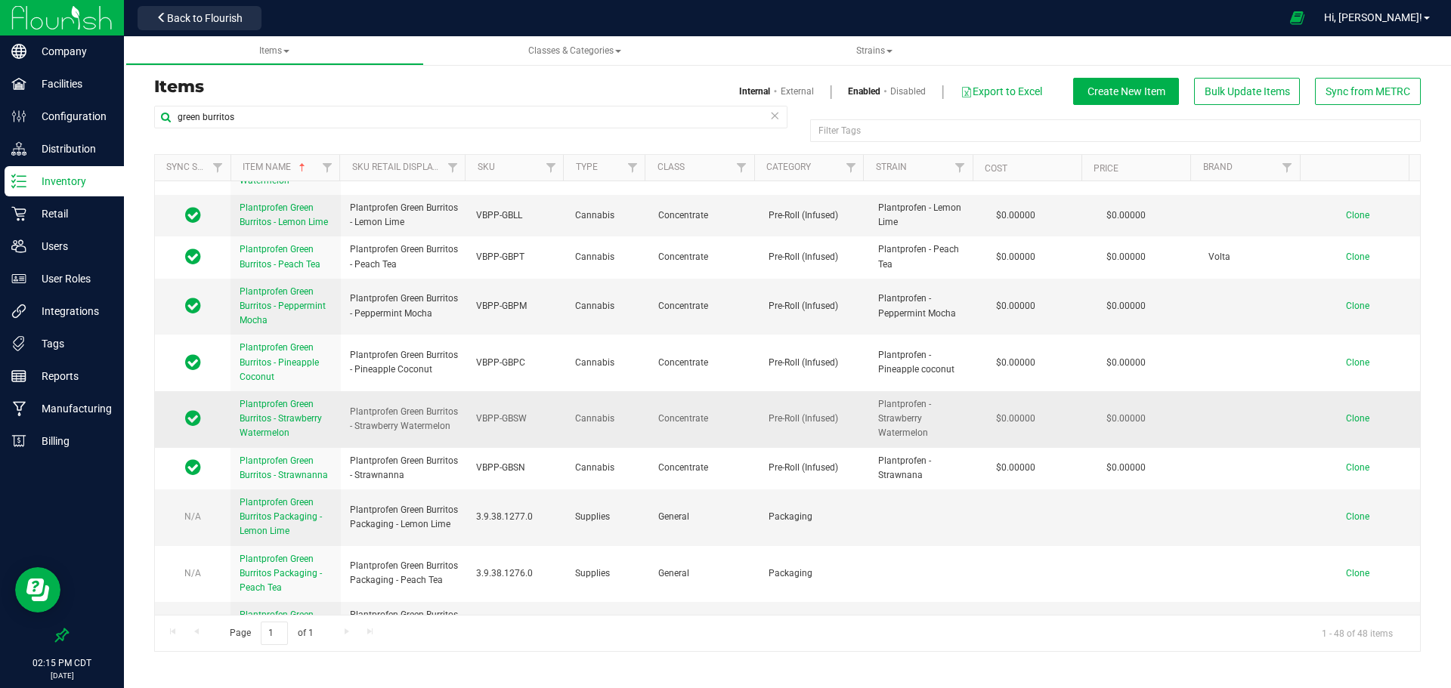
click at [271, 425] on link "Plantprofen Green Burritos - Strawberry Watermelon" at bounding box center [286, 419] width 92 height 44
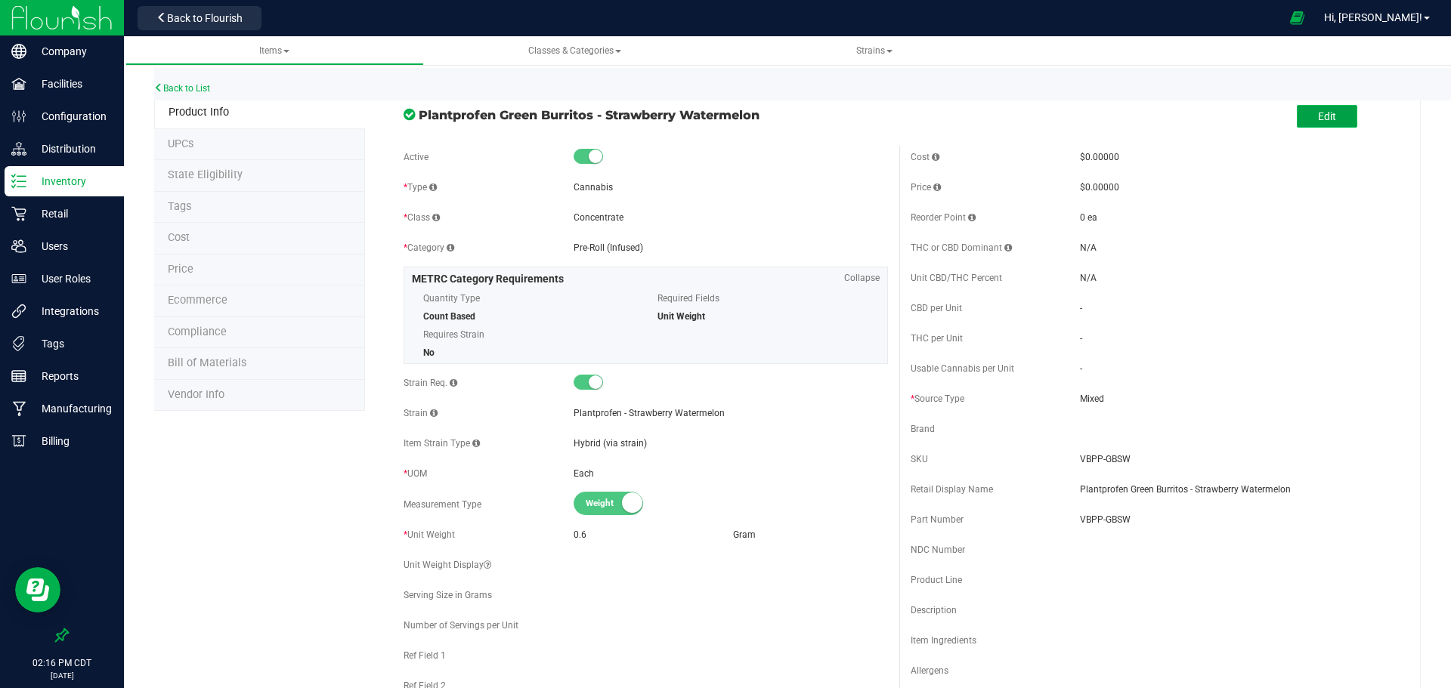
click at [1330, 120] on button "Edit" at bounding box center [1327, 116] width 60 height 23
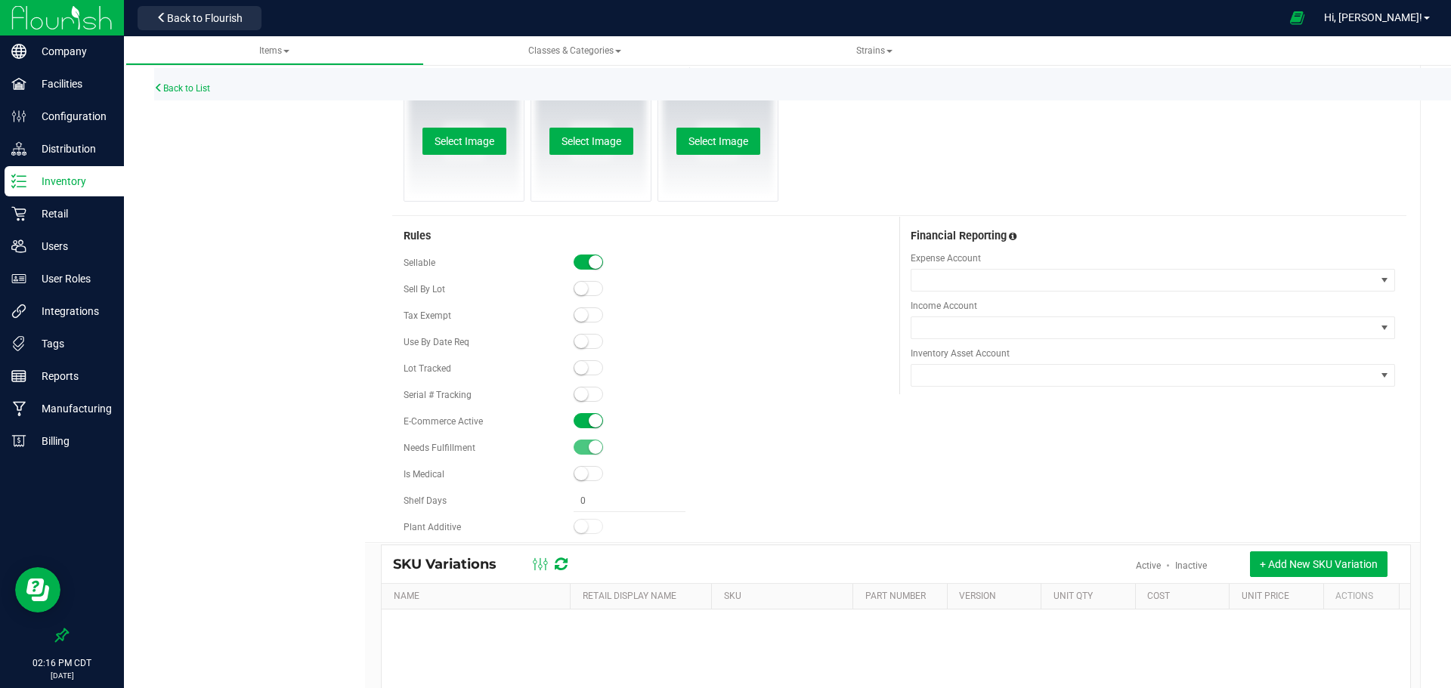
scroll to position [805, 0]
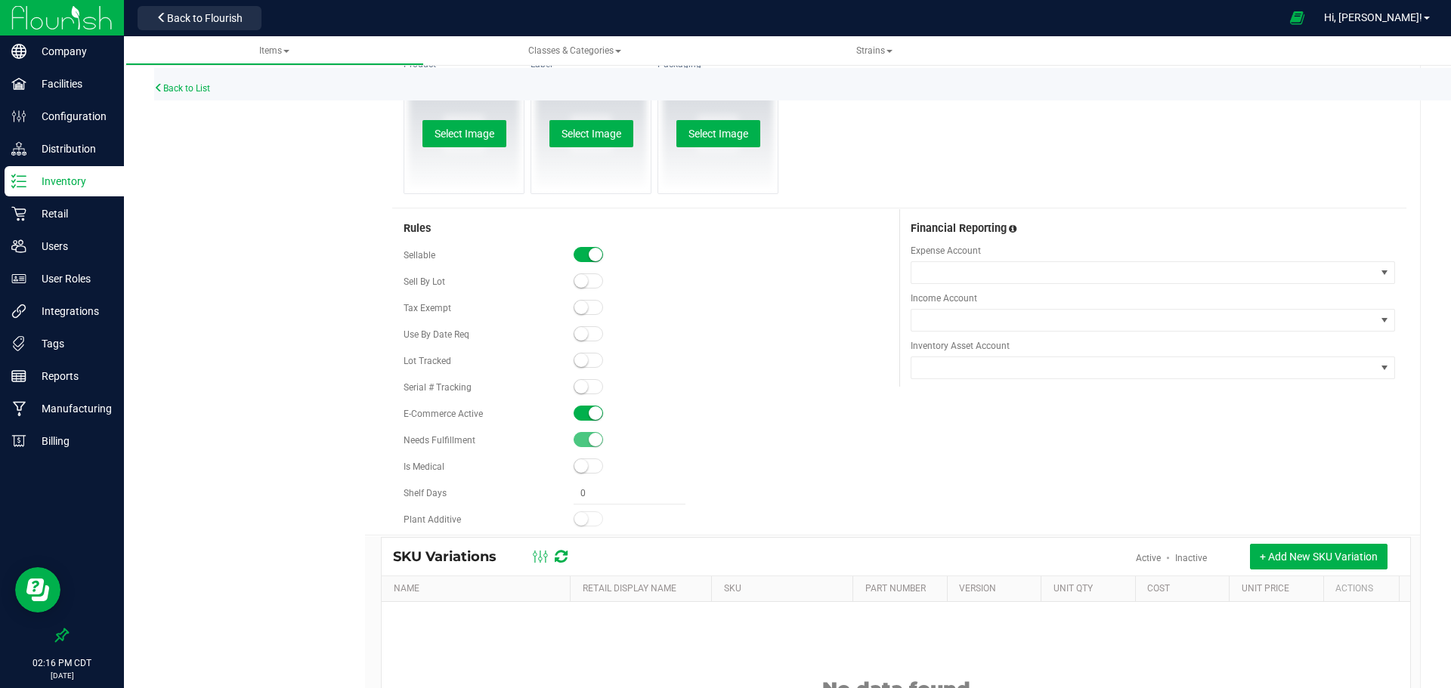
click at [589, 413] on small at bounding box center [596, 414] width 14 height 14
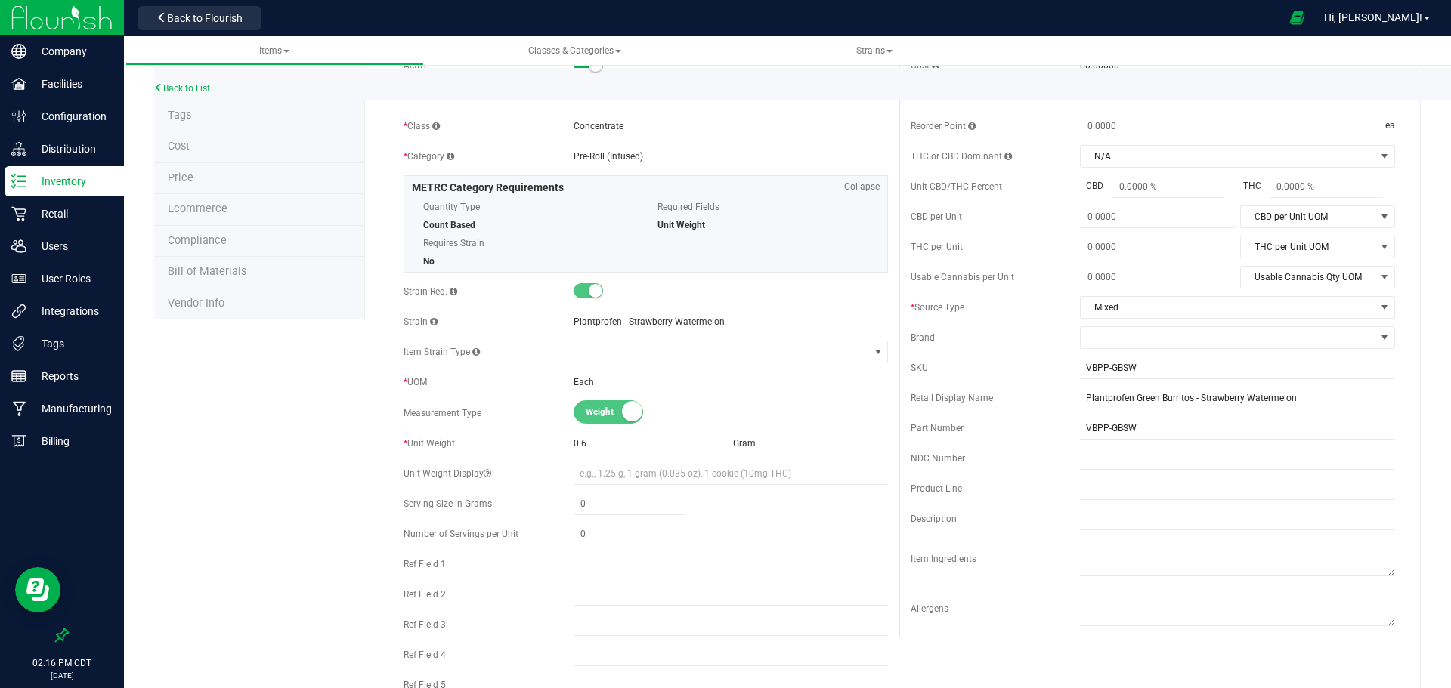
scroll to position [0, 0]
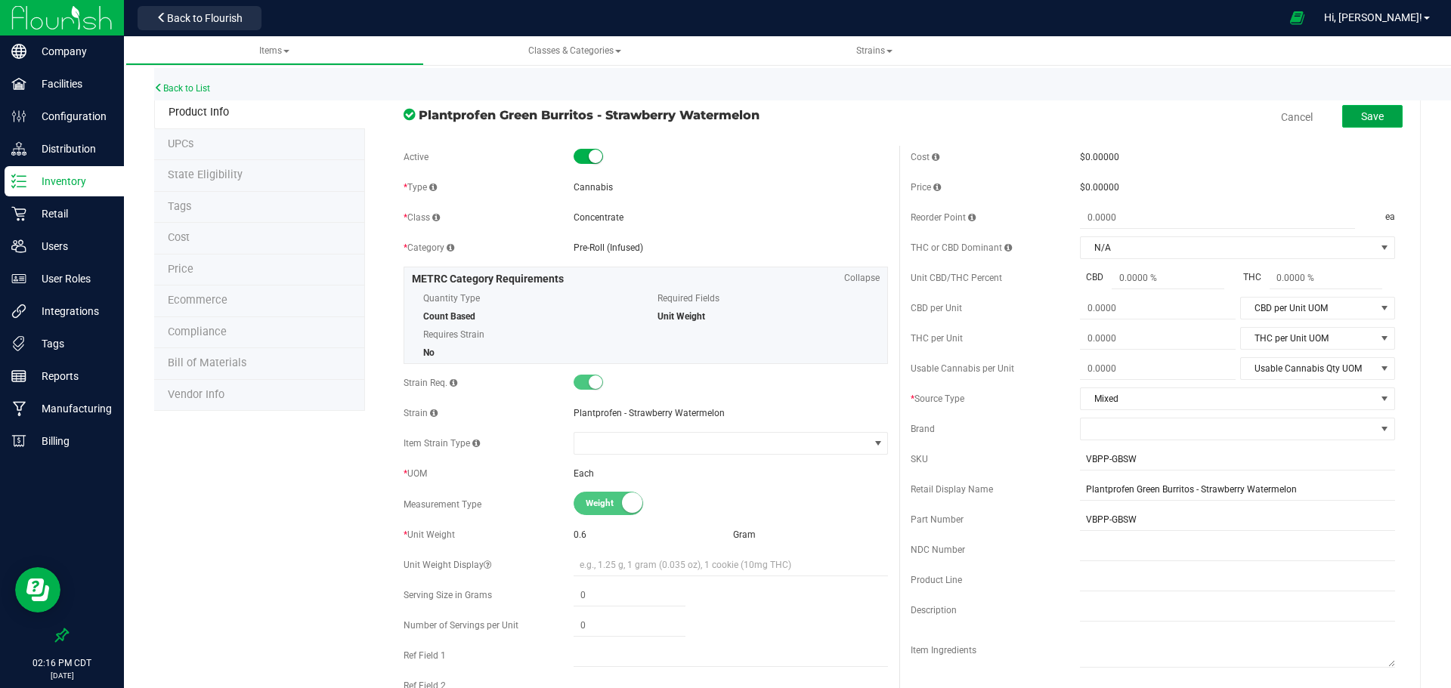
click at [1361, 119] on span "Save" at bounding box center [1372, 116] width 23 height 12
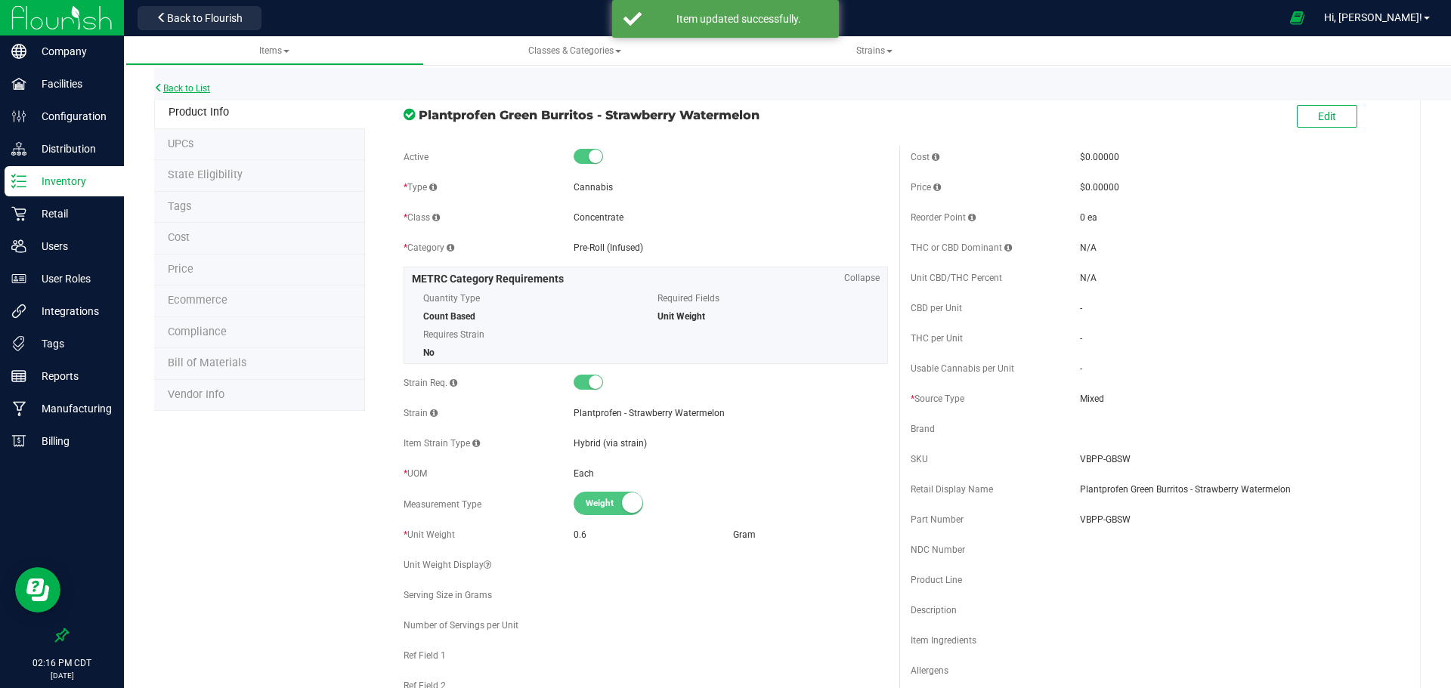
click at [201, 88] on link "Back to List" at bounding box center [182, 88] width 56 height 11
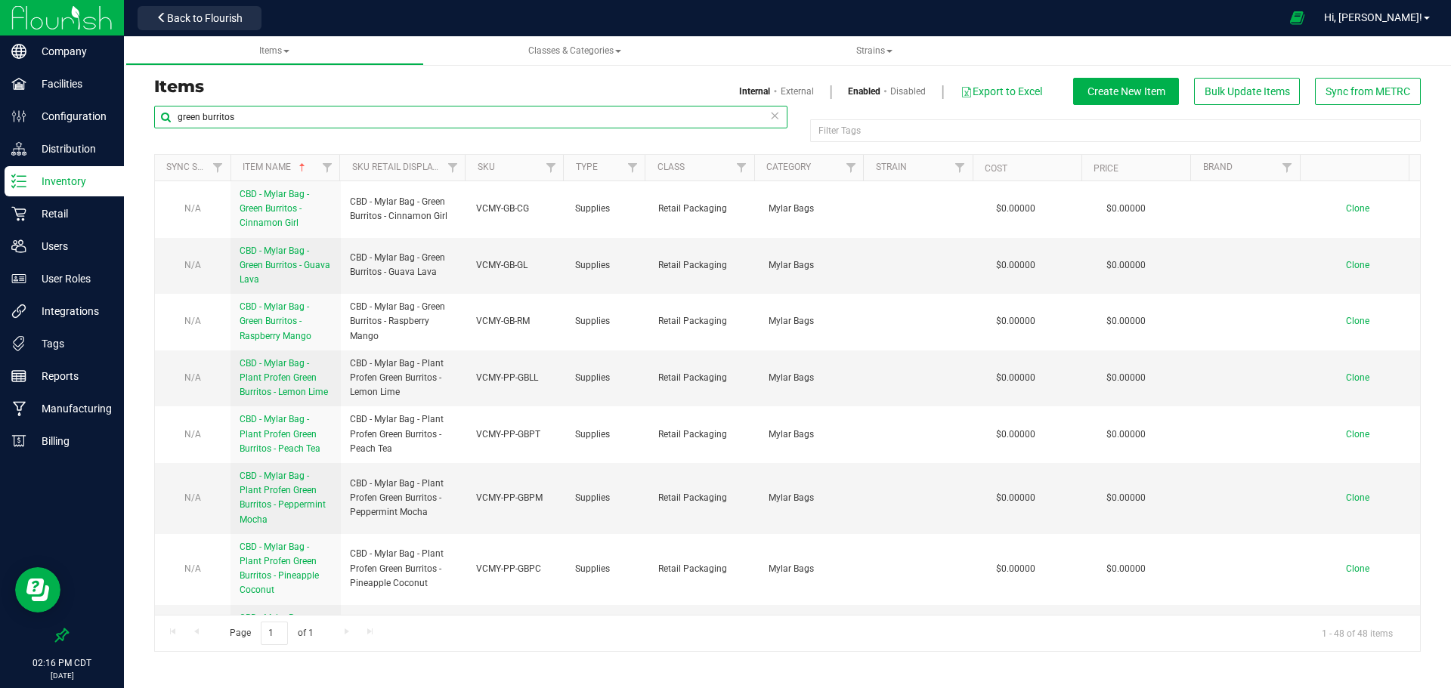
click at [323, 121] on input "green burritos" at bounding box center [470, 117] width 633 height 23
type input "drink mixer"
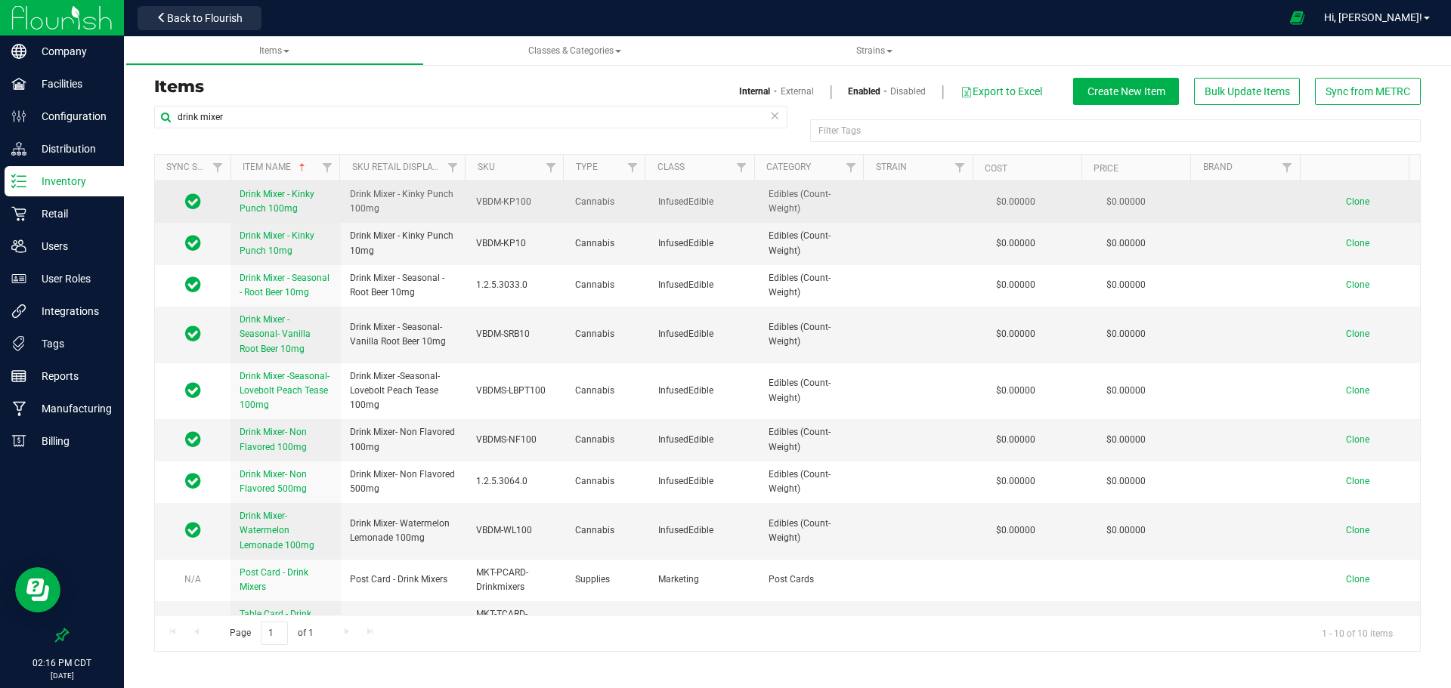
click at [283, 205] on span "Drink Mixer - Kinky Punch 100mg" at bounding box center [277, 201] width 75 height 25
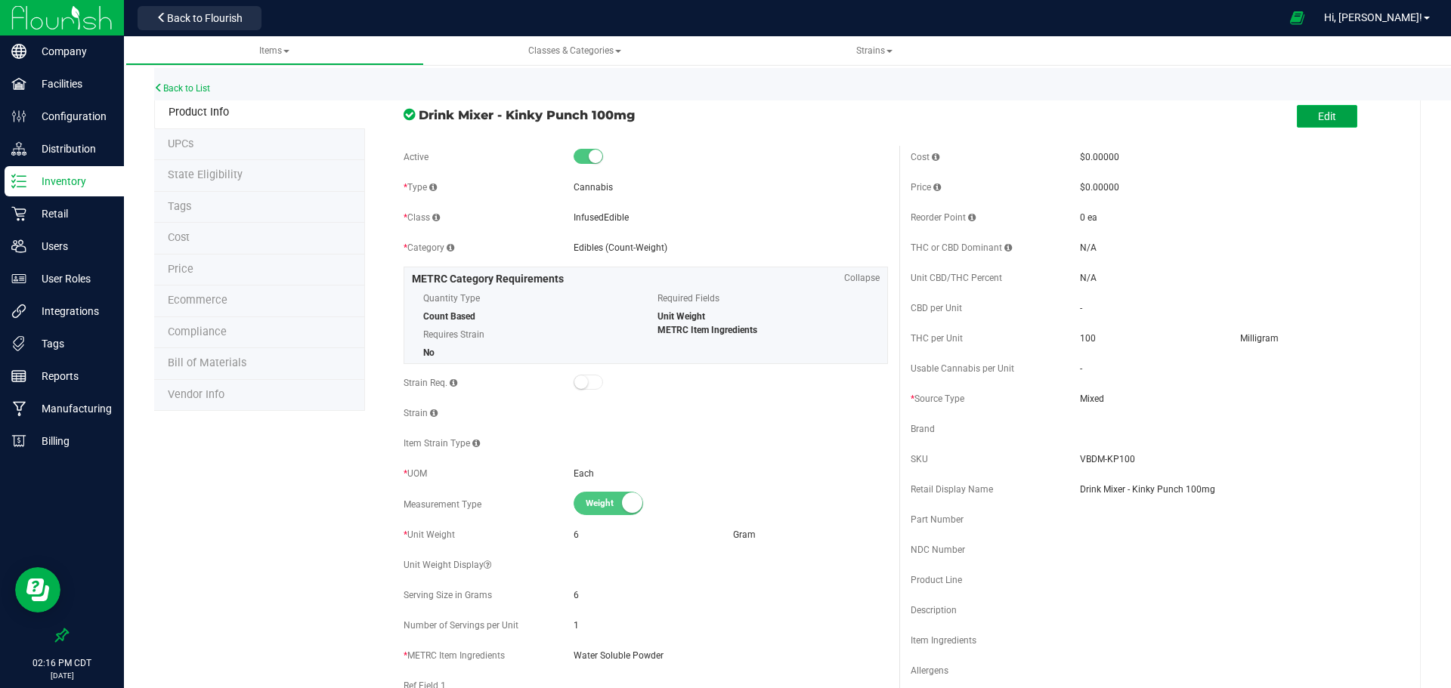
click at [1319, 120] on span "Edit" at bounding box center [1327, 116] width 18 height 12
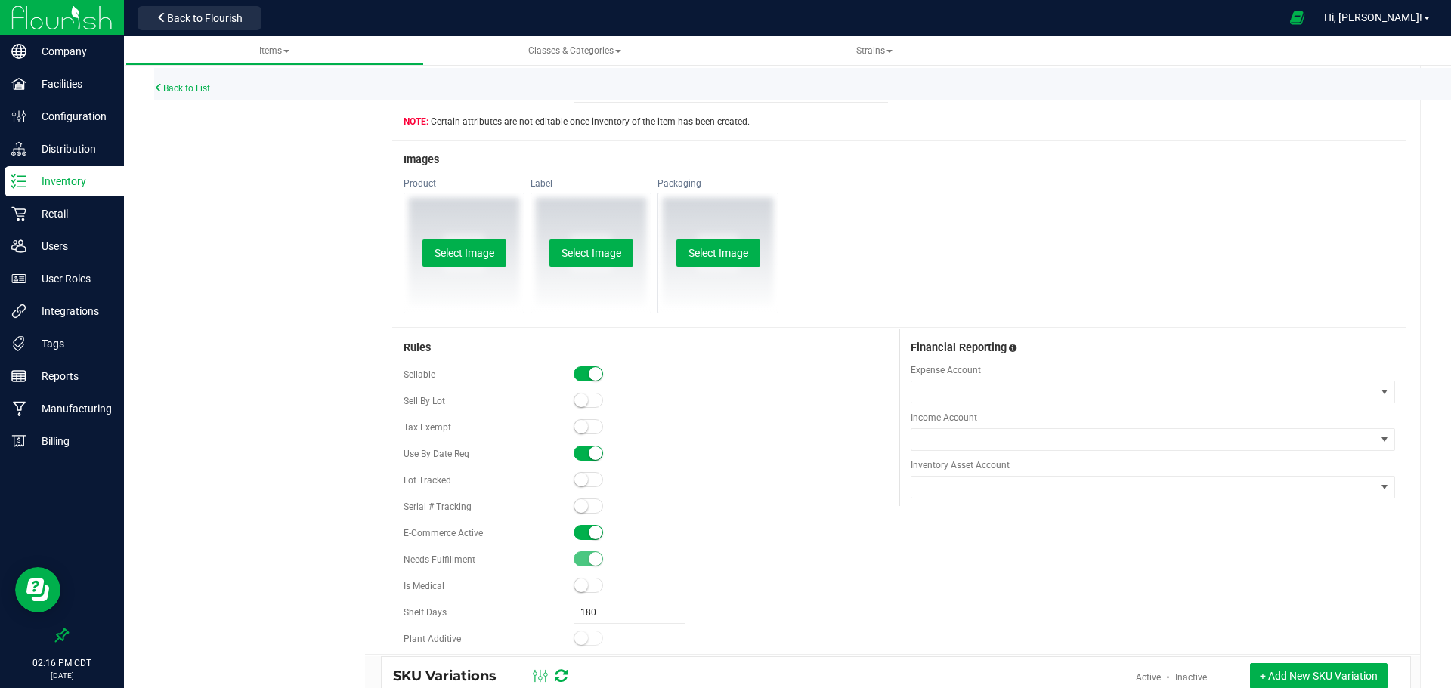
scroll to position [740, 0]
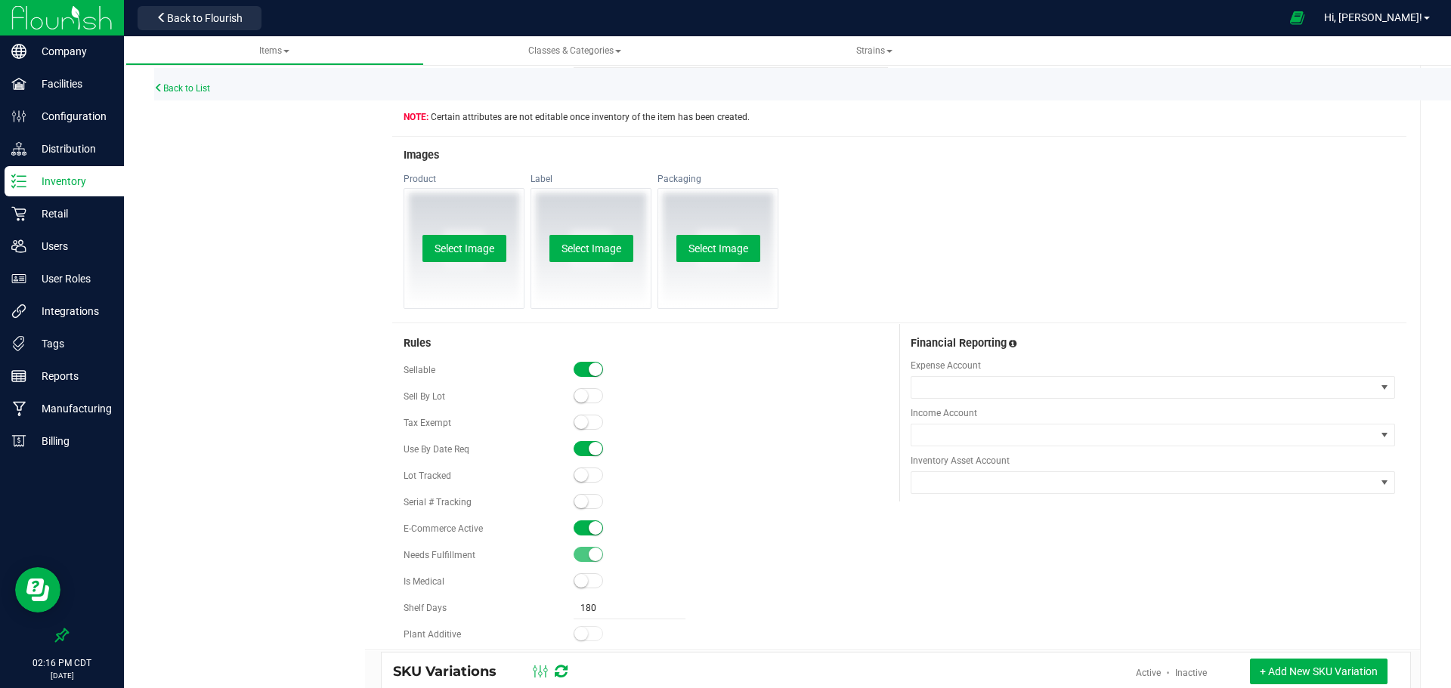
click at [583, 525] on span at bounding box center [589, 528] width 30 height 15
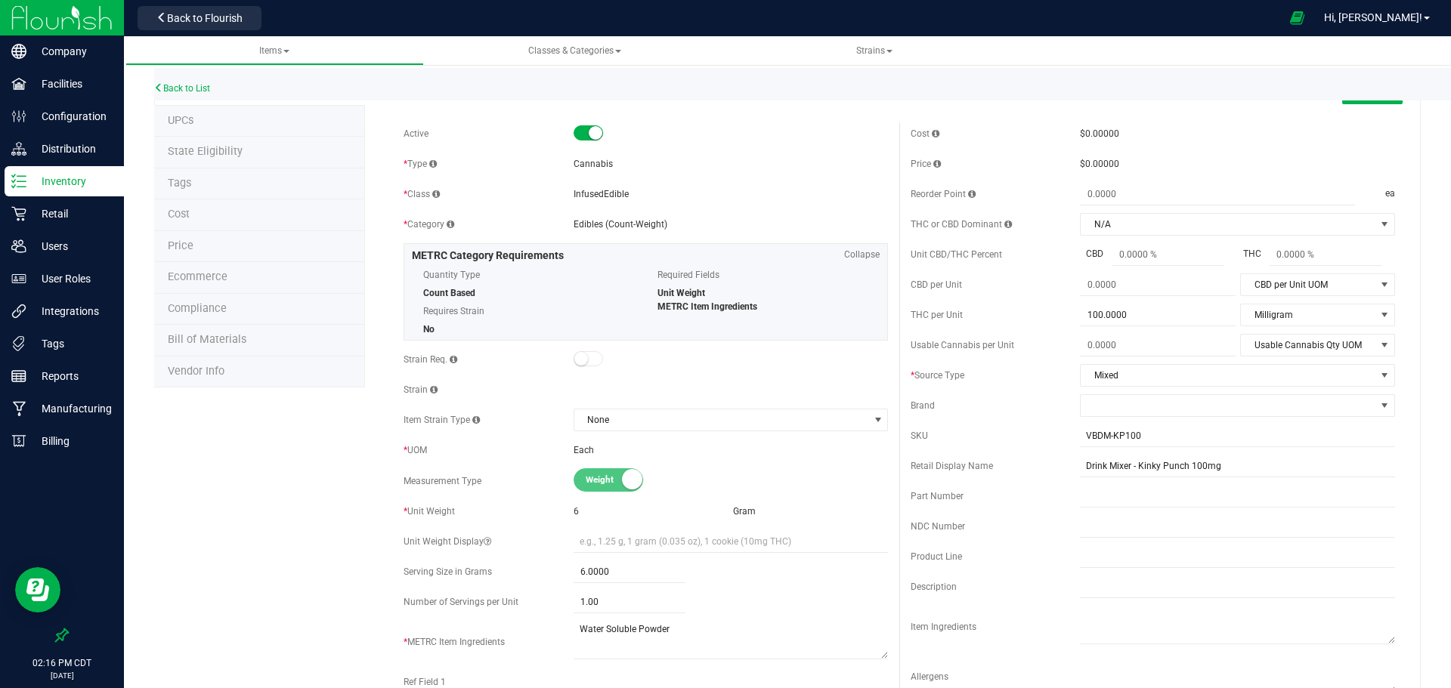
scroll to position [0, 0]
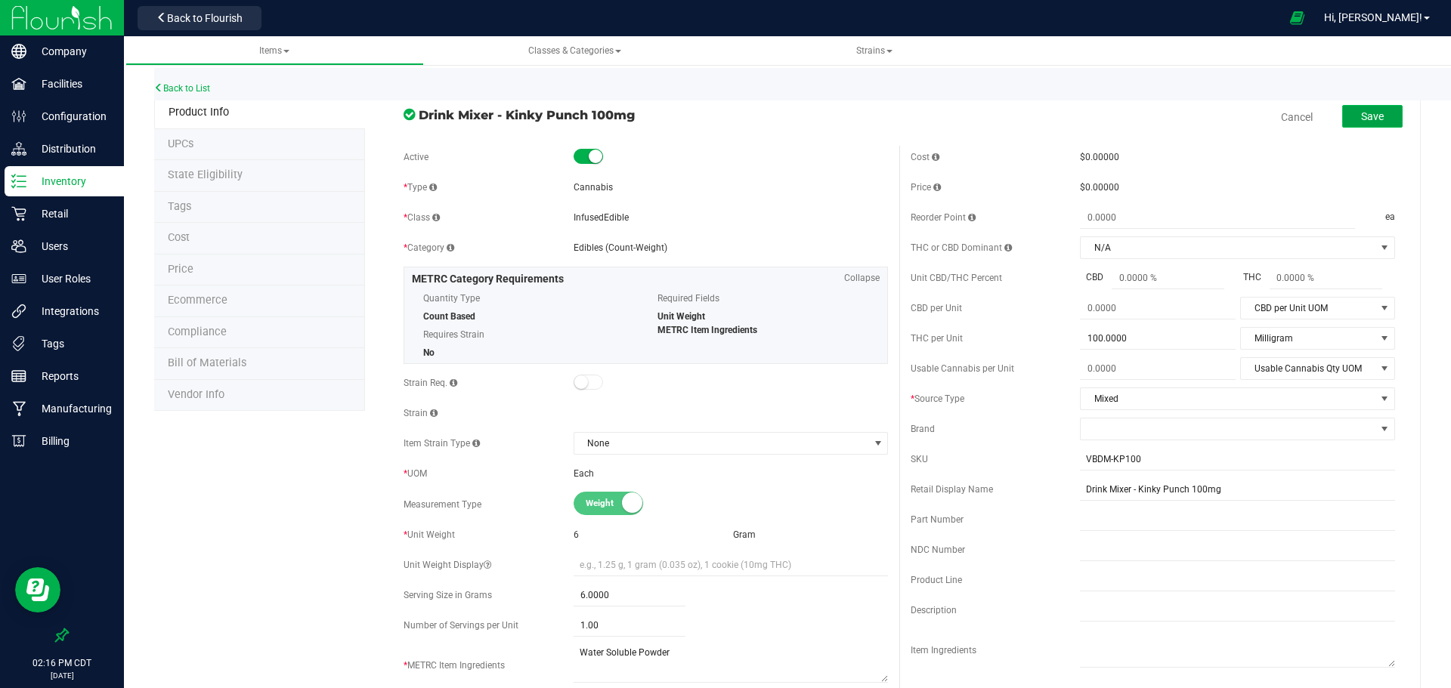
click at [1370, 120] on span "Save" at bounding box center [1372, 116] width 23 height 12
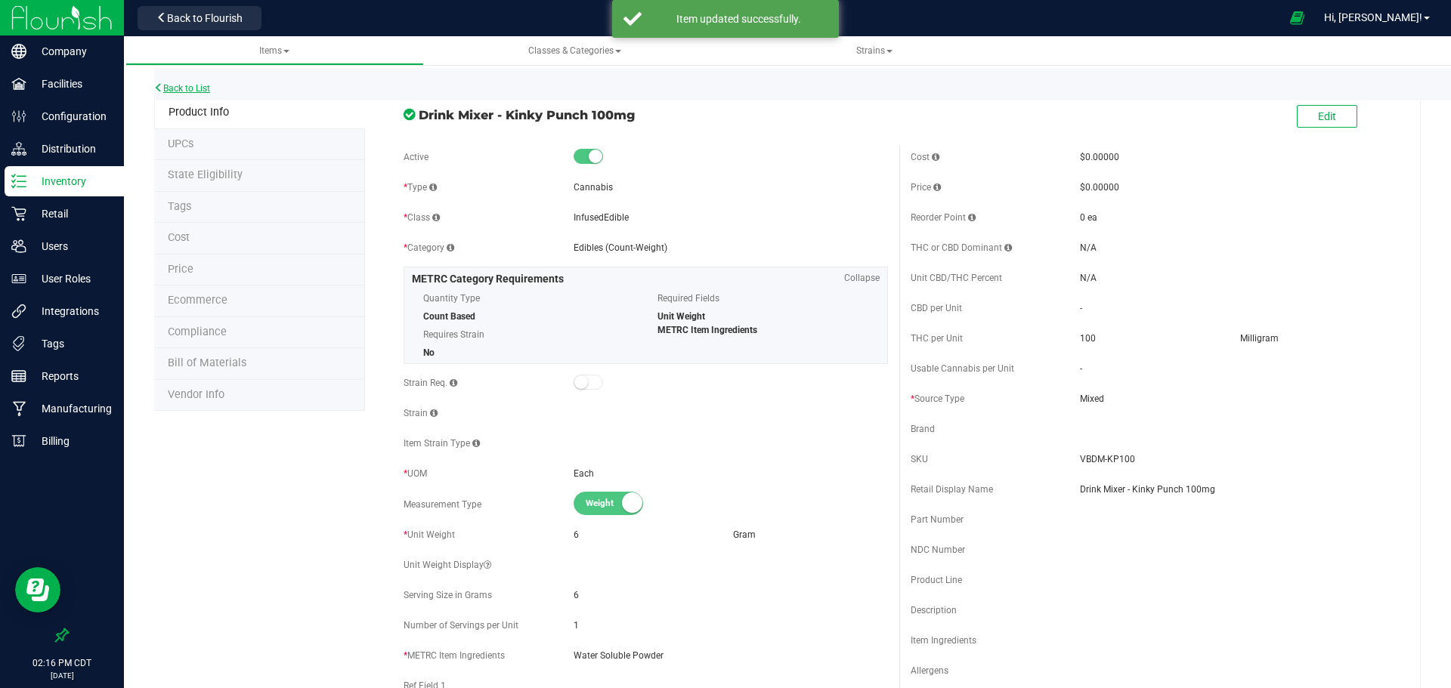
click at [195, 83] on link "Back to List" at bounding box center [182, 88] width 56 height 11
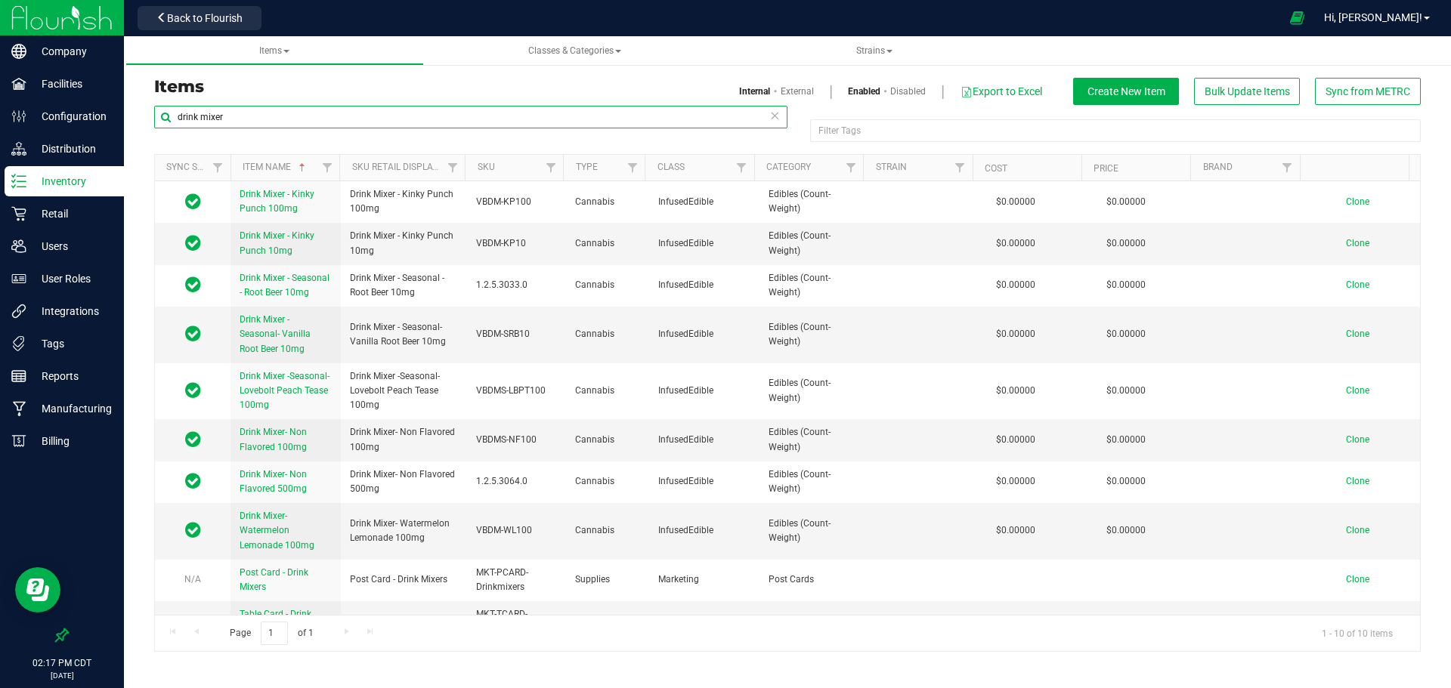
click at [312, 122] on input "drink mixer" at bounding box center [470, 117] width 633 height 23
type input "peanut butter"
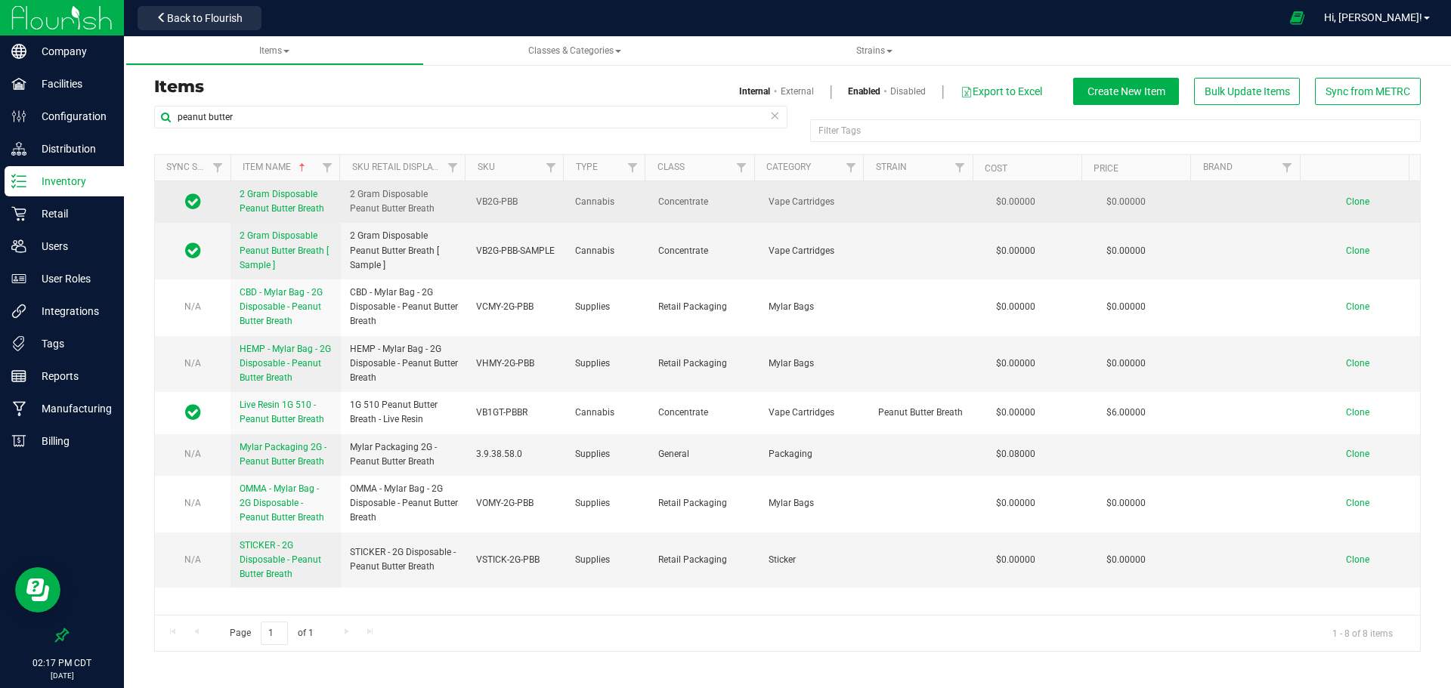
click at [264, 203] on span "2 Gram Disposable Peanut Butter Breath" at bounding box center [282, 201] width 85 height 25
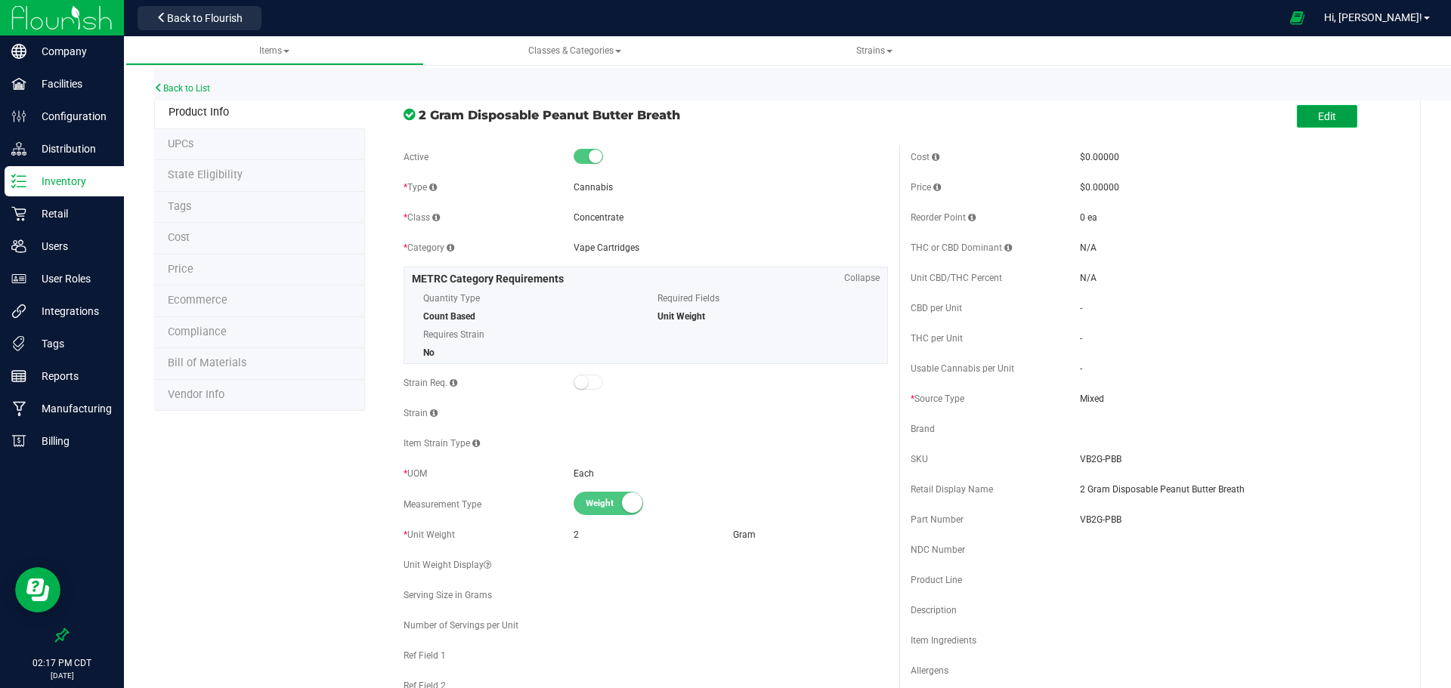
click at [1330, 121] on button "Edit" at bounding box center [1327, 116] width 60 height 23
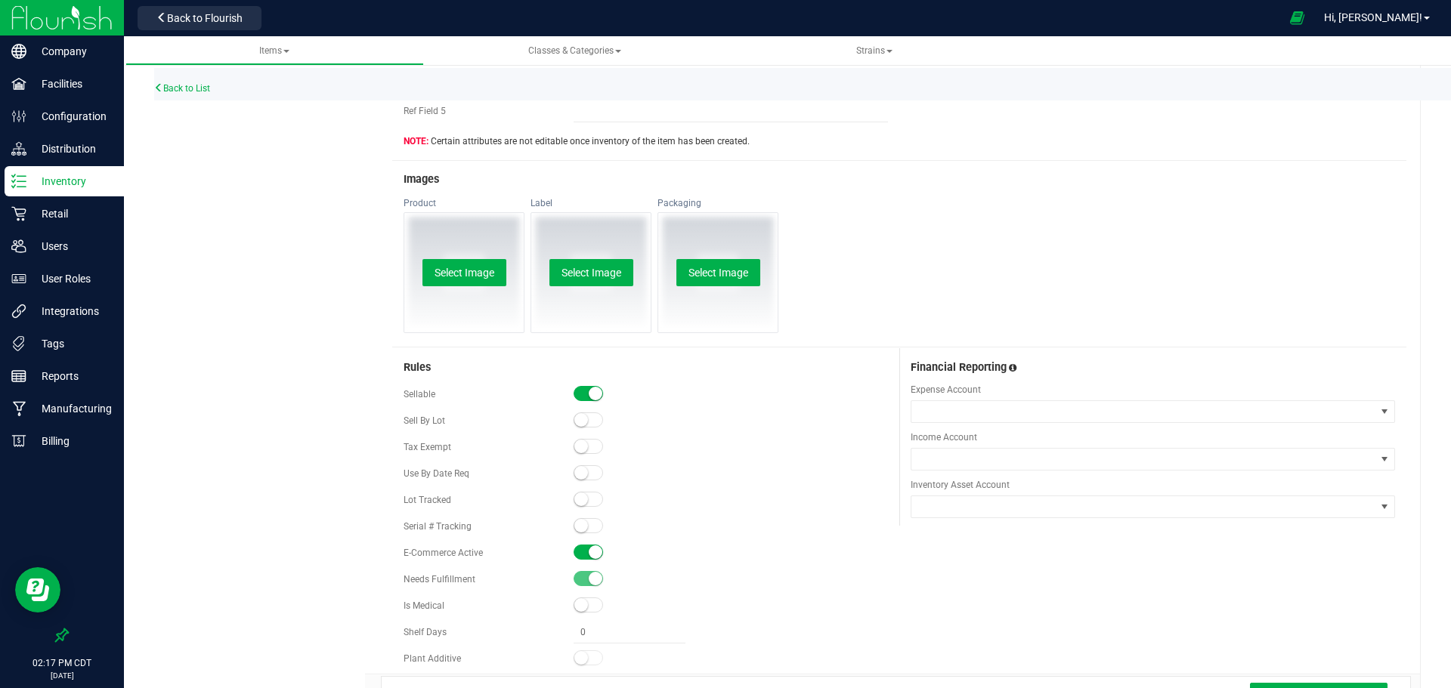
scroll to position [683, 0]
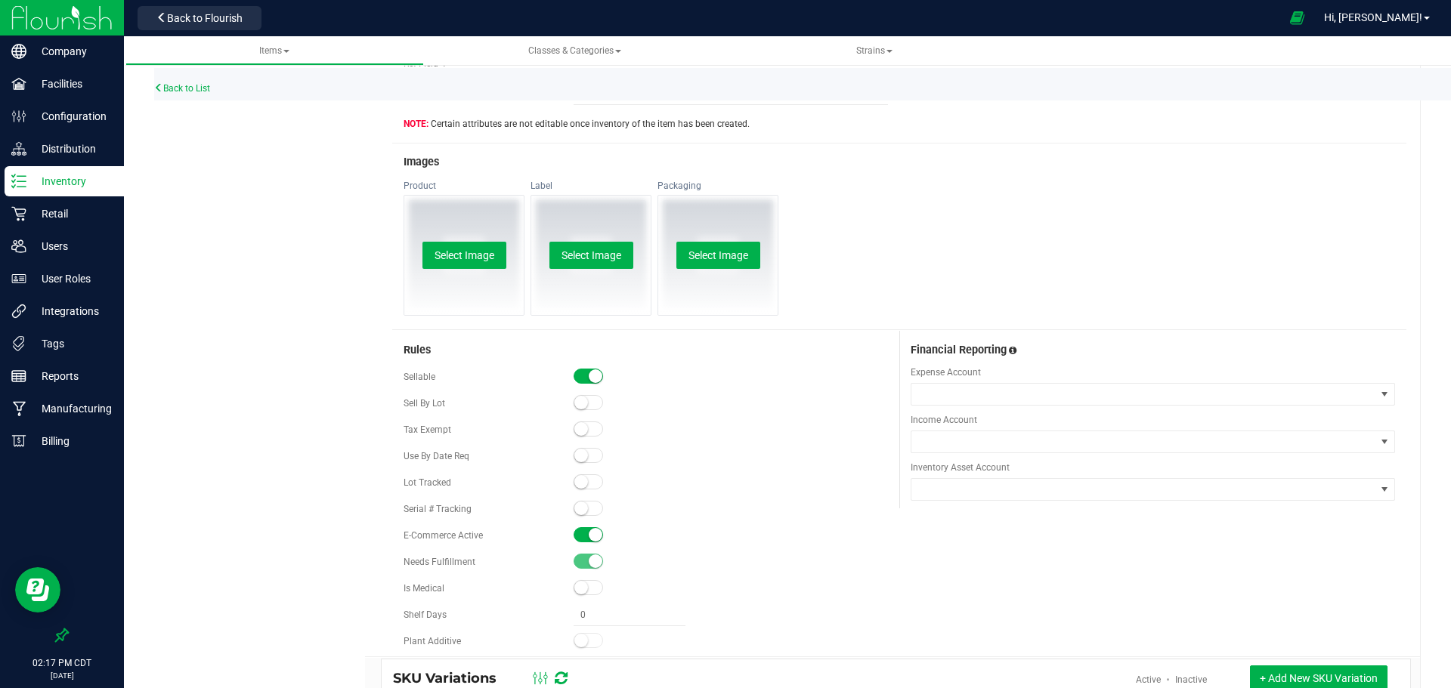
click at [582, 536] on span at bounding box center [589, 534] width 30 height 15
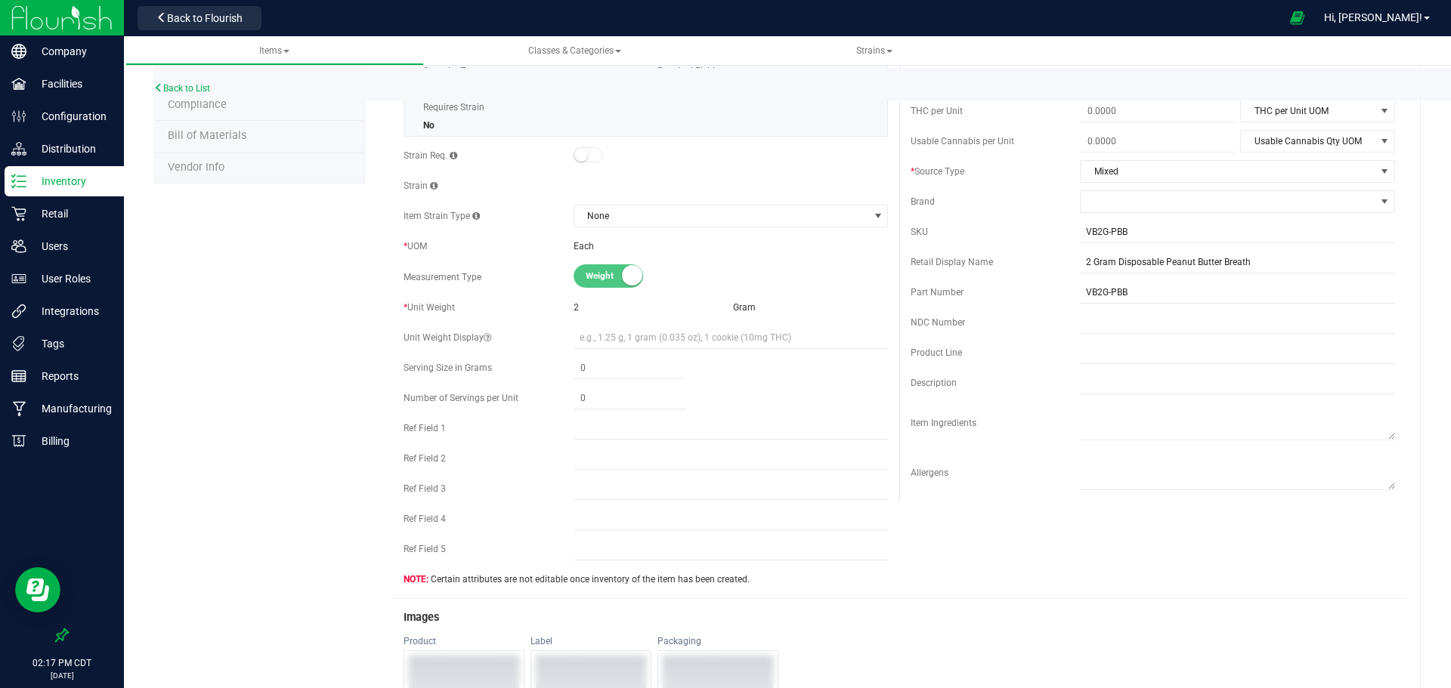
scroll to position [0, 0]
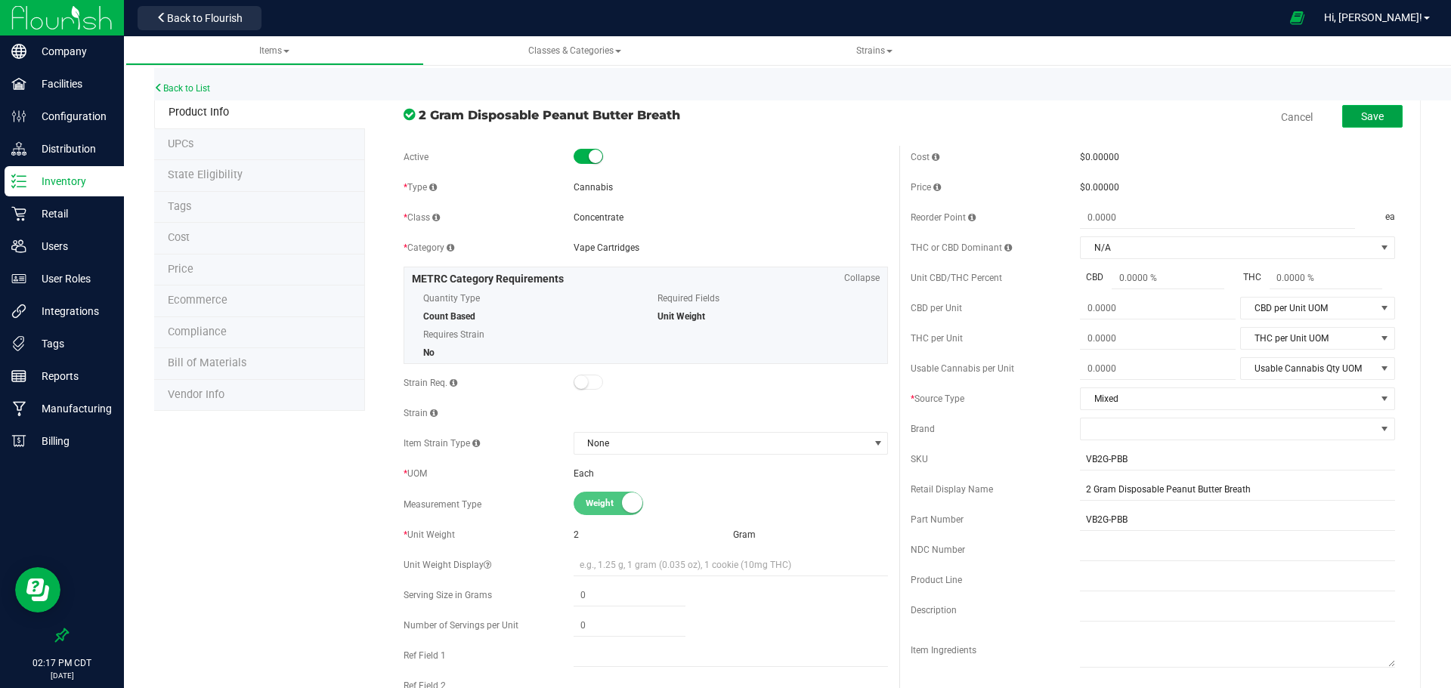
click at [1356, 123] on button "Save" at bounding box center [1372, 116] width 60 height 23
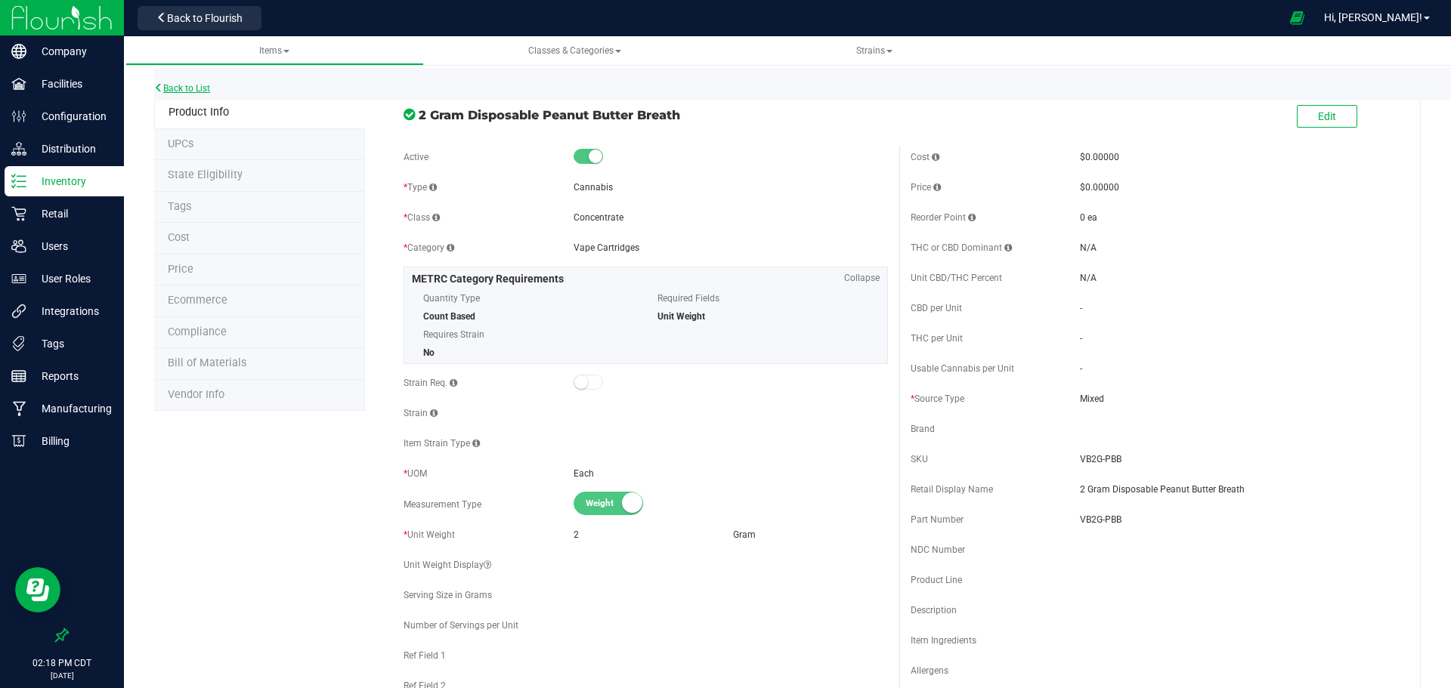
click at [196, 83] on link "Back to List" at bounding box center [182, 88] width 56 height 11
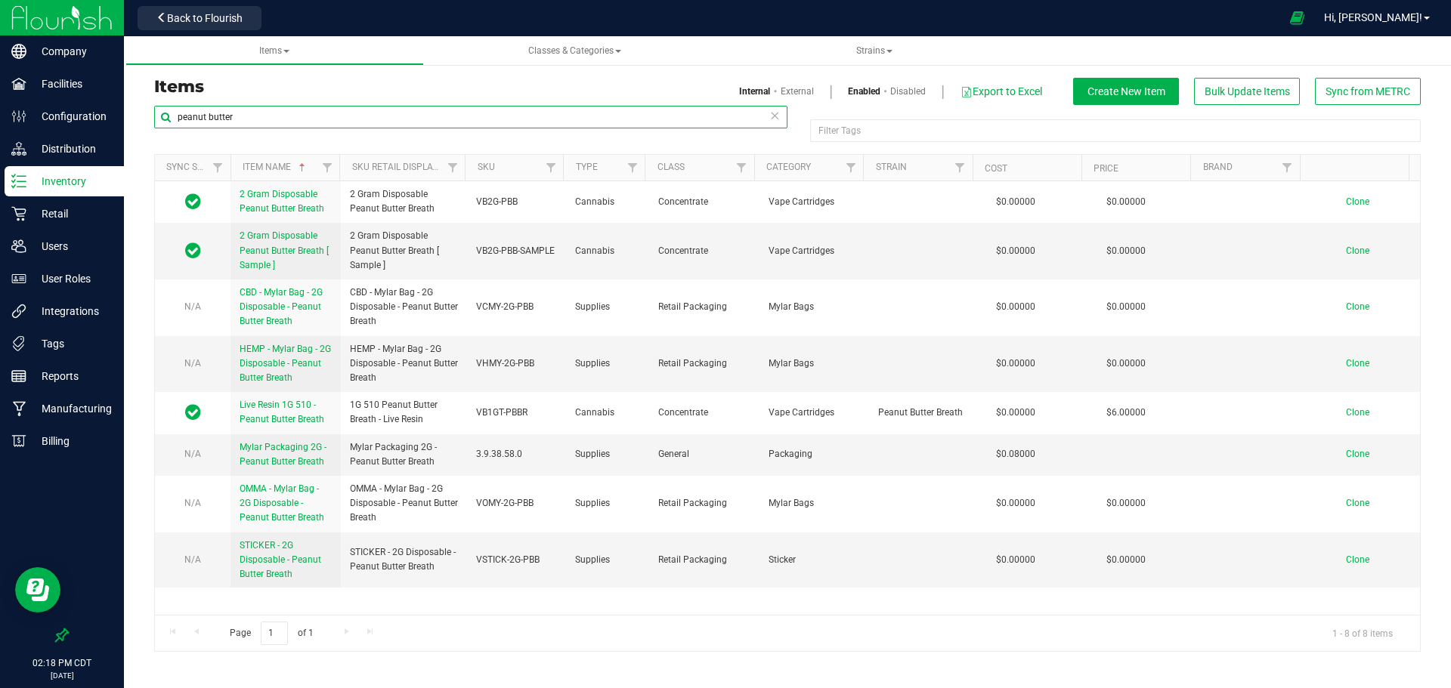
click at [295, 120] on input "peanut butter" at bounding box center [470, 117] width 633 height 23
type input "russian cream"
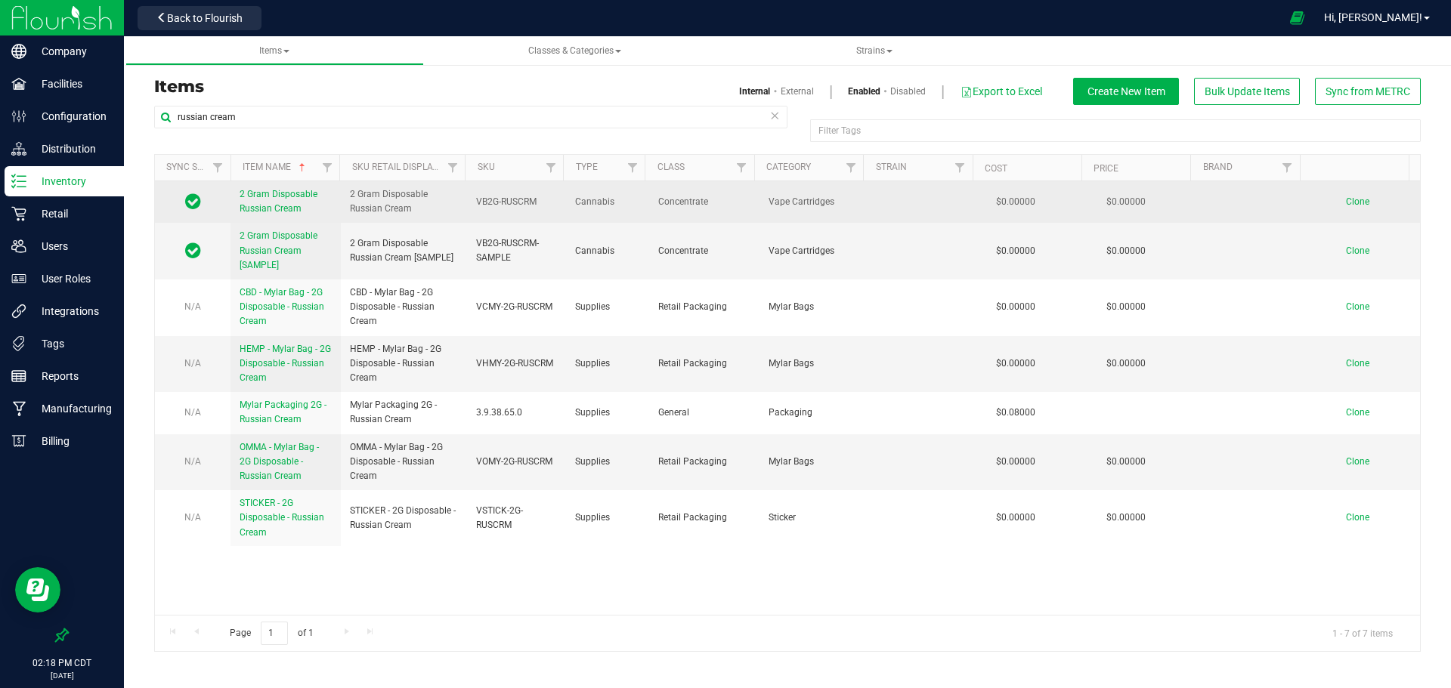
click at [283, 206] on span "2 Gram Disposable Russian Cream" at bounding box center [279, 201] width 78 height 25
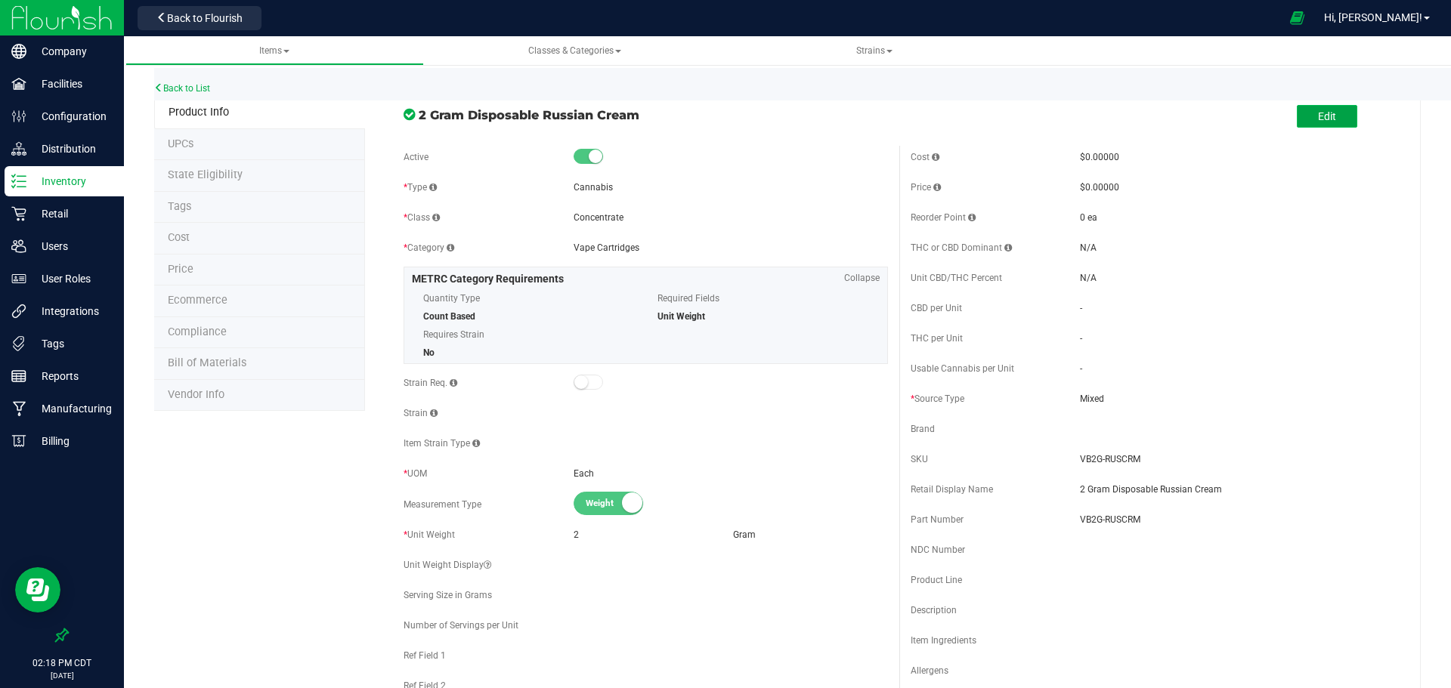
click at [1328, 119] on button "Edit" at bounding box center [1327, 116] width 60 height 23
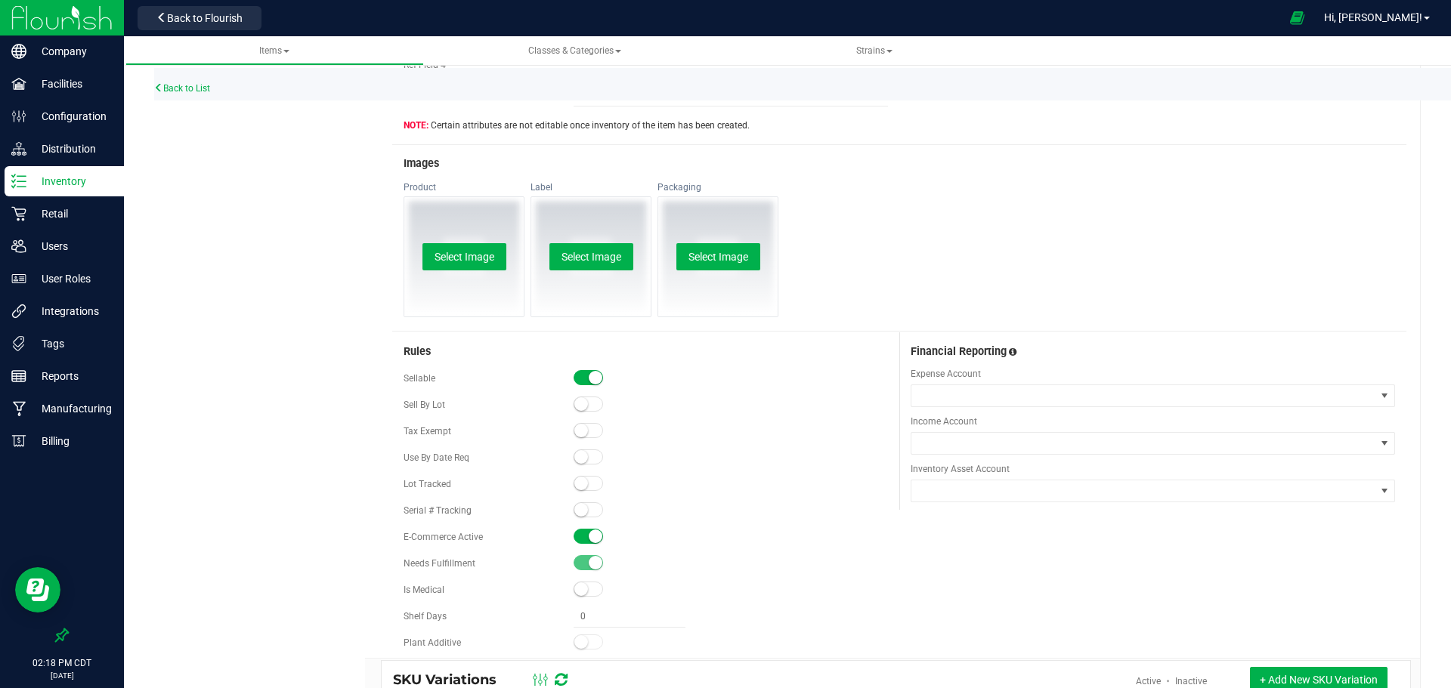
scroll to position [694, 0]
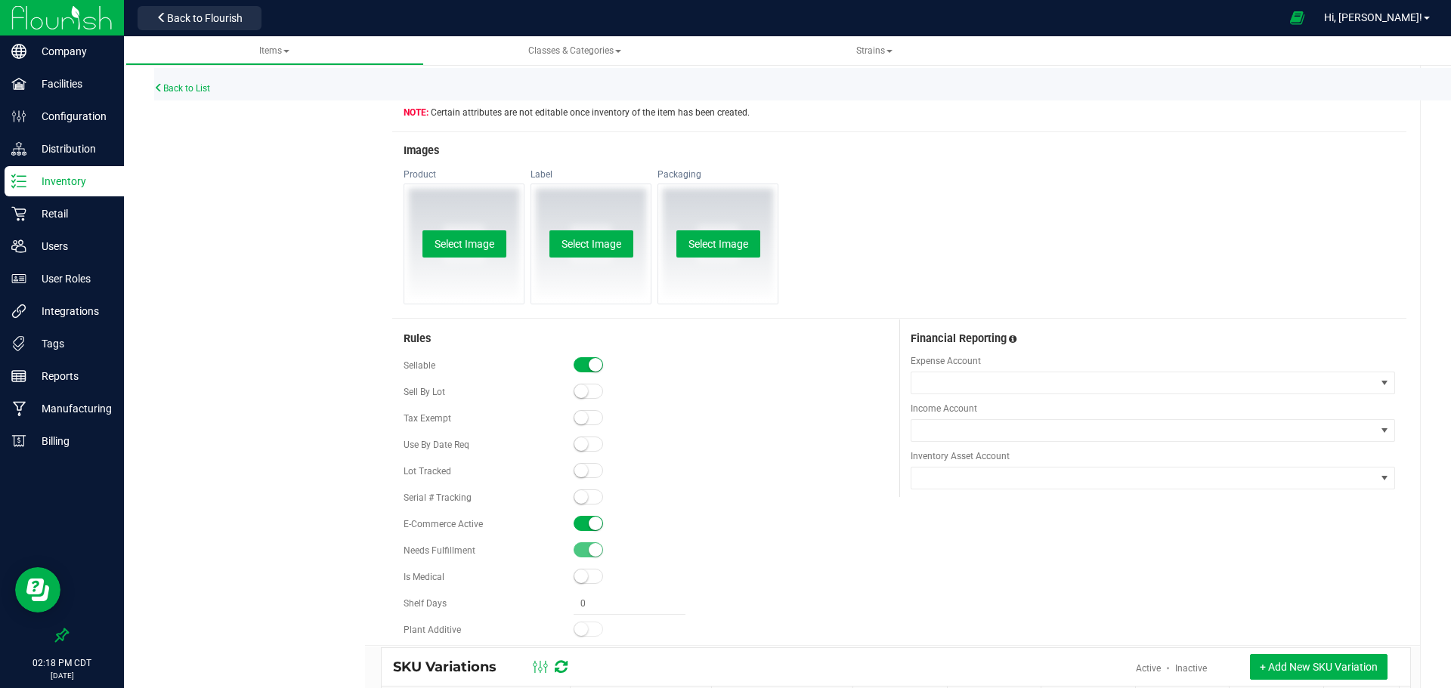
click at [579, 527] on span at bounding box center [589, 523] width 30 height 15
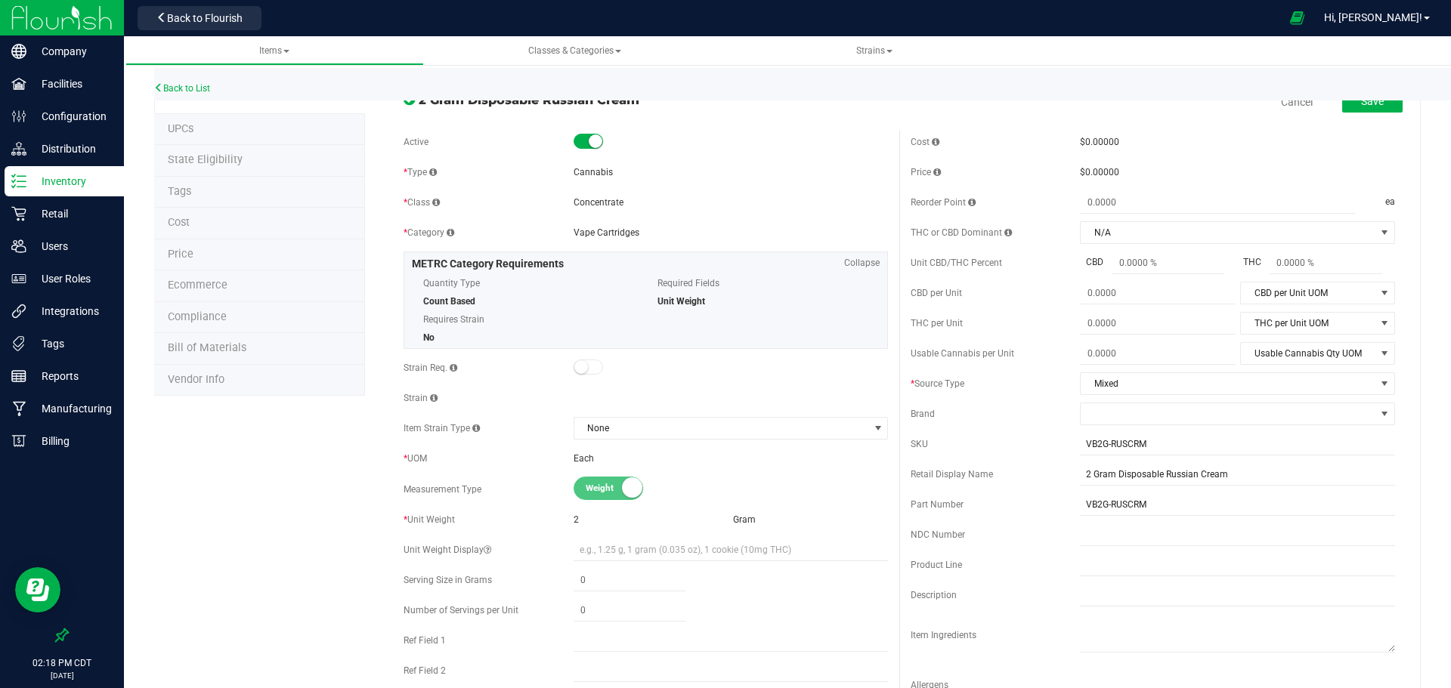
scroll to position [0, 0]
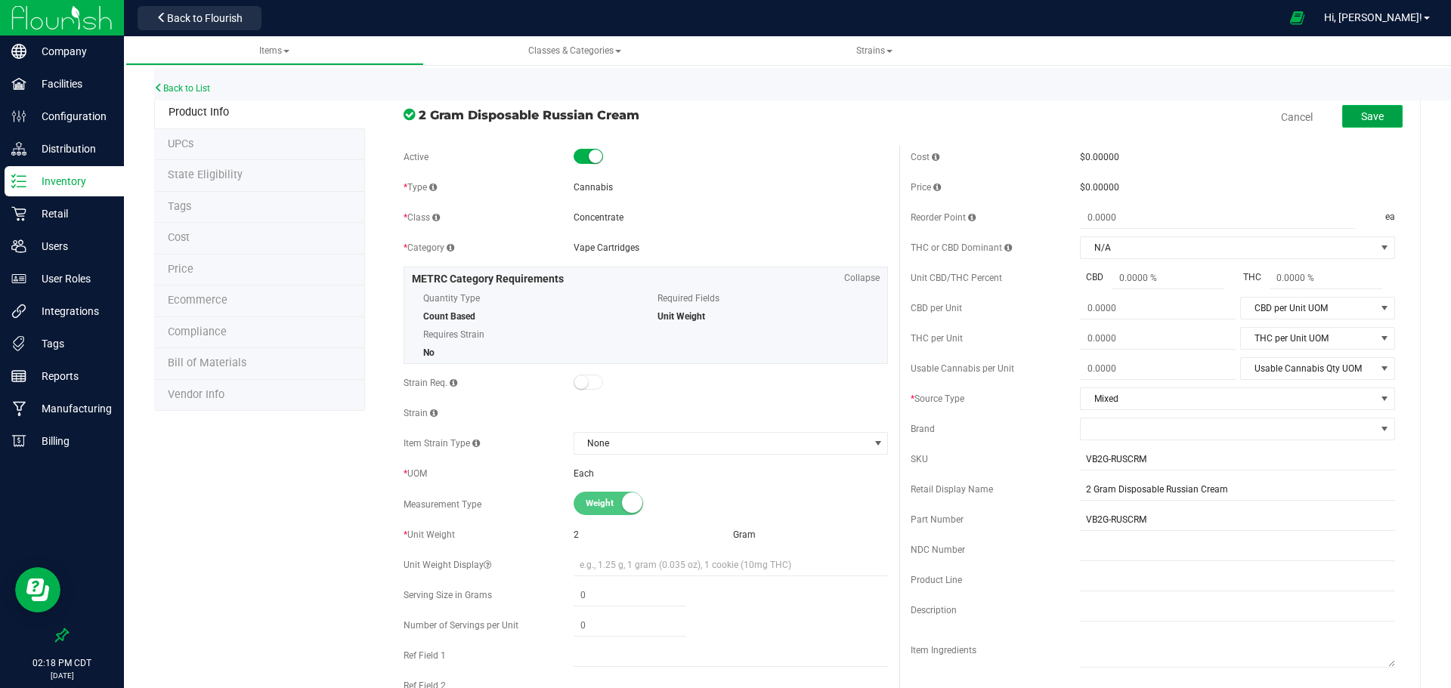
click at [1369, 120] on span "Save" at bounding box center [1372, 116] width 23 height 12
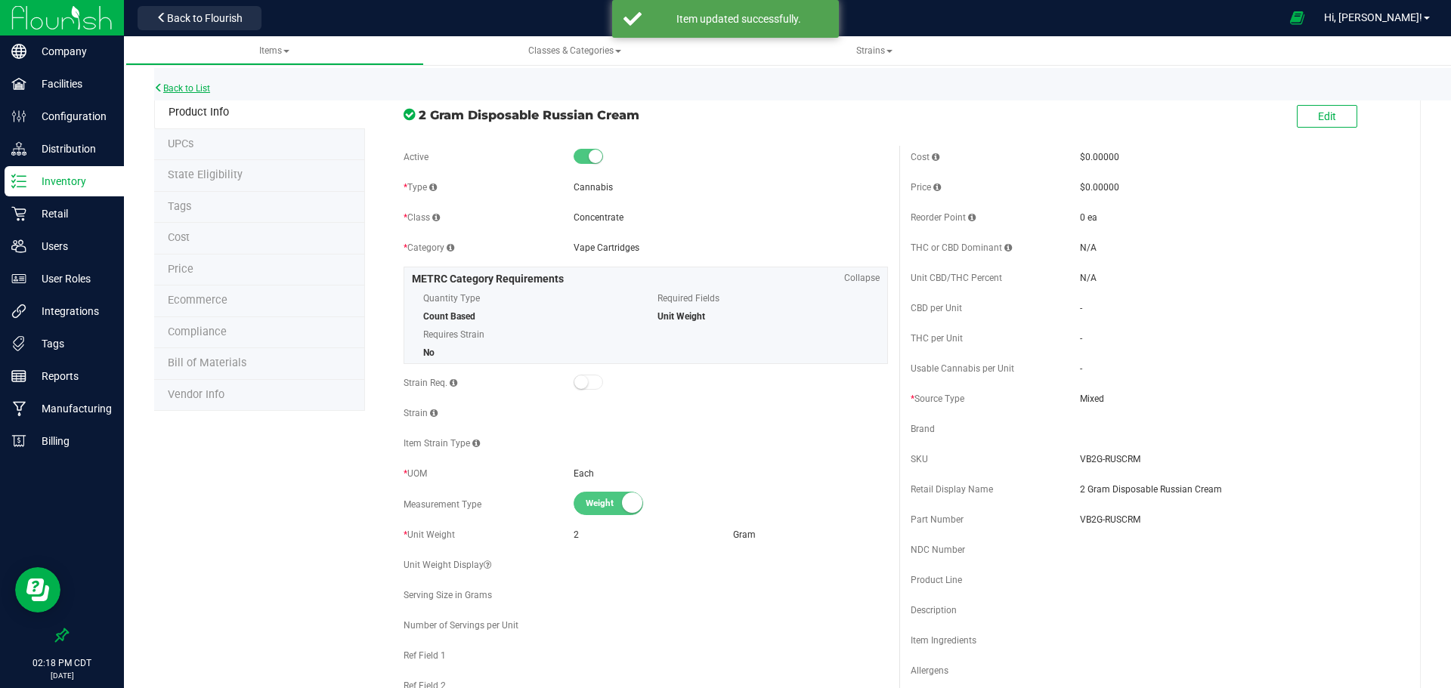
click at [187, 91] on link "Back to List" at bounding box center [182, 88] width 56 height 11
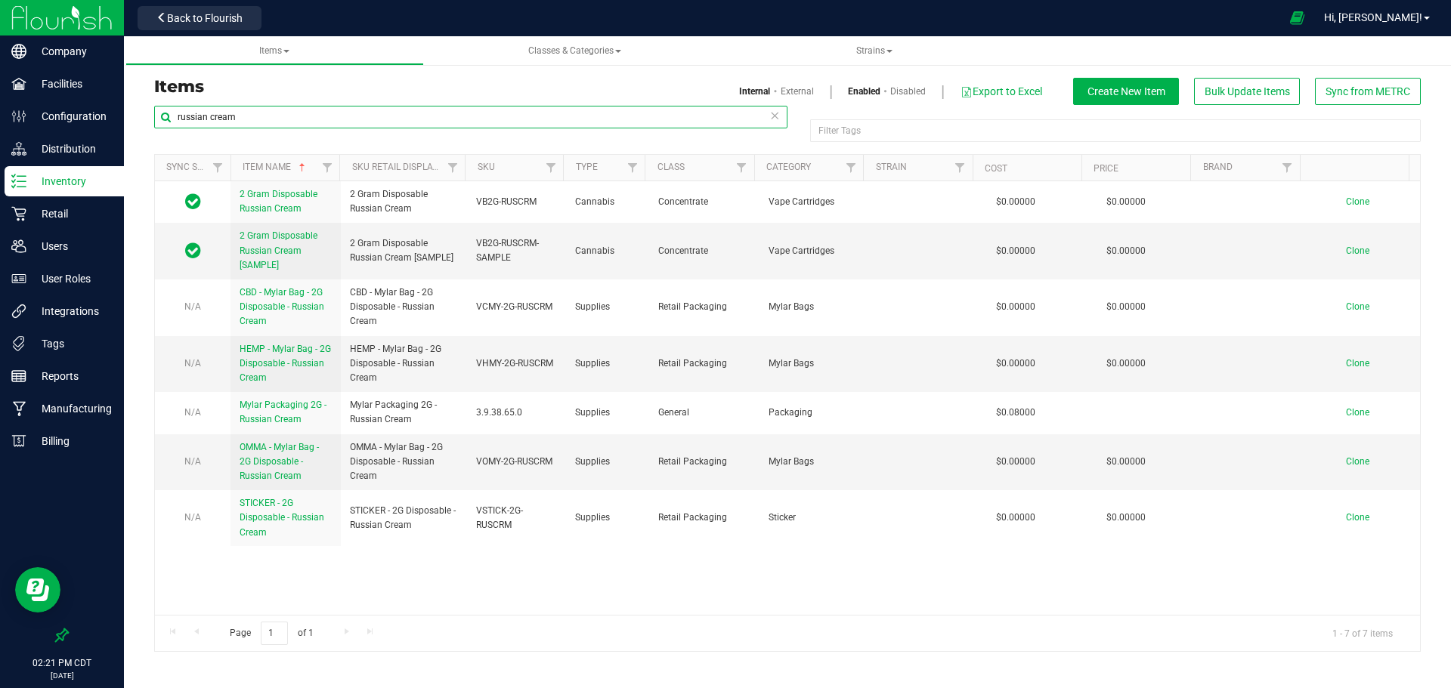
click at [239, 112] on input "russian cream" at bounding box center [470, 117] width 633 height 23
type input "drink mixer"
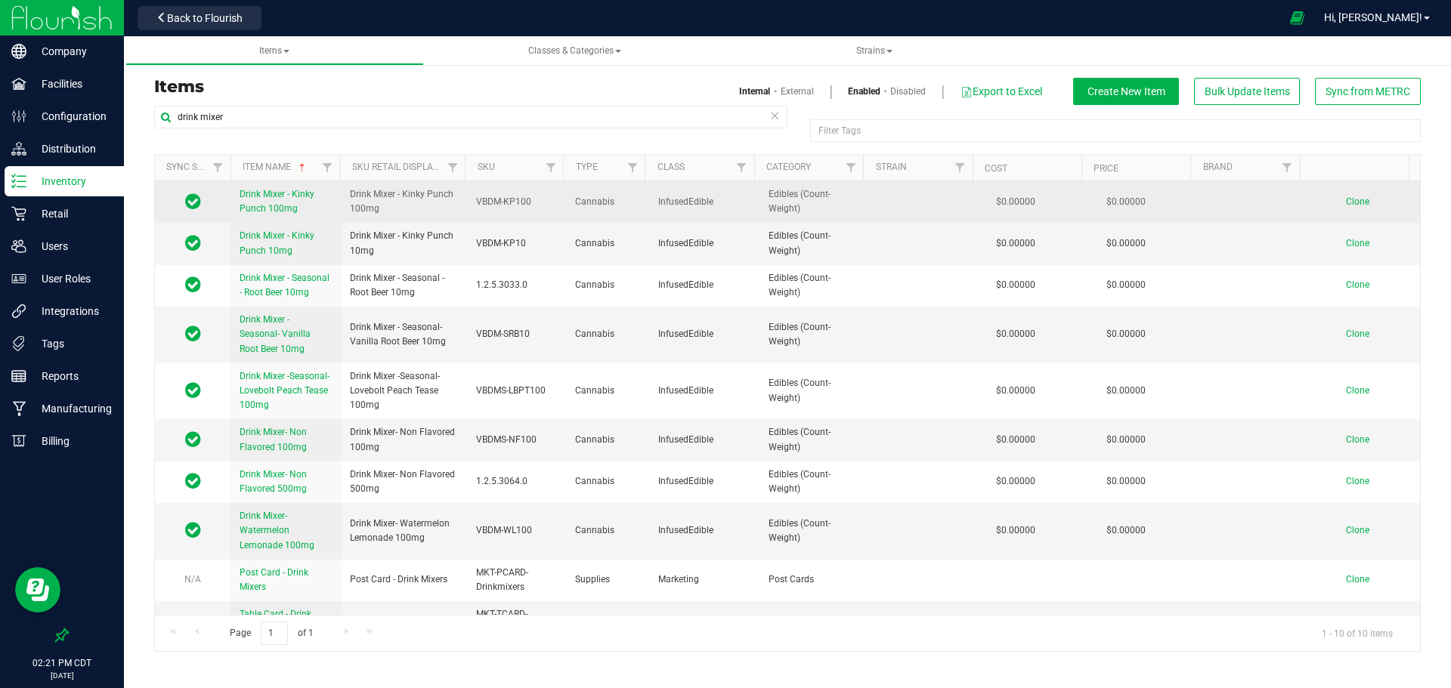
click at [283, 207] on span "Drink Mixer - Kinky Punch 100mg" at bounding box center [277, 201] width 75 height 25
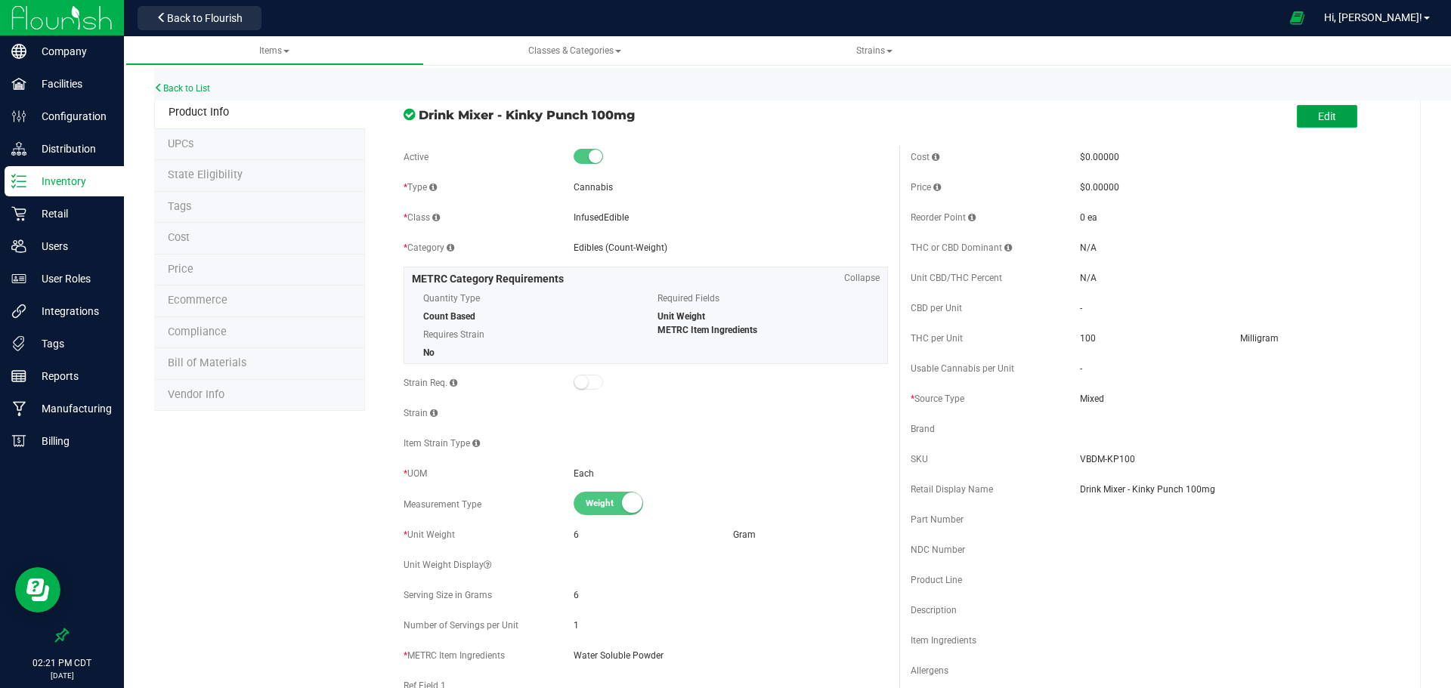
click at [1338, 121] on button "Edit" at bounding box center [1327, 116] width 60 height 23
